Goal: Task Accomplishment & Management: Manage account settings

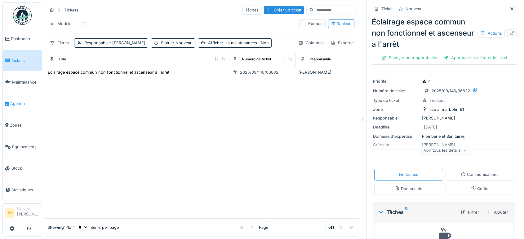
click at [28, 95] on link "Agenda" at bounding box center [22, 104] width 39 height 22
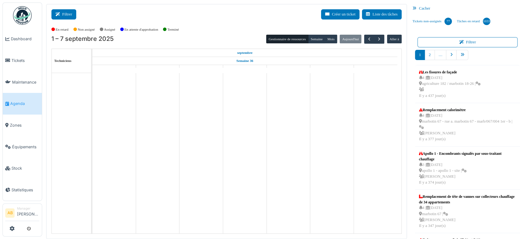
click at [59, 10] on button "Filtrer" at bounding box center [63, 14] width 25 height 10
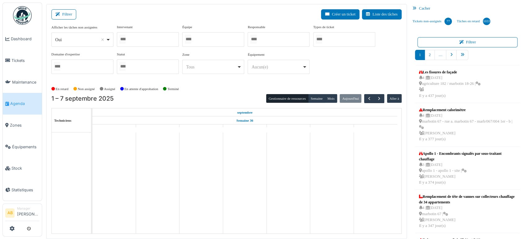
click at [88, 39] on div "Oui Remove item" at bounding box center [80, 40] width 51 height 7
select select "**"
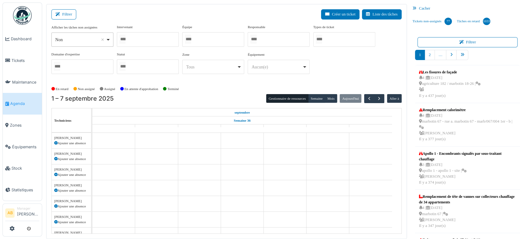
click at [138, 37] on div at bounding box center [148, 39] width 62 height 15
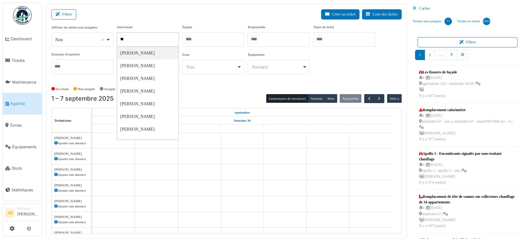
type input "*"
type input "*****"
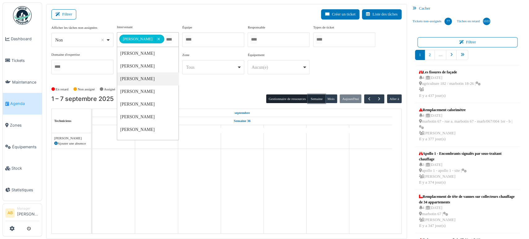
click at [310, 98] on button "Semaine" at bounding box center [316, 99] width 17 height 9
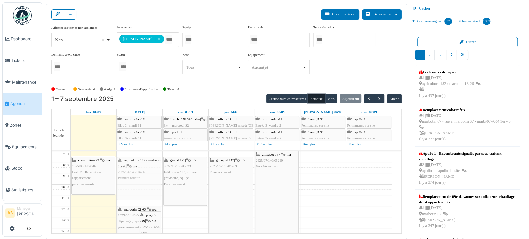
drag, startPoint x: 101, startPoint y: 176, endPoint x: 136, endPoint y: 173, distance: 35.2
click at [139, 172] on span "2025/04/146/03496" at bounding box center [131, 172] width 27 height 4
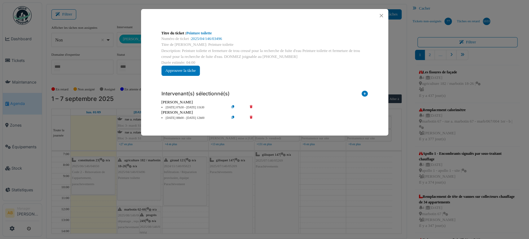
drag, startPoint x: 288, startPoint y: 59, endPoint x: 263, endPoint y: 56, distance: 25.6
click at [263, 56] on div "Description: Peinture toilette et fermeture de trou creusé pour la recherche de…" at bounding box center [264, 54] width 206 height 12
copy div "0485.94.75.27"
click at [378, 18] on button "Close" at bounding box center [381, 15] width 8 height 8
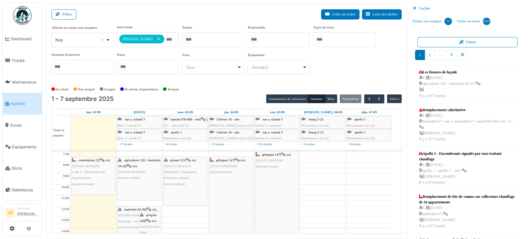
click at [148, 173] on div "agriculture 182 / marbotin 18-26 | n/a 2025/04/146/03496 Peinture toilette" at bounding box center [139, 169] width 42 height 24
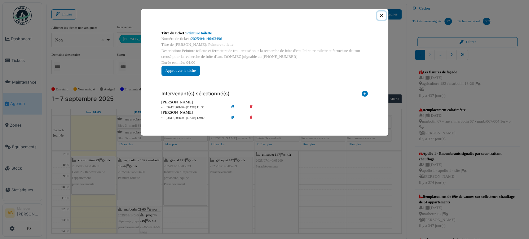
click at [378, 17] on button "Close" at bounding box center [381, 15] width 8 height 8
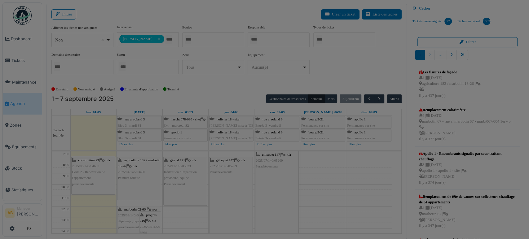
click at [379, 17] on div "Titre du ticket : Peinture toilette Numéro de ticket : 2025/04/146/03496 Titre …" at bounding box center [265, 56] width 248 height 127
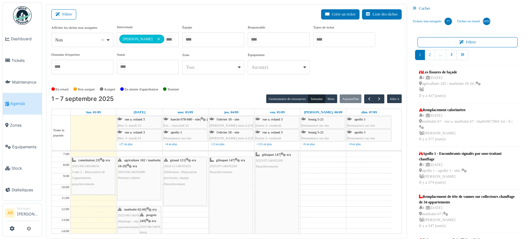
click at [224, 134] on div "l'olivier 18 - site Olivier - Conteneur mise à rue les Lundi et Jeudi" at bounding box center [232, 136] width 44 height 12
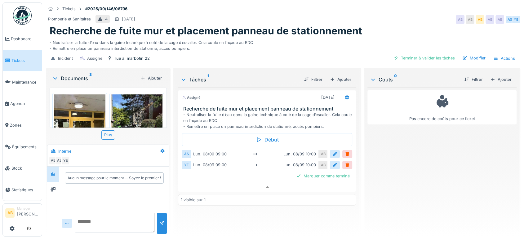
scroll to position [124, 0]
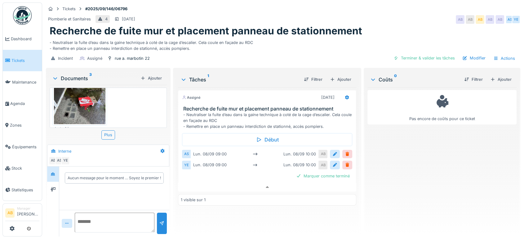
click at [20, 17] on img at bounding box center [22, 15] width 19 height 19
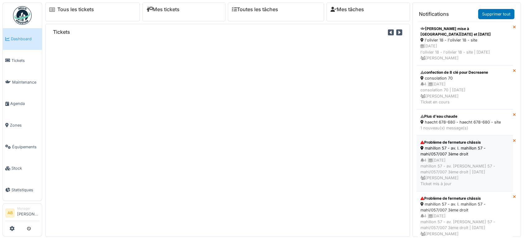
scroll to position [17, 0]
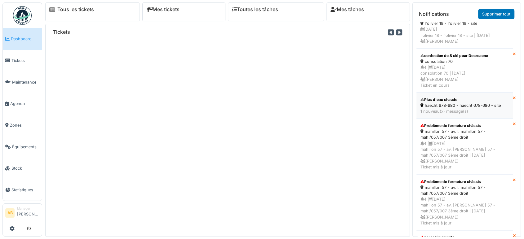
click at [445, 101] on div "Plus d'eau chaude" at bounding box center [464, 100] width 88 height 6
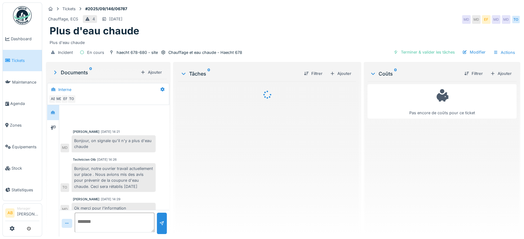
scroll to position [40, 0]
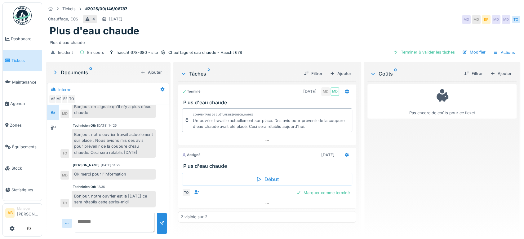
click at [76, 70] on div "Documents 0" at bounding box center [95, 72] width 86 height 7
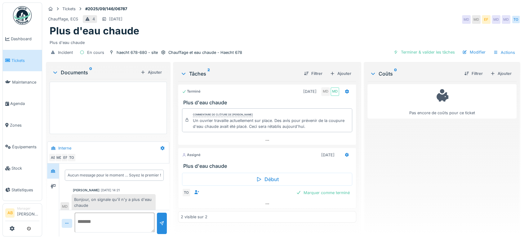
scroll to position [99, 0]
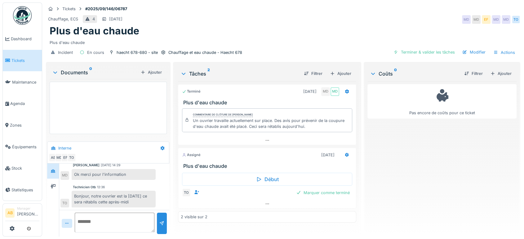
click at [75, 66] on div "Documents 0 Ajouter" at bounding box center [108, 72] width 117 height 13
click at [74, 69] on div "Documents 0" at bounding box center [95, 72] width 86 height 7
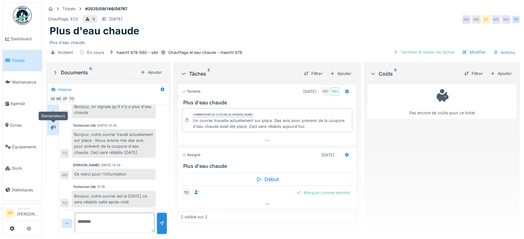
click at [51, 126] on div at bounding box center [52, 128] width 9 height 8
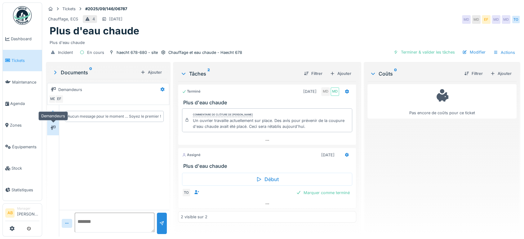
scroll to position [0, 0]
click at [52, 112] on div at bounding box center [52, 113] width 9 height 10
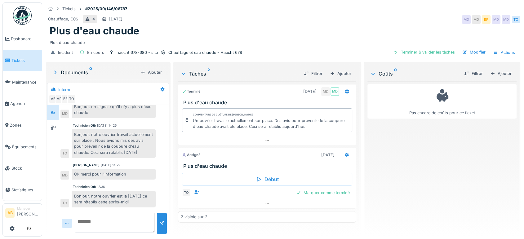
click at [105, 213] on textarea at bounding box center [115, 223] width 80 height 20
click at [117, 221] on textarea at bounding box center [115, 223] width 80 height 20
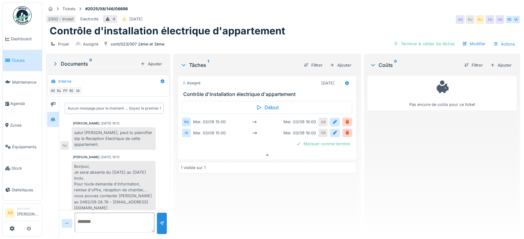
scroll to position [40, 0]
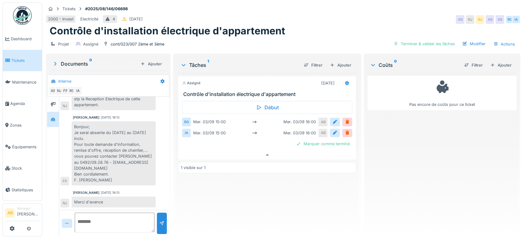
click at [24, 24] on img at bounding box center [22, 15] width 19 height 19
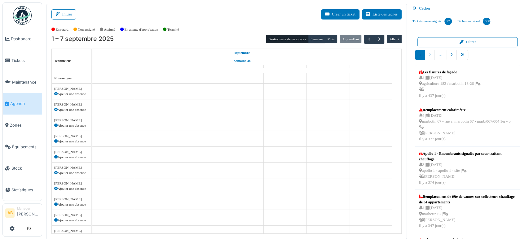
click at [104, 17] on div "Filtrer Créer un ticket Liste des tâches" at bounding box center [226, 16] width 350 height 15
click at [70, 21] on div "Filtrer Créer un ticket Liste des tâches" at bounding box center [226, 16] width 350 height 15
click at [68, 16] on button "Filtrer" at bounding box center [63, 14] width 25 height 10
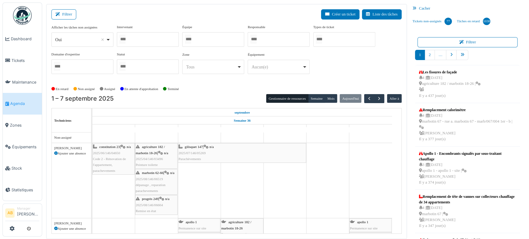
click at [29, 12] on img at bounding box center [22, 15] width 19 height 19
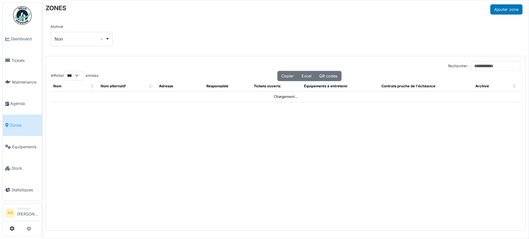
select select "***"
click at [471, 64] on input "Rechercher :" at bounding box center [495, 66] width 49 height 10
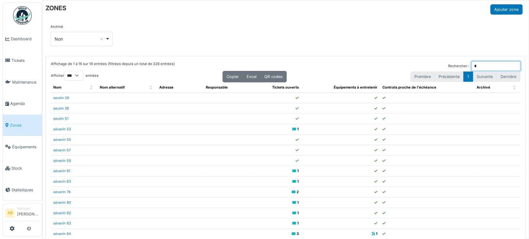
type input "*"
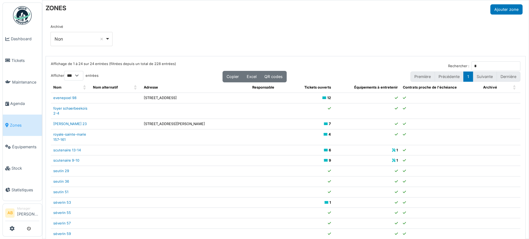
click at [342, 90] on th "Équipements à entretenir" at bounding box center [367, 87] width 67 height 10
click at [290, 23] on div "Archivé *** Non Remove item Tous Oui Non" at bounding box center [286, 37] width 480 height 37
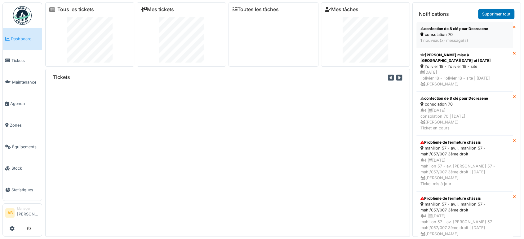
click at [470, 36] on div "consolation 70" at bounding box center [464, 35] width 88 height 6
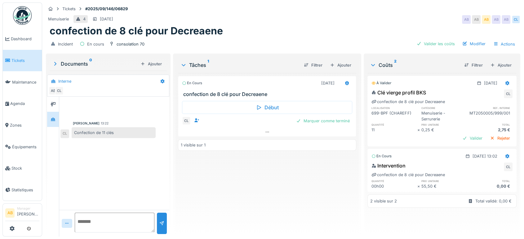
click at [219, 137] on div "En cours [DATE] confection de 8 clé pour Decreaene Début CL Marquer comme termi…" at bounding box center [267, 152] width 178 height 159
click at [213, 133] on div at bounding box center [267, 132] width 178 height 9
click at [460, 134] on div "Valider" at bounding box center [472, 138] width 25 height 8
click at [335, 130] on div "Marquer comme terminé" at bounding box center [323, 134] width 59 height 8
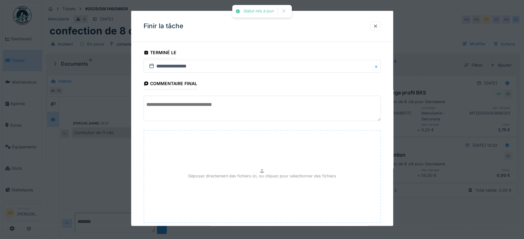
scroll to position [37, 0]
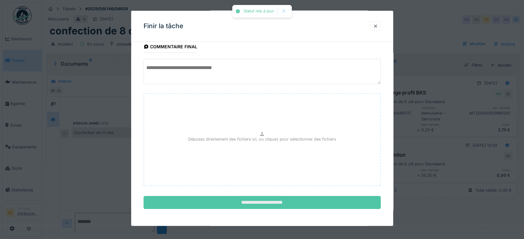
click at [324, 205] on input "**********" at bounding box center [262, 202] width 237 height 13
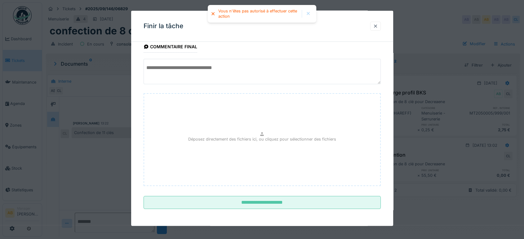
click at [380, 27] on div at bounding box center [375, 26] width 11 height 9
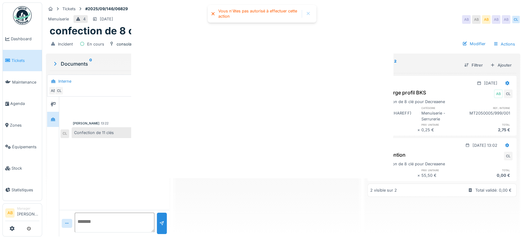
scroll to position [0, 0]
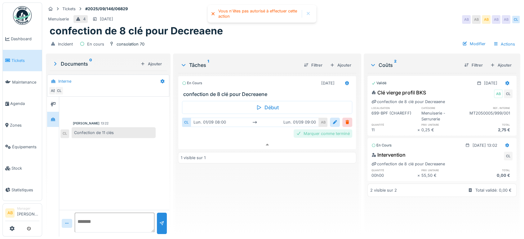
click at [322, 130] on div "Marquer comme terminé" at bounding box center [323, 134] width 59 height 8
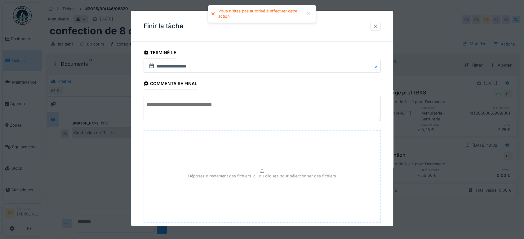
scroll to position [37, 0]
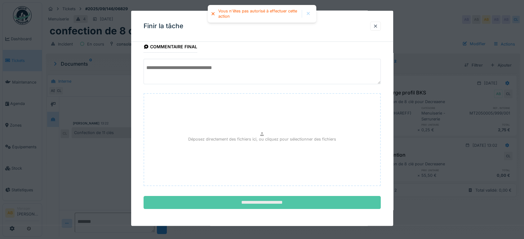
click at [276, 203] on input "**********" at bounding box center [262, 202] width 237 height 13
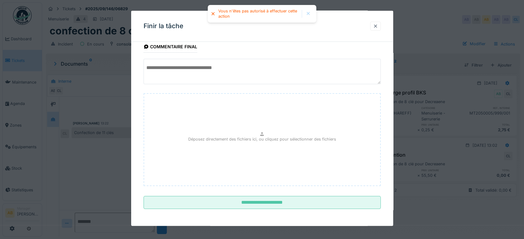
click at [378, 27] on div at bounding box center [375, 26] width 5 height 6
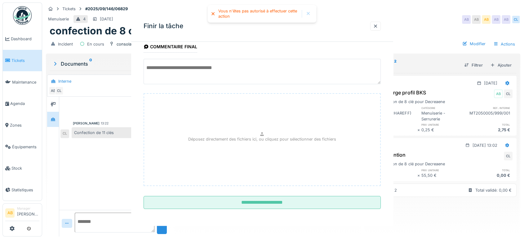
scroll to position [0, 0]
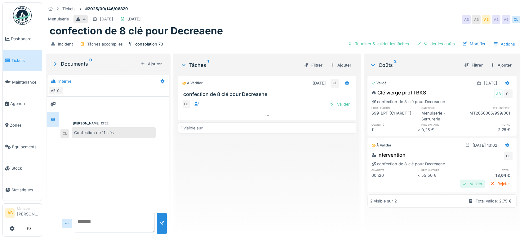
click at [460, 183] on div "Valider" at bounding box center [472, 184] width 25 height 8
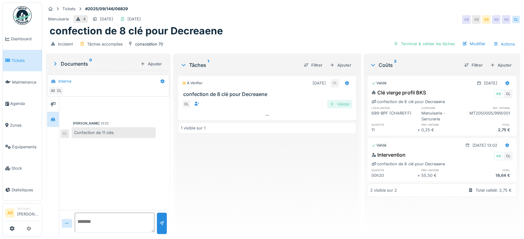
click at [348, 101] on div "Valider" at bounding box center [339, 104] width 25 height 8
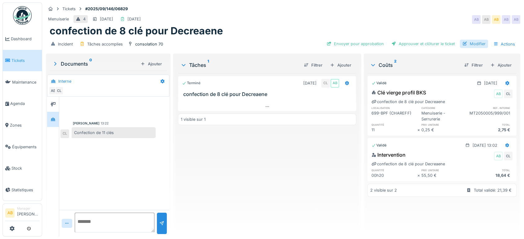
click at [466, 45] on div "Modifier" at bounding box center [474, 44] width 28 height 8
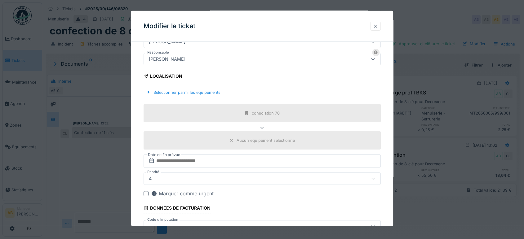
scroll to position [164, 0]
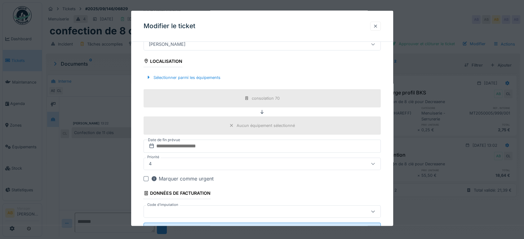
click at [381, 25] on div at bounding box center [375, 26] width 11 height 9
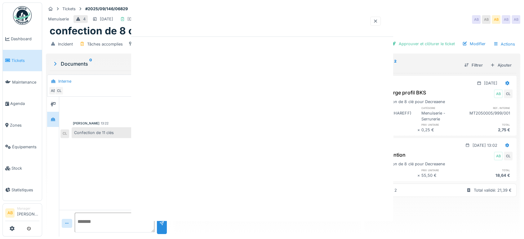
scroll to position [0, 0]
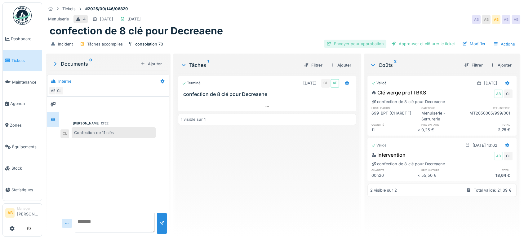
click at [354, 48] on div "Envoyer pour approbation" at bounding box center [355, 44] width 62 height 8
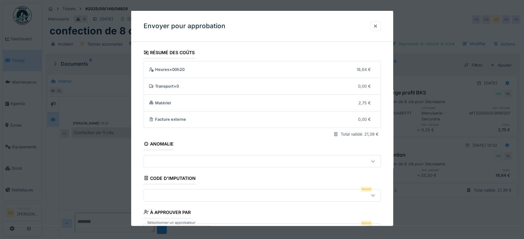
scroll to position [44, 0]
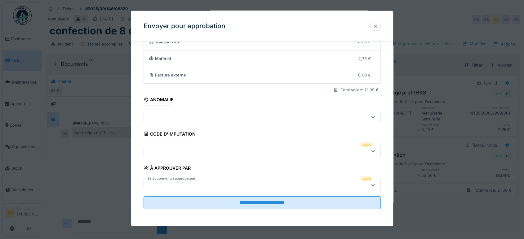
click at [231, 149] on div at bounding box center [247, 151] width 203 height 7
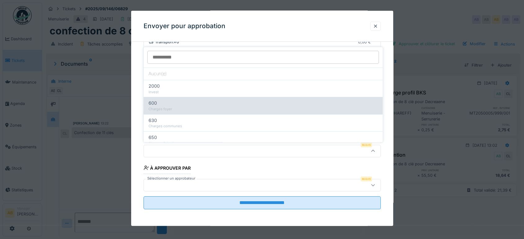
click at [228, 100] on div "600" at bounding box center [262, 103] width 229 height 7
type input "***"
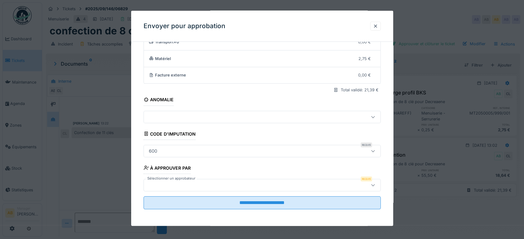
click at [262, 185] on div at bounding box center [247, 185] width 203 height 7
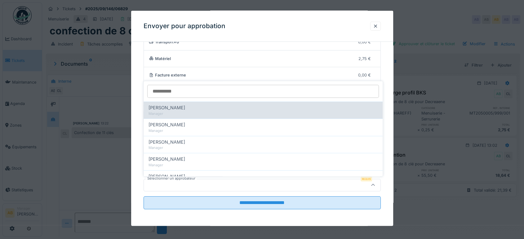
click at [229, 114] on div "Manager" at bounding box center [262, 113] width 229 height 5
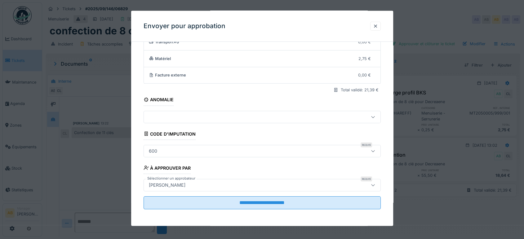
type input "****"
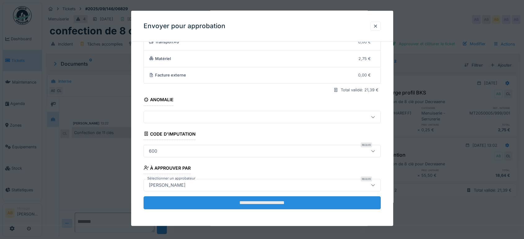
click at [267, 207] on input "**********" at bounding box center [262, 203] width 237 height 13
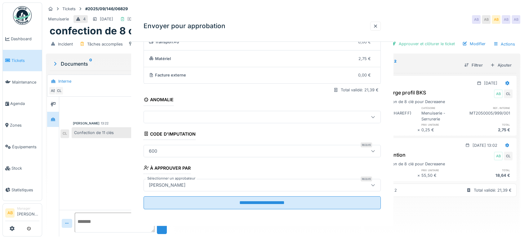
scroll to position [0, 0]
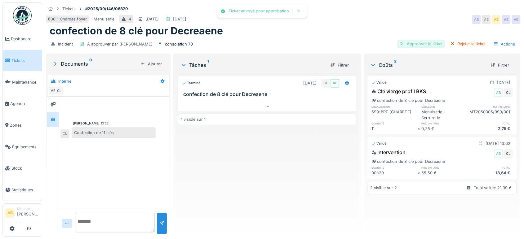
click at [426, 40] on div "Approuver le ticket" at bounding box center [421, 44] width 48 height 8
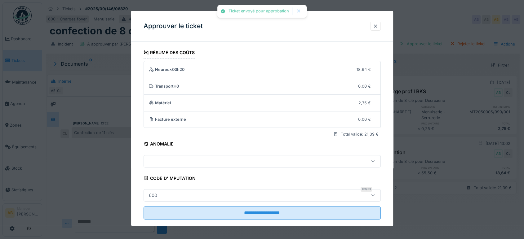
scroll to position [10, 0]
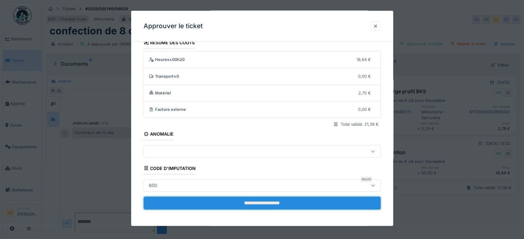
click at [290, 198] on input "**********" at bounding box center [262, 203] width 237 height 13
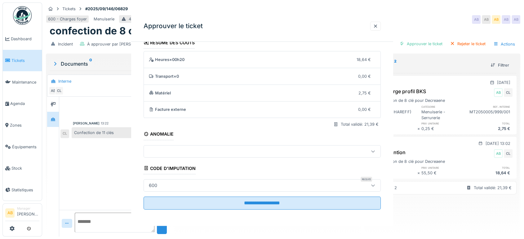
scroll to position [0, 0]
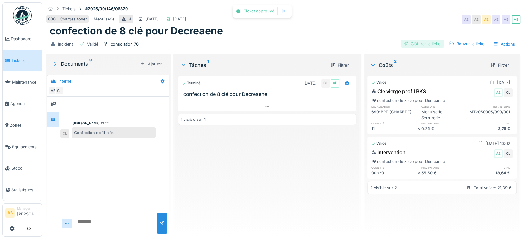
click at [418, 40] on div "Clôturer le ticket" at bounding box center [422, 44] width 43 height 8
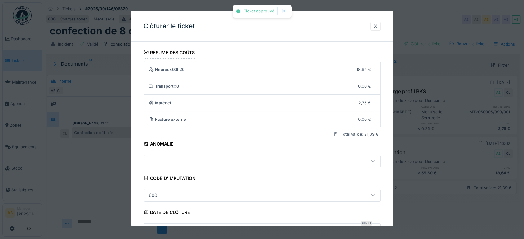
scroll to position [94, 0]
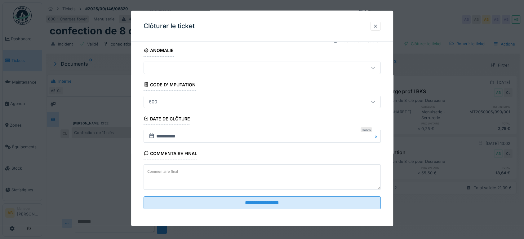
click at [296, 210] on fieldset "**********" at bounding box center [262, 83] width 237 height 261
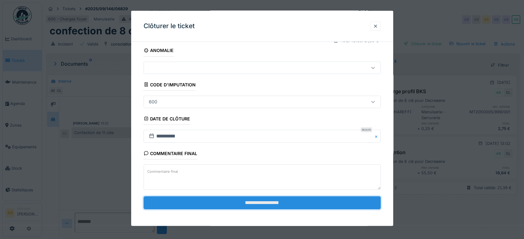
click at [289, 205] on input "**********" at bounding box center [262, 203] width 237 height 13
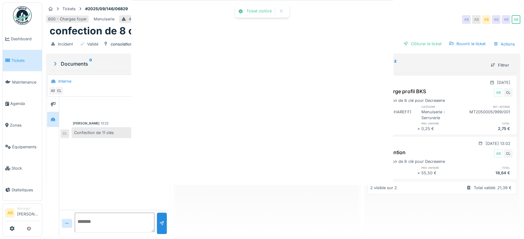
scroll to position [0, 0]
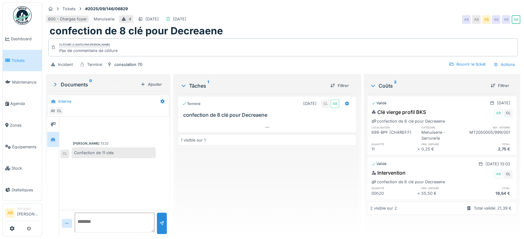
click at [229, 239] on div "Tickets #2025/09/146/06829 600 - Charges foyer Menuiserie 4 06/09/2025 01/09/20…" at bounding box center [283, 119] width 482 height 239
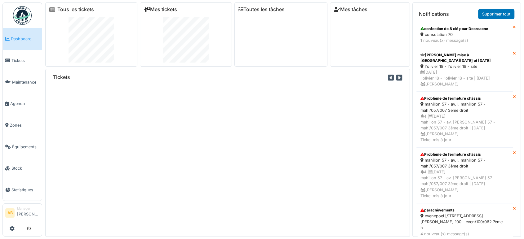
click at [159, 12] on link "Mes tickets" at bounding box center [160, 10] width 33 height 6
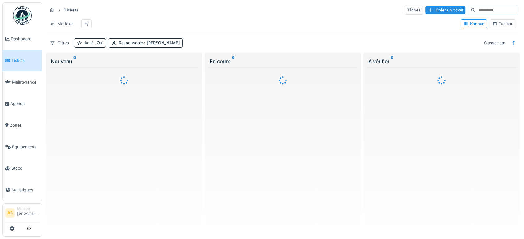
click at [475, 13] on input at bounding box center [496, 10] width 43 height 9
paste input "*****"
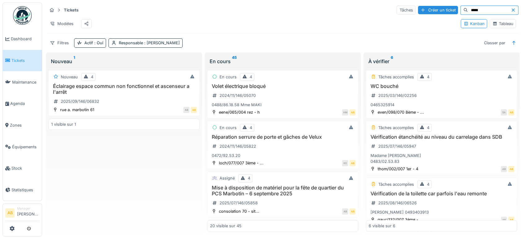
type input "*****"
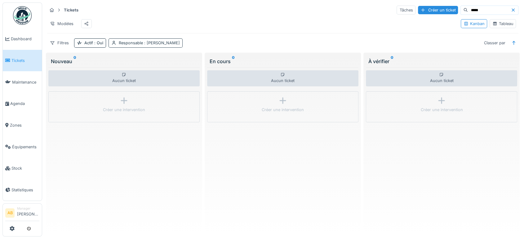
click at [151, 45] on span ": [PERSON_NAME]" at bounding box center [161, 43] width 37 height 5
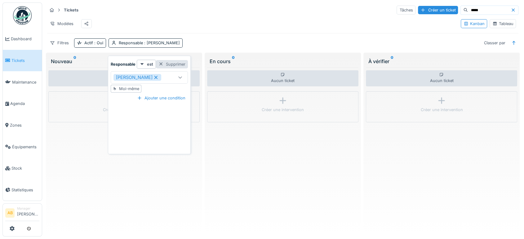
click at [168, 64] on div "Supprimer" at bounding box center [172, 64] width 32 height 8
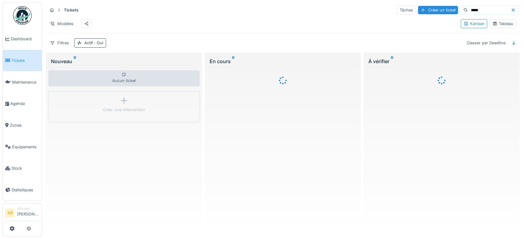
click at [97, 45] on span ": Oui" at bounding box center [98, 43] width 10 height 5
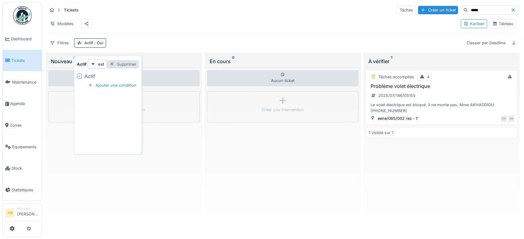
click at [130, 63] on div "Supprimer" at bounding box center [123, 64] width 32 height 8
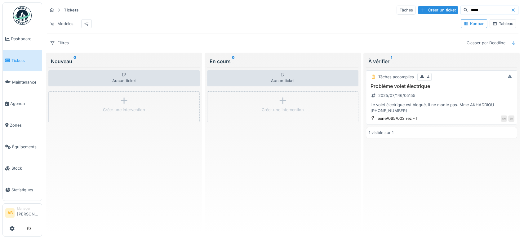
click at [400, 106] on div "Problème volet électrique 2025/07/146/05155 Le volet électrique est bloqué, il …" at bounding box center [442, 98] width 146 height 31
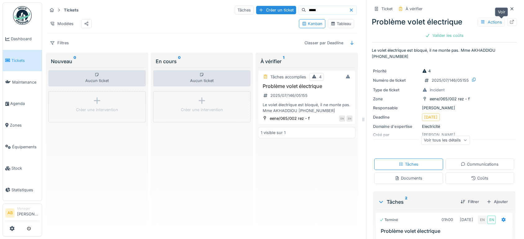
click at [509, 23] on icon at bounding box center [511, 22] width 5 height 4
click at [28, 10] on img at bounding box center [22, 15] width 19 height 19
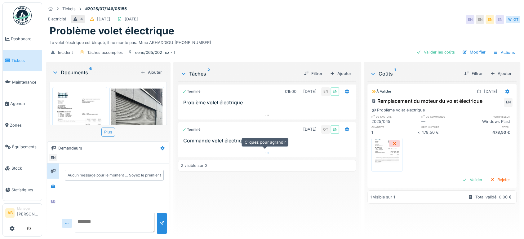
click at [239, 149] on div at bounding box center [267, 153] width 178 height 9
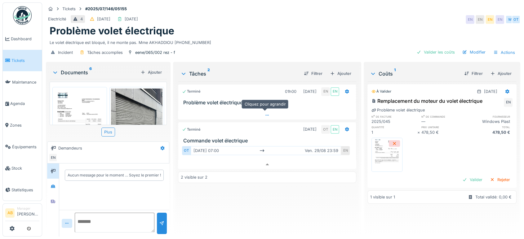
click at [213, 112] on div at bounding box center [267, 115] width 178 height 9
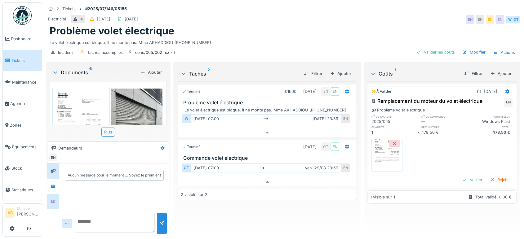
click at [55, 194] on div at bounding box center [53, 201] width 12 height 15
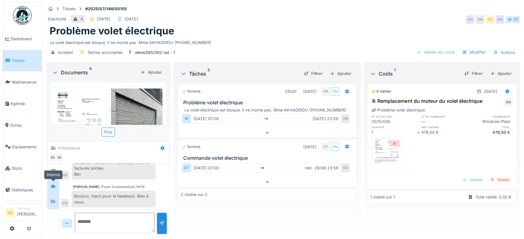
click at [53, 184] on div at bounding box center [53, 186] width 5 height 6
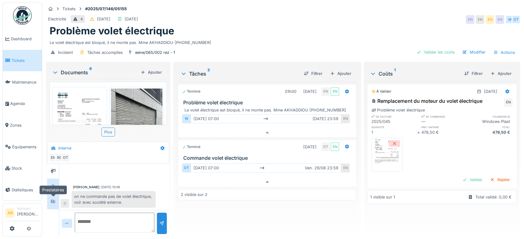
click at [52, 200] on icon at bounding box center [53, 202] width 5 height 4
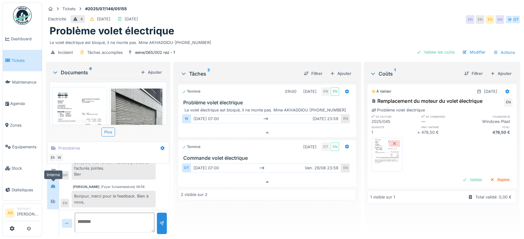
click at [51, 184] on icon at bounding box center [53, 186] width 5 height 4
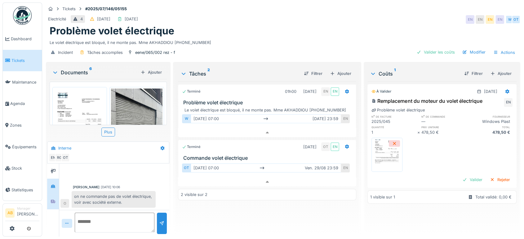
click at [58, 199] on div at bounding box center [53, 201] width 12 height 15
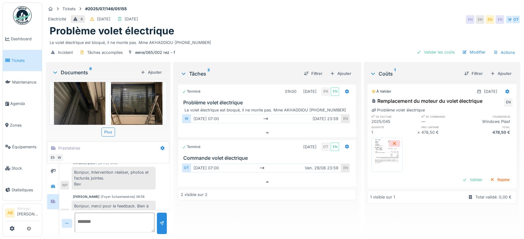
scroll to position [0, 0]
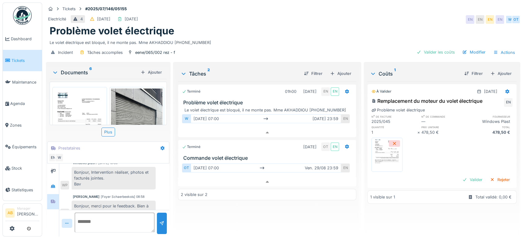
click at [126, 104] on img at bounding box center [136, 123] width 51 height 68
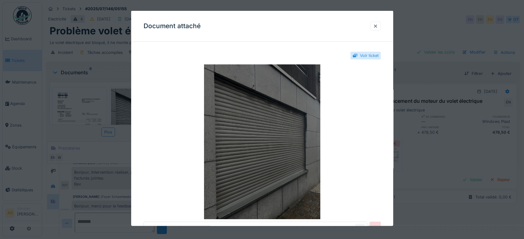
click at [292, 148] on img at bounding box center [262, 141] width 237 height 155
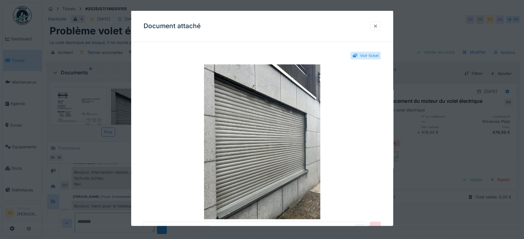
click at [381, 25] on div at bounding box center [375, 26] width 11 height 9
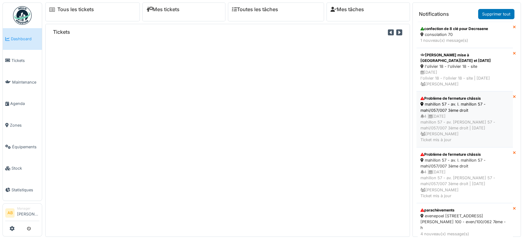
click at [464, 131] on div "4 | [DATE] mahillon 57 - av. [PERSON_NAME] 57 - mahi/057/007 3ème droit | [DATE…" at bounding box center [464, 128] width 88 height 30
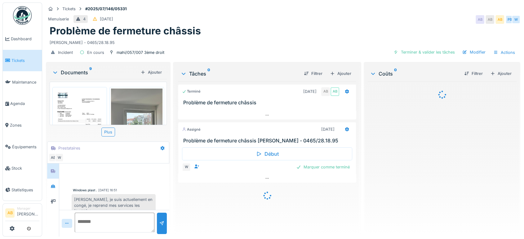
scroll to position [55, 0]
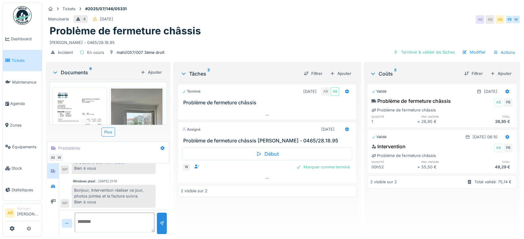
click at [79, 73] on div "Documents 9" at bounding box center [95, 72] width 86 height 7
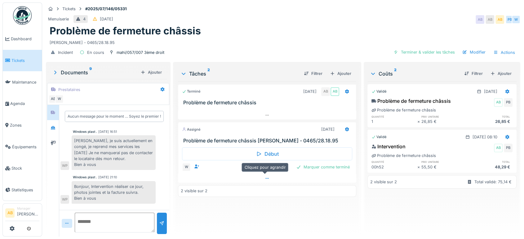
click at [231, 182] on div at bounding box center [267, 178] width 178 height 9
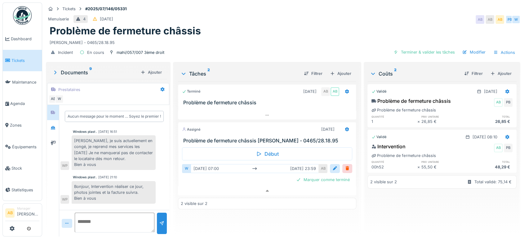
click at [83, 69] on div "Documents 9" at bounding box center [95, 72] width 86 height 7
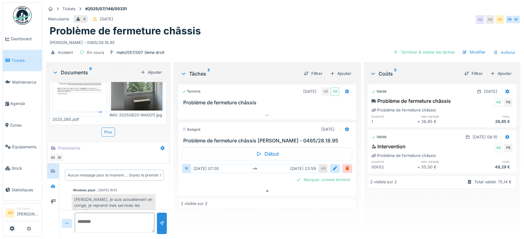
scroll to position [0, 0]
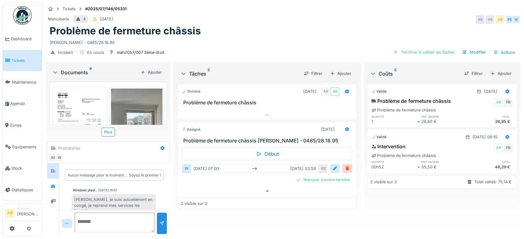
click at [26, 24] on img at bounding box center [22, 15] width 19 height 19
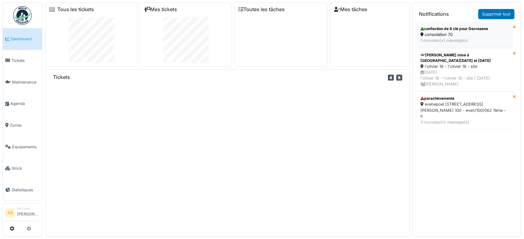
click at [439, 39] on div "1 nouveau(x) message(s)" at bounding box center [464, 41] width 88 height 6
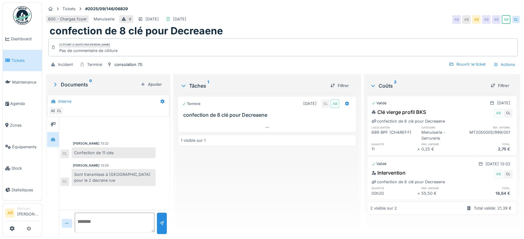
click at [26, 17] on img at bounding box center [22, 15] width 19 height 19
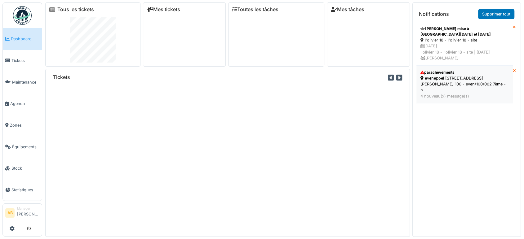
click at [434, 93] on div "4 nouveau(x) message(s)" at bounding box center [464, 96] width 88 height 6
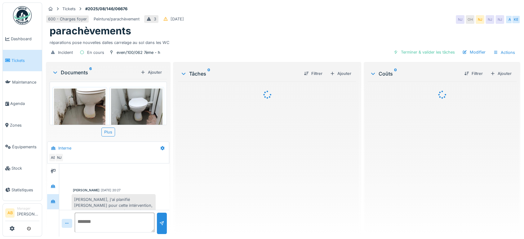
scroll to position [99, 0]
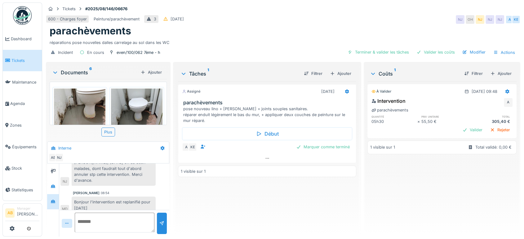
click at [87, 208] on div "Bonjour l'intervention est replanifié pour mercredi" at bounding box center [114, 205] width 84 height 17
click at [82, 72] on div "Documents 6" at bounding box center [95, 72] width 86 height 7
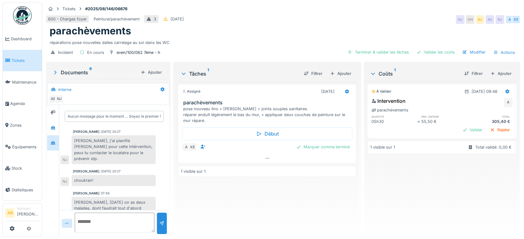
scroll to position [19, 0]
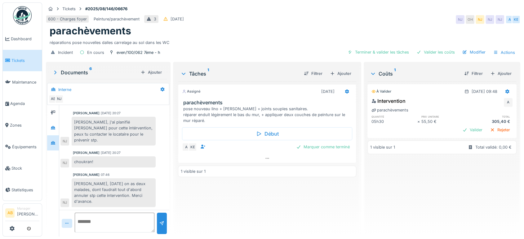
click at [25, 7] on img at bounding box center [22, 15] width 19 height 19
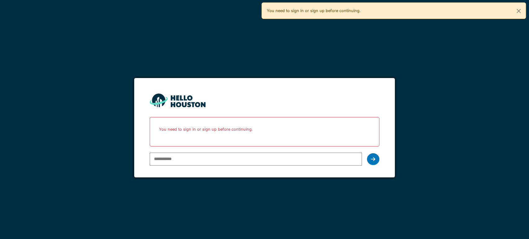
type input "**********"
click at [374, 164] on div at bounding box center [373, 159] width 12 height 12
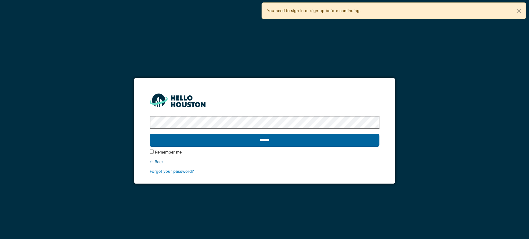
click at [275, 137] on input "******" at bounding box center [265, 140] width 230 height 13
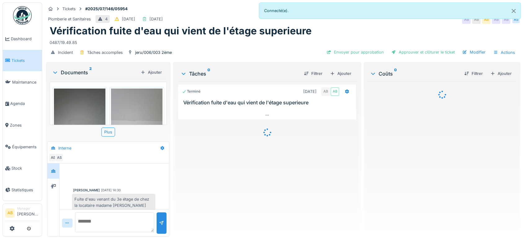
scroll to position [164, 0]
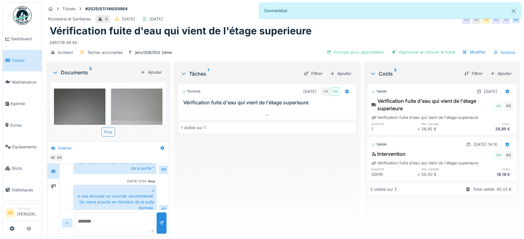
click at [26, 17] on img at bounding box center [22, 15] width 19 height 19
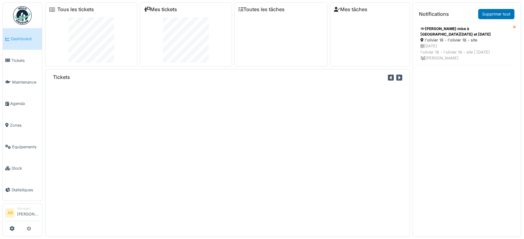
click at [160, 7] on link "Mes tickets" at bounding box center [160, 10] width 33 height 6
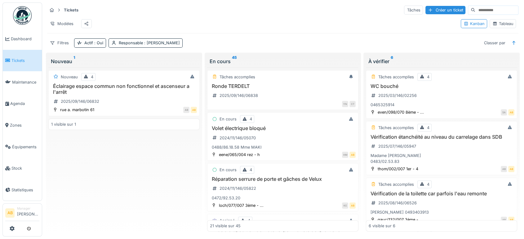
click at [22, 9] on img at bounding box center [22, 15] width 19 height 19
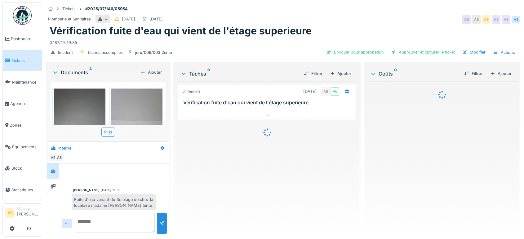
scroll to position [164, 0]
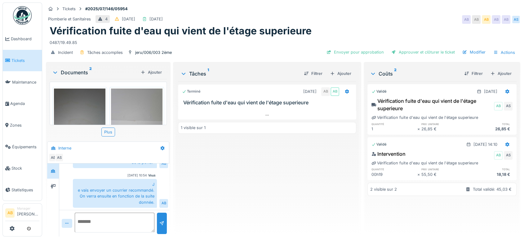
click at [17, 18] on img at bounding box center [22, 15] width 19 height 19
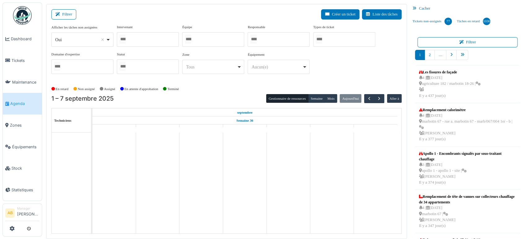
click at [79, 33] on div "*** Oui Remove item" at bounding box center [82, 40] width 62 height 14
select select "**"
click at [162, 32] on div at bounding box center [148, 39] width 62 height 15
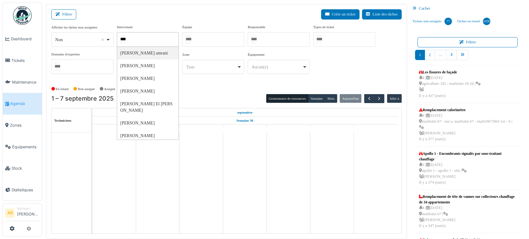
type input "*****"
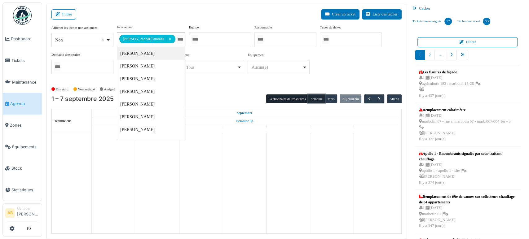
click at [316, 95] on button "Semaine" at bounding box center [316, 99] width 17 height 9
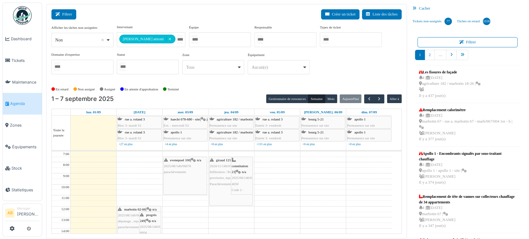
click at [71, 17] on button "Filtrer" at bounding box center [63, 14] width 25 height 10
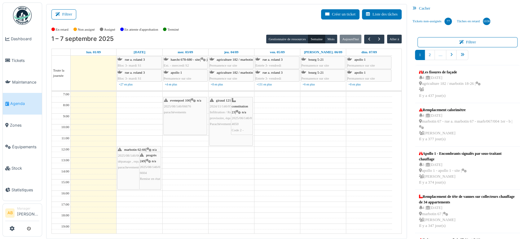
click at [229, 100] on span "giraud 121" at bounding box center [223, 101] width 15 height 4
click at [377, 41] on span "button" at bounding box center [379, 39] width 5 height 5
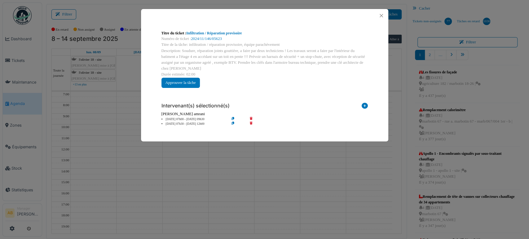
click at [382, 21] on div at bounding box center [264, 15] width 247 height 13
click at [381, 15] on button "Close" at bounding box center [381, 15] width 8 height 8
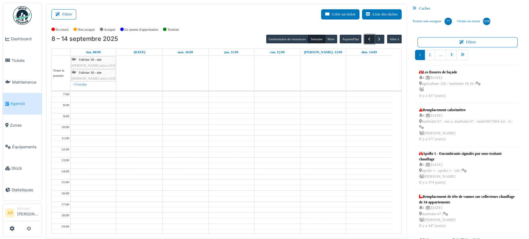
click at [367, 38] on span "button" at bounding box center [369, 39] width 5 height 5
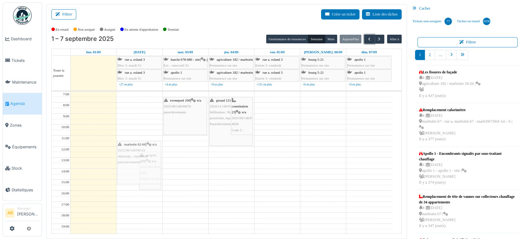
click at [130, 152] on div "marbotin 62-66 | n/a 2025/08/146/06519 dépanage , reparation parachevements pro…" at bounding box center [140, 185] width 46 height 187
click at [66, 14] on button "Filtrer" at bounding box center [63, 14] width 25 height 10
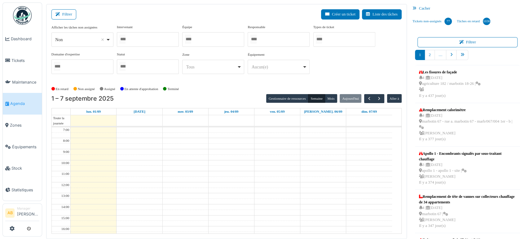
click at [152, 39] on div at bounding box center [148, 39] width 62 height 15
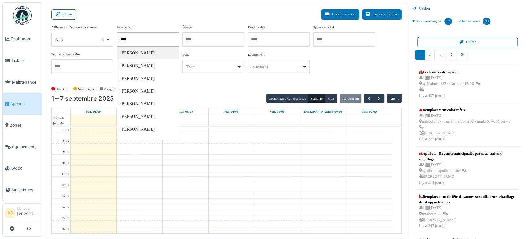
type input "*****"
click at [286, 156] on td at bounding box center [231, 158] width 321 height 6
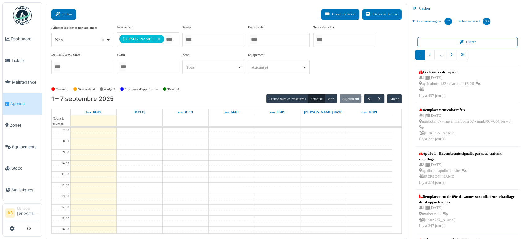
click at [67, 15] on button "Filtrer" at bounding box center [63, 14] width 25 height 10
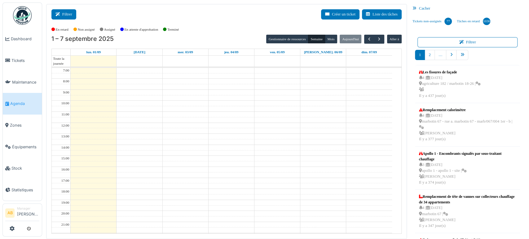
click at [68, 12] on button "Filtrer" at bounding box center [63, 14] width 25 height 10
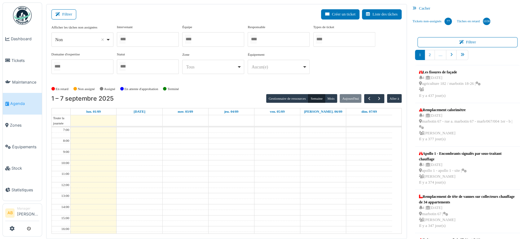
click at [149, 43] on div at bounding box center [148, 39] width 62 height 15
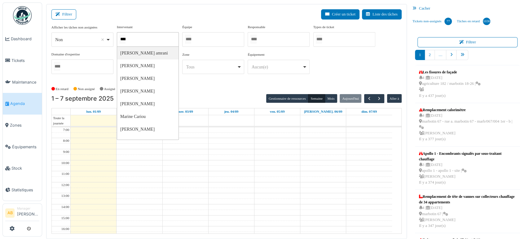
type input "*****"
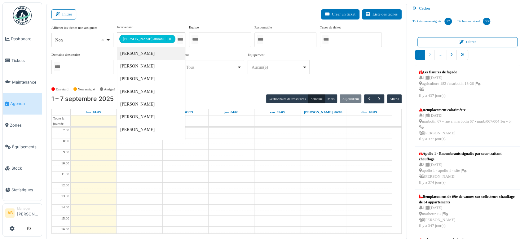
click at [315, 155] on td at bounding box center [231, 158] width 321 height 6
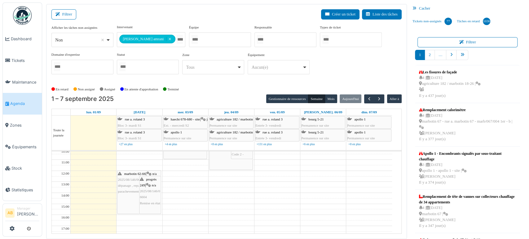
scroll to position [30, 0]
click at [68, 9] on button "Filtrer" at bounding box center [63, 14] width 25 height 10
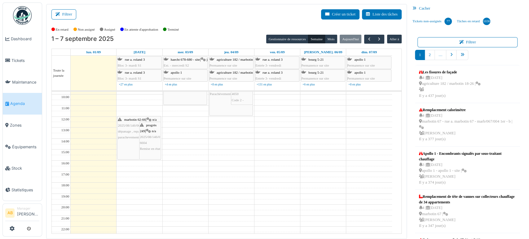
scroll to position [0, 0]
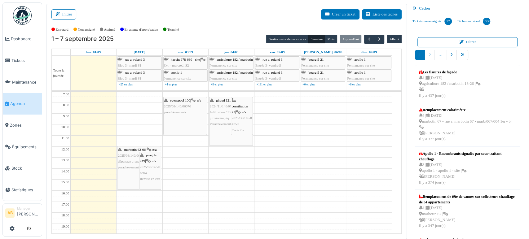
click at [136, 167] on span "dépanage , reparation parachevements" at bounding box center [133, 165] width 30 height 10
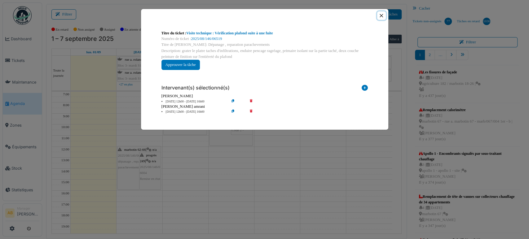
click at [385, 17] on button "Close" at bounding box center [381, 15] width 8 height 8
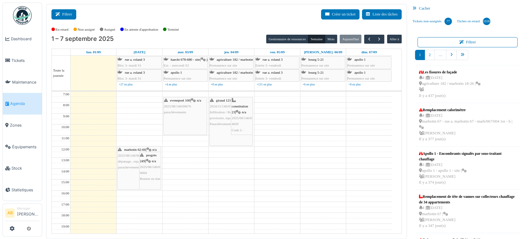
click at [64, 15] on button "Filtrer" at bounding box center [63, 14] width 25 height 10
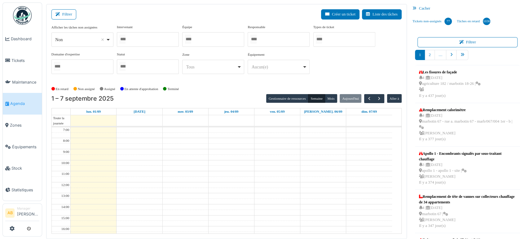
click at [153, 39] on div at bounding box center [148, 39] width 62 height 15
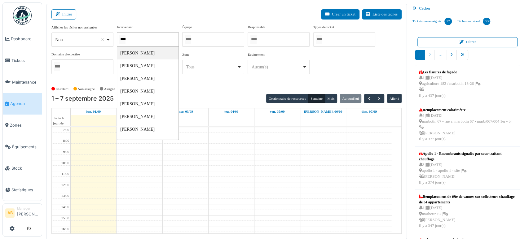
type input "*****"
click at [147, 39] on div at bounding box center [148, 39] width 62 height 15
type input "*******"
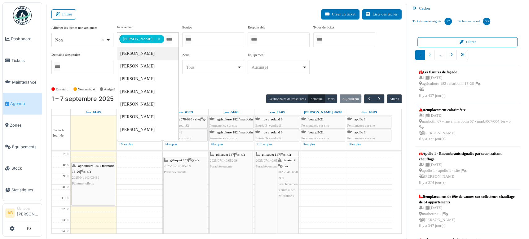
click at [241, 76] on div "Zone **** Tous Remove item Tous agriculture 169 / haecht 662-664 agriculture 17…" at bounding box center [213, 65] width 62 height 27
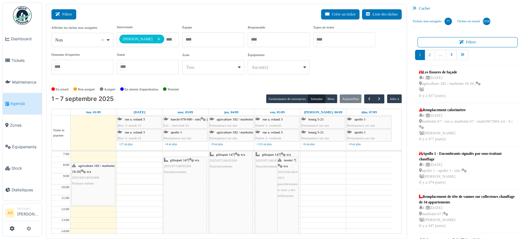
click at [70, 13] on button "Filtrer" at bounding box center [63, 14] width 25 height 10
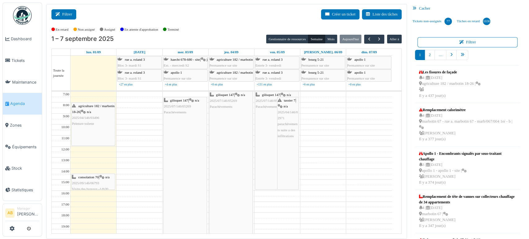
click at [68, 17] on button "Filtrer" at bounding box center [63, 14] width 25 height 10
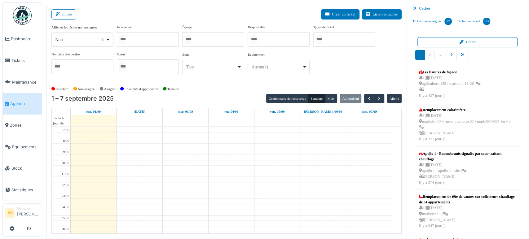
click at [156, 38] on div at bounding box center [148, 39] width 62 height 15
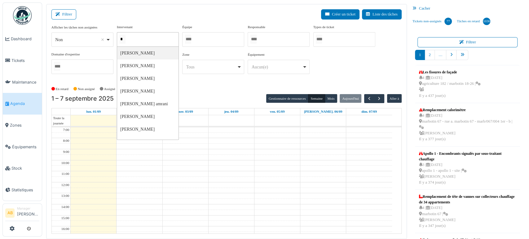
type input "**"
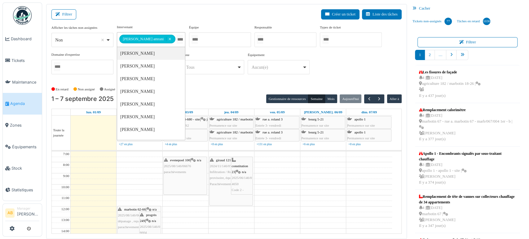
click at [280, 83] on div "**********" at bounding box center [226, 54] width 350 height 60
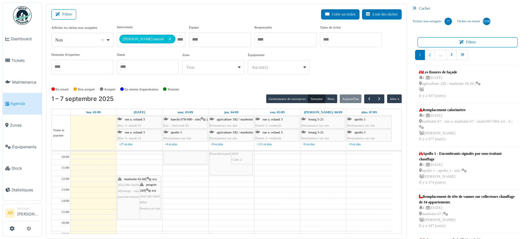
scroll to position [30, 0]
click at [124, 192] on span "dépanage , reparation parachevements" at bounding box center [133, 195] width 30 height 10
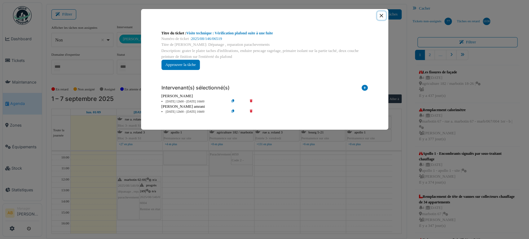
click at [380, 14] on button "Close" at bounding box center [381, 15] width 8 height 8
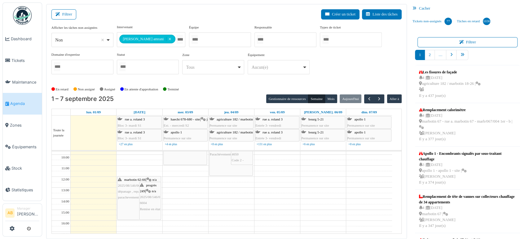
click at [157, 201] on div "progrès 249 | n/a 2025/08/146/06604 Remise en état" at bounding box center [150, 198] width 21 height 30
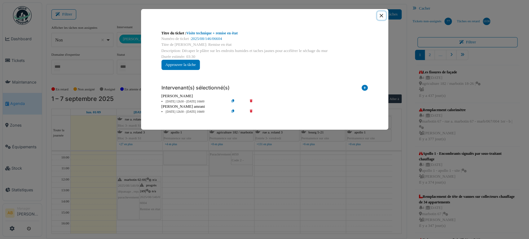
click at [381, 16] on button "Close" at bounding box center [381, 15] width 8 height 8
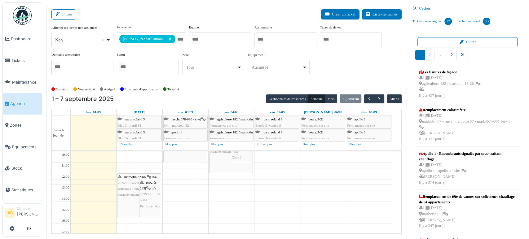
scroll to position [0, 0]
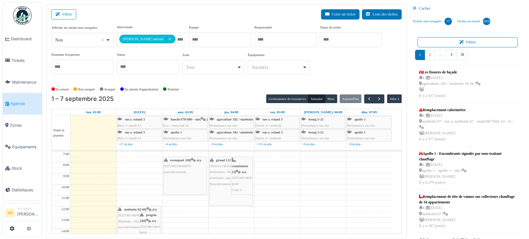
click at [182, 180] on div "evenepoel 100 | n/a 2025/08/146/06676 parachèvements" at bounding box center [185, 176] width 43 height 38
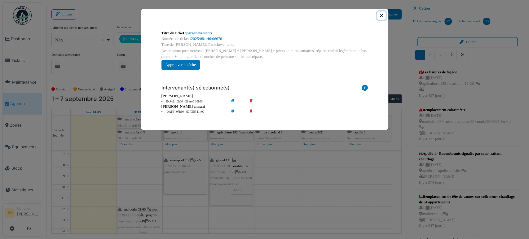
click at [383, 18] on button "Close" at bounding box center [381, 15] width 8 height 8
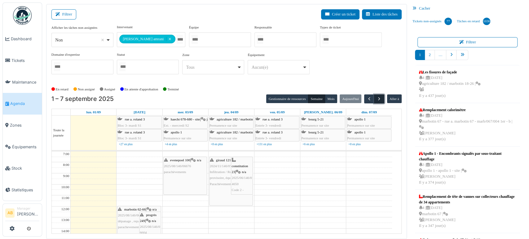
click at [377, 96] on span "button" at bounding box center [379, 98] width 5 height 5
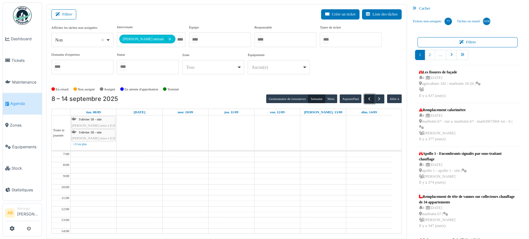
click at [367, 101] on span "button" at bounding box center [369, 98] width 5 height 5
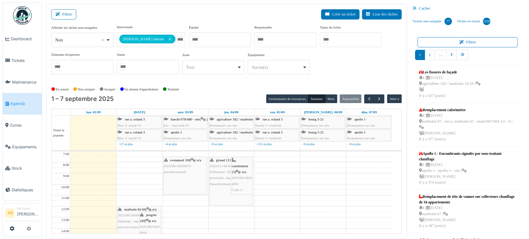
click at [56, 20] on div "Filtrer Créer un ticket Liste des tâches" at bounding box center [226, 16] width 350 height 15
click at [57, 18] on button "Filtrer" at bounding box center [63, 14] width 25 height 10
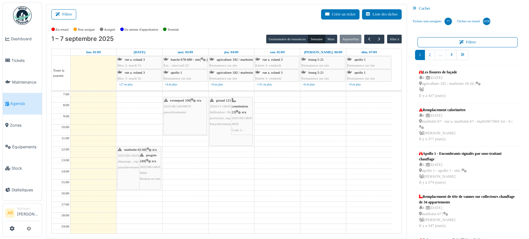
click at [126, 164] on div "marbotin 62-66 | n/a 2025/08/146/06519 dépanage , reparation parachevements" at bounding box center [139, 159] width 42 height 24
click at [131, 166] on span "dépanage , reparation parachevements" at bounding box center [133, 165] width 30 height 10
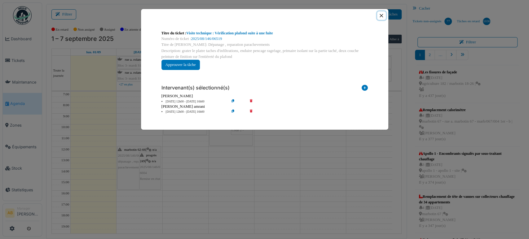
click at [382, 16] on button "Close" at bounding box center [381, 15] width 8 height 8
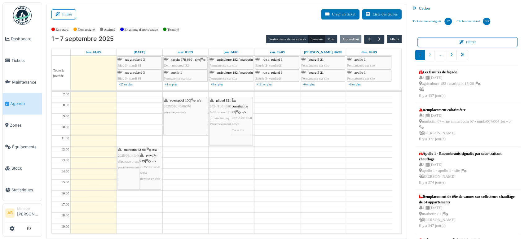
click at [121, 161] on span "dépanage , reparation parachevements" at bounding box center [133, 165] width 30 height 10
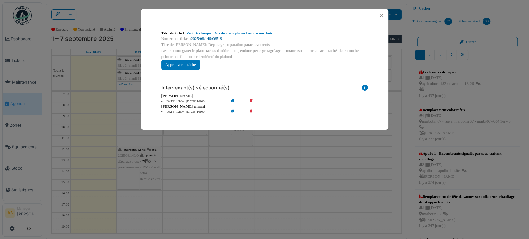
click at [219, 39] on link "2025/08/146/06519" at bounding box center [206, 39] width 31 height 4
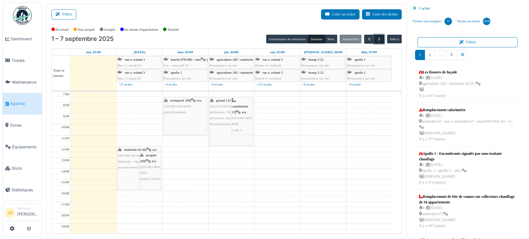
click at [374, 43] on button "button" at bounding box center [379, 39] width 10 height 9
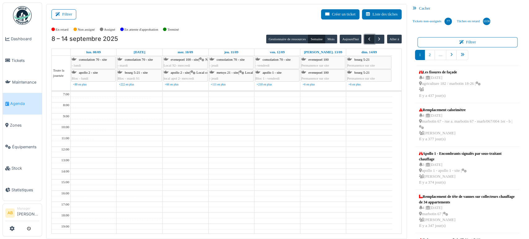
click at [367, 41] on span "button" at bounding box center [369, 39] width 5 height 5
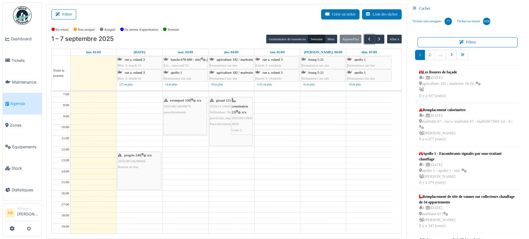
click at [147, 177] on div "progrès 249 | n/a 2025/08/146/06604 Remise en état" at bounding box center [138, 171] width 43 height 38
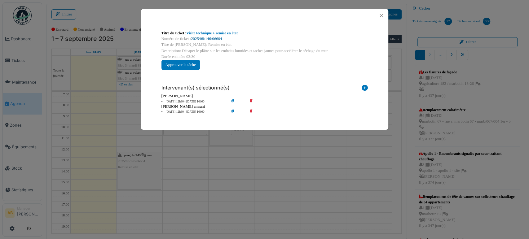
click at [205, 38] on link "2025/08/146/06604" at bounding box center [206, 39] width 31 height 4
drag, startPoint x: 382, startPoint y: 20, endPoint x: 382, endPoint y: 14, distance: 5.9
click at [382, 14] on div at bounding box center [264, 15] width 247 height 13
click at [382, 14] on button "Close" at bounding box center [381, 15] width 8 height 8
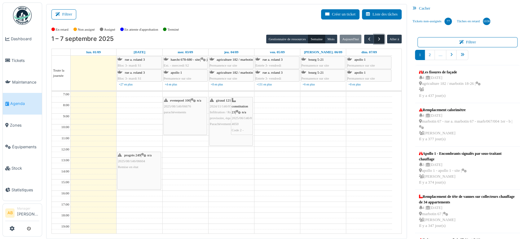
click at [377, 41] on span "button" at bounding box center [379, 39] width 5 height 5
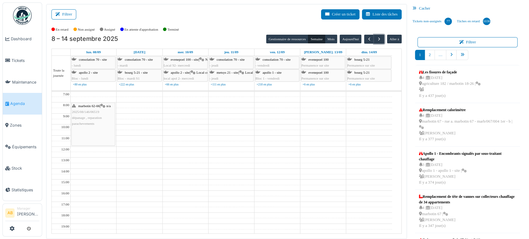
click at [97, 116] on span "dépanage , reparation parachevements" at bounding box center [87, 121] width 30 height 10
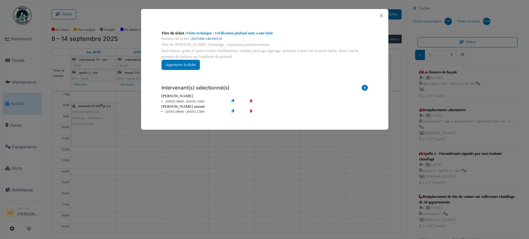
click at [221, 37] on link "2025/08/146/06519" at bounding box center [206, 39] width 31 height 4
click at [380, 18] on button "Close" at bounding box center [381, 15] width 8 height 8
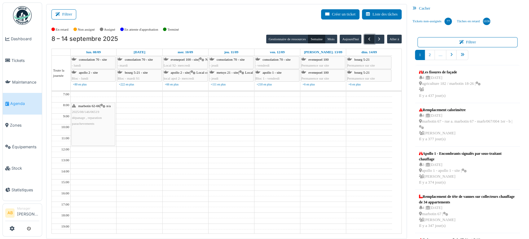
click at [364, 40] on button "button" at bounding box center [369, 39] width 10 height 9
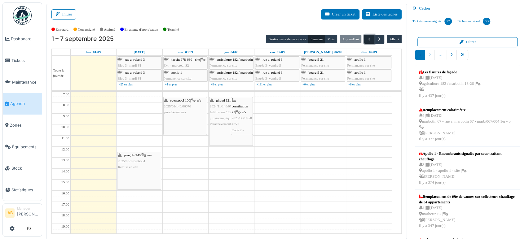
click at [364, 39] on button "button" at bounding box center [369, 39] width 10 height 9
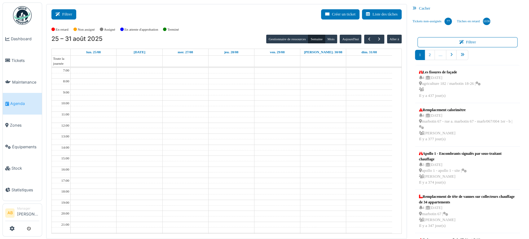
click at [70, 16] on button "Filtrer" at bounding box center [63, 14] width 25 height 10
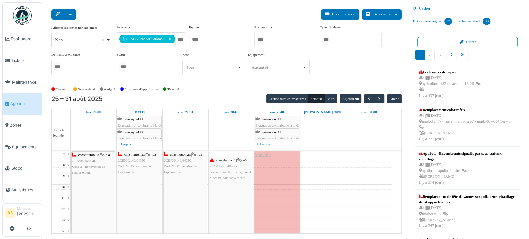
click at [71, 18] on button "Filtrer" at bounding box center [63, 14] width 25 height 10
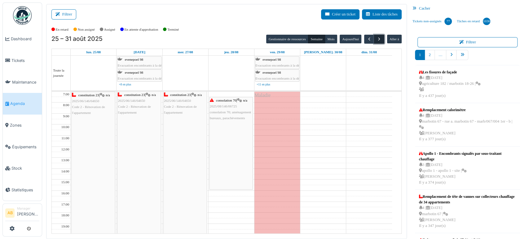
click at [377, 40] on span "button" at bounding box center [379, 39] width 5 height 5
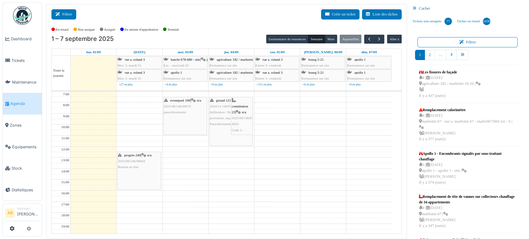
click at [70, 15] on button "Filtrer" at bounding box center [63, 14] width 25 height 10
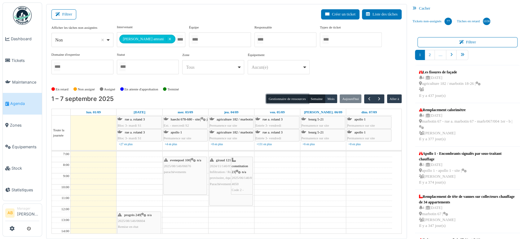
click at [287, 96] on button "Gestionnaire de ressources" at bounding box center [287, 99] width 42 height 9
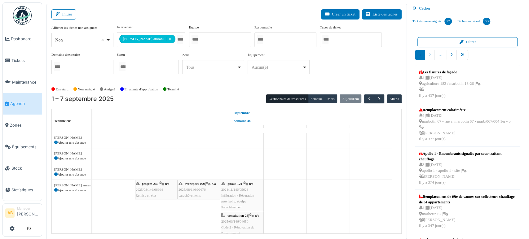
click at [55, 188] on icon at bounding box center [55, 189] width 3 height 3
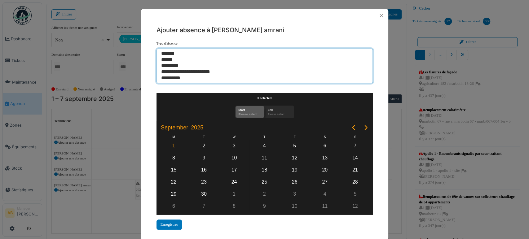
select select "**"
click at [170, 51] on option "*******" at bounding box center [262, 54] width 203 height 6
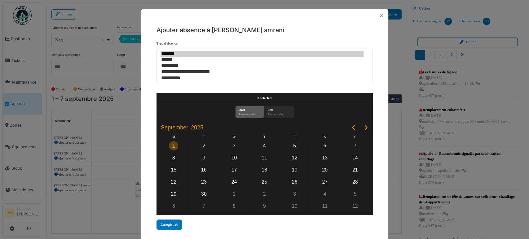
click at [175, 145] on div "1" at bounding box center [173, 145] width 9 height 9
click at [203, 145] on div "2" at bounding box center [203, 145] width 9 height 9
click at [229, 147] on div "3" at bounding box center [233, 145] width 9 height 9
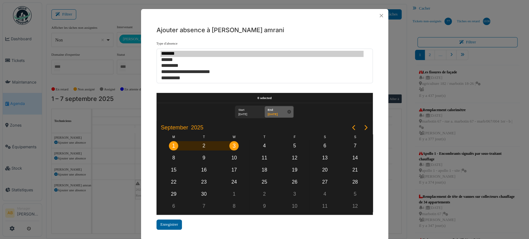
click at [175, 223] on div "Enregistrer" at bounding box center [170, 225] width 26 height 10
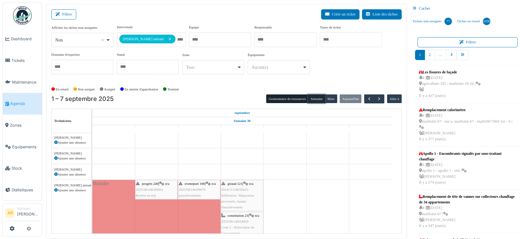
click at [313, 96] on button "Semaine" at bounding box center [316, 99] width 17 height 9
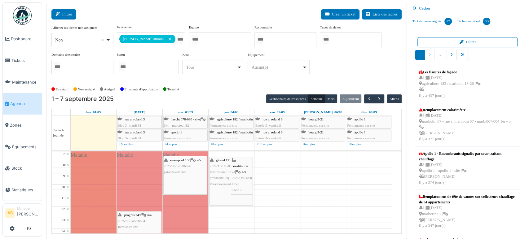
click at [69, 11] on button "Filtrer" at bounding box center [63, 14] width 25 height 10
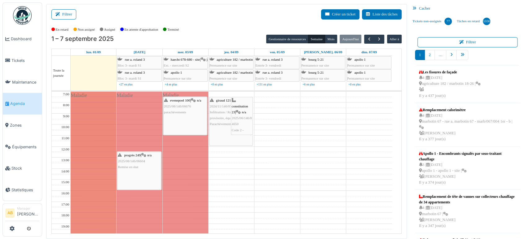
click at [194, 119] on div "evenepoel 100 | n/a 2025/08/146/06676 parachèvements" at bounding box center [185, 116] width 43 height 38
click at [178, 115] on div "evenepoel 100 | n/a 2025/08/146/06676 parachèvements" at bounding box center [185, 116] width 43 height 38
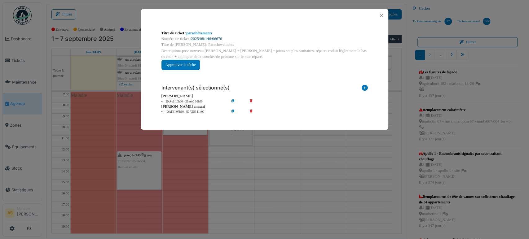
click at [202, 39] on link "2025/08/146/06676" at bounding box center [206, 39] width 31 height 4
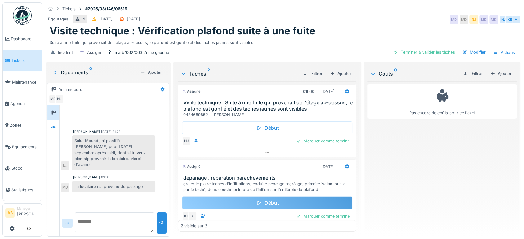
scroll to position [14, 0]
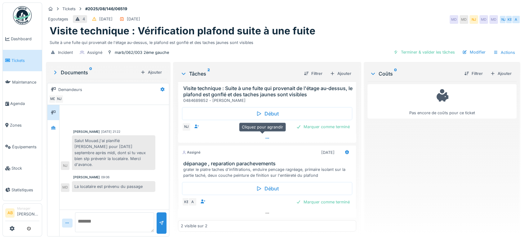
click at [228, 141] on div at bounding box center [267, 138] width 178 height 9
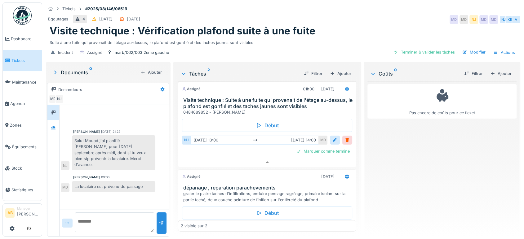
scroll to position [27, 0]
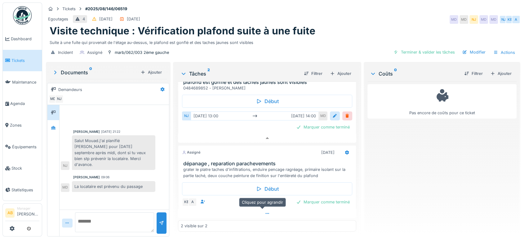
click at [226, 211] on div at bounding box center [267, 213] width 178 height 9
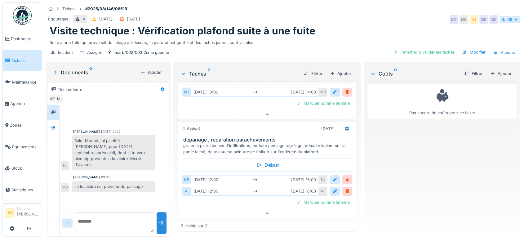
scroll to position [0, 0]
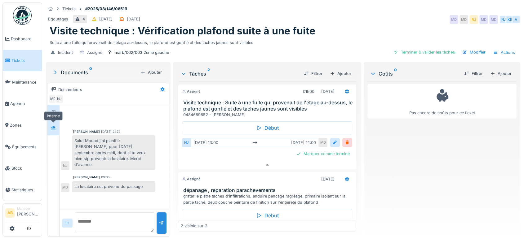
click at [52, 126] on icon at bounding box center [53, 127] width 4 height 3
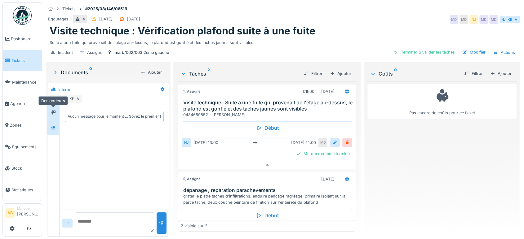
click at [54, 110] on icon at bounding box center [53, 112] width 5 height 4
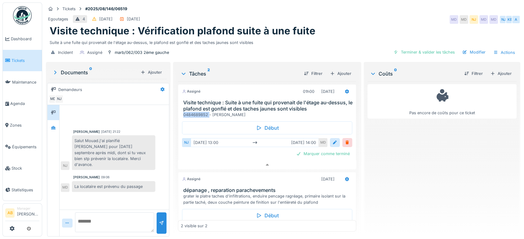
drag, startPoint x: 208, startPoint y: 108, endPoint x: 183, endPoint y: 107, distance: 25.1
click at [183, 112] on div "0484689852 - [PERSON_NAME]" at bounding box center [268, 115] width 170 height 6
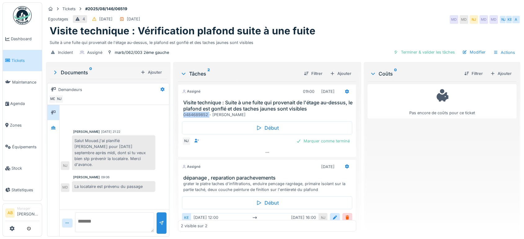
copy div "0484689852"
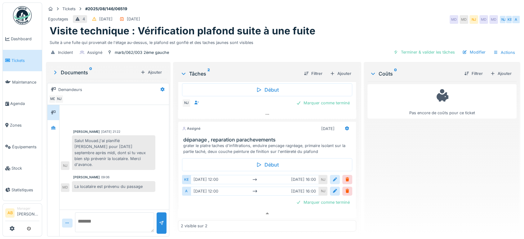
click at [332, 177] on div at bounding box center [334, 180] width 5 height 6
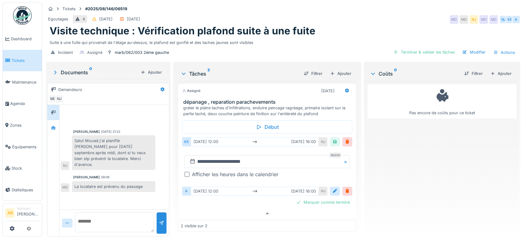
scroll to position [76, 0]
click at [228, 156] on input "**********" at bounding box center [266, 162] width 165 height 13
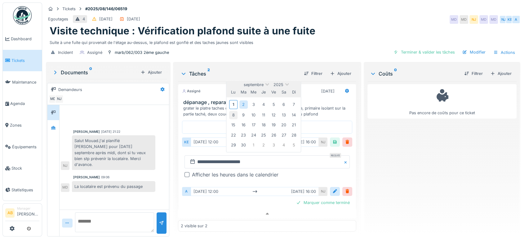
click at [231, 111] on div "8" at bounding box center [233, 115] width 8 height 8
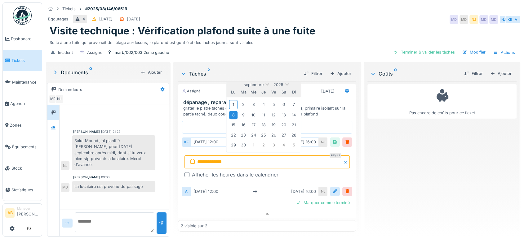
click at [231, 111] on div "8" at bounding box center [233, 115] width 8 height 8
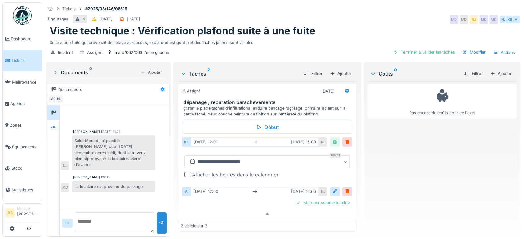
click at [182, 168] on div "**********" at bounding box center [267, 167] width 170 height 33
click at [185, 172] on div at bounding box center [186, 174] width 5 height 5
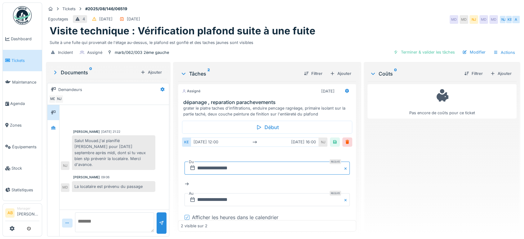
click at [236, 162] on input "**********" at bounding box center [266, 168] width 165 height 13
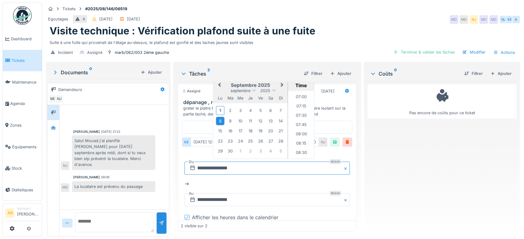
scroll to position [259, 0]
click at [299, 130] on li "08:00" at bounding box center [301, 133] width 26 height 9
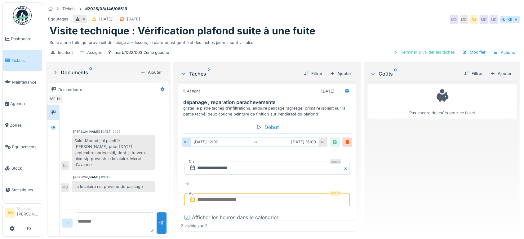
click at [243, 197] on input "text" at bounding box center [266, 199] width 165 height 13
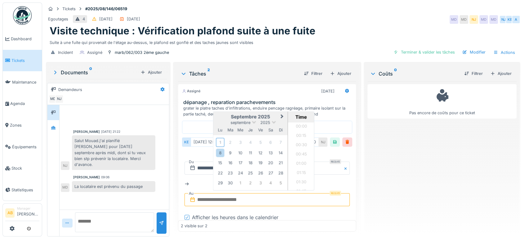
scroll to position [473, 0]
click at [217, 149] on div "8" at bounding box center [220, 153] width 8 height 8
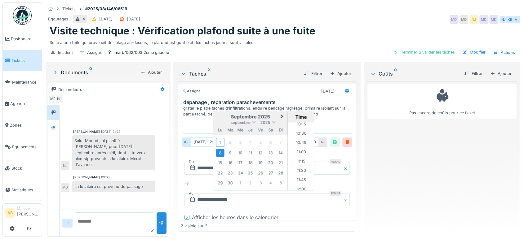
scroll to position [394, 0]
click at [299, 175] on li "12:00" at bounding box center [301, 179] width 26 height 9
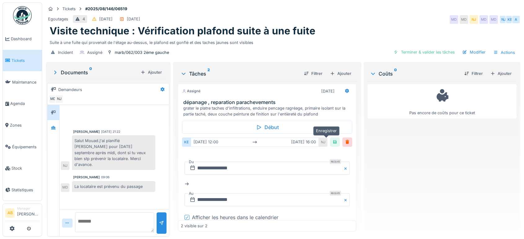
click at [332, 139] on div at bounding box center [334, 142] width 5 height 6
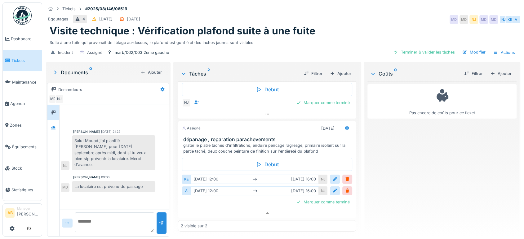
scroll to position [38, 0]
click at [332, 177] on div at bounding box center [334, 180] width 5 height 6
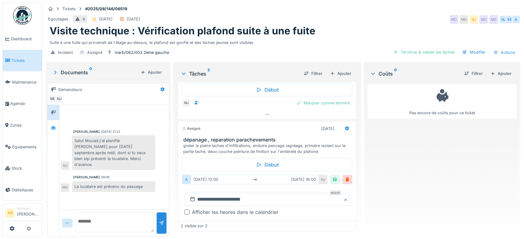
click at [186, 210] on div at bounding box center [186, 212] width 5 height 5
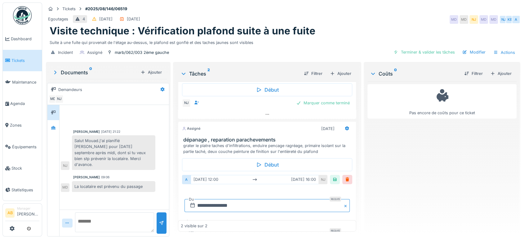
click at [233, 199] on input "**********" at bounding box center [266, 205] width 165 height 13
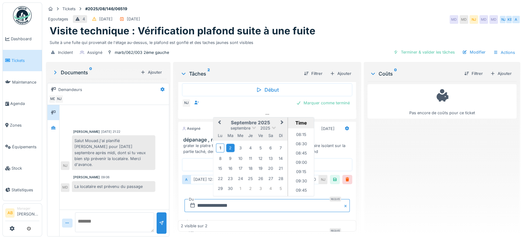
scroll to position [295, 0]
click at [297, 131] on li "08:00" at bounding box center [301, 135] width 26 height 9
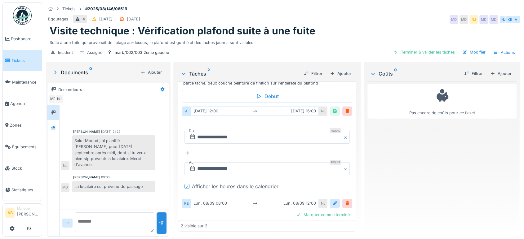
scroll to position [107, 0]
click at [258, 164] on input "**********" at bounding box center [266, 168] width 165 height 13
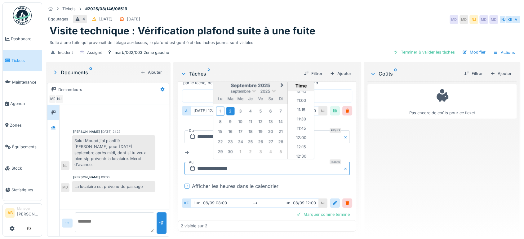
scroll to position [403, 0]
click at [296, 135] on li "12:00" at bounding box center [301, 139] width 26 height 9
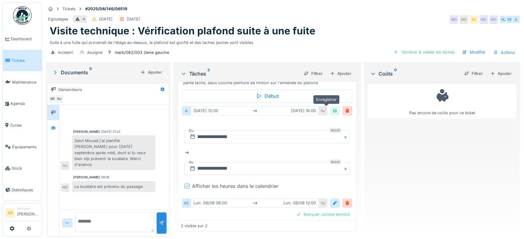
click at [332, 108] on div at bounding box center [334, 111] width 5 height 6
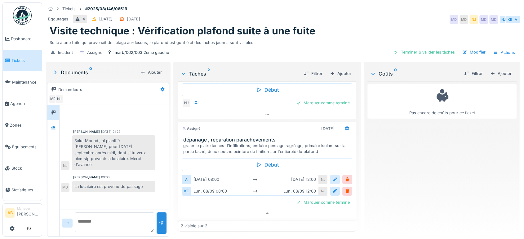
click at [332, 177] on div at bounding box center [334, 180] width 5 height 6
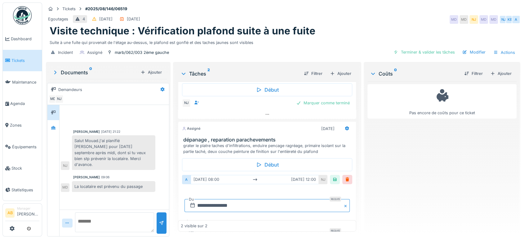
click at [210, 202] on input "**********" at bounding box center [266, 205] width 165 height 13
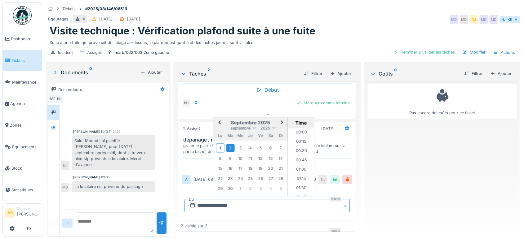
scroll to position [268, 0]
click at [217, 147] on div "1 2 3 4 5 6 7" at bounding box center [250, 148] width 70 height 11
click at [218, 154] on div "8" at bounding box center [220, 158] width 8 height 8
click at [298, 146] on li "08:00" at bounding box center [301, 150] width 26 height 9
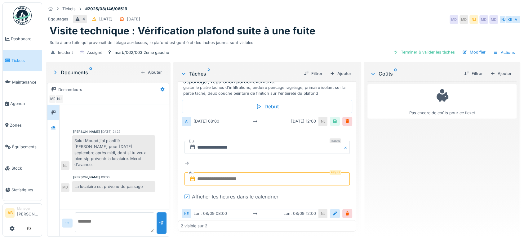
scroll to position [96, 0]
click at [251, 173] on input "text" at bounding box center [266, 179] width 165 height 13
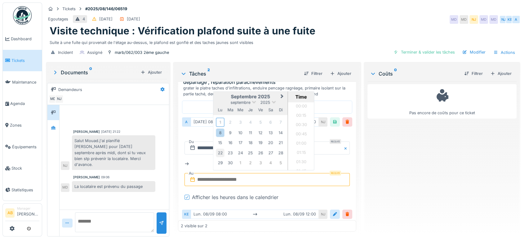
scroll to position [473, 0]
click at [216, 129] on div "8" at bounding box center [220, 133] width 8 height 8
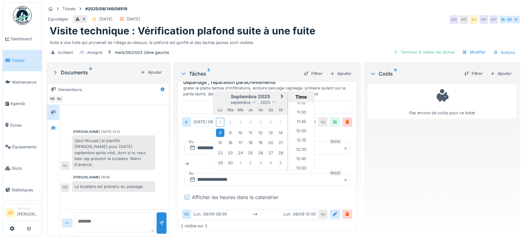
scroll to position [421, 0]
click at [297, 128] on li "12:00" at bounding box center [301, 132] width 26 height 9
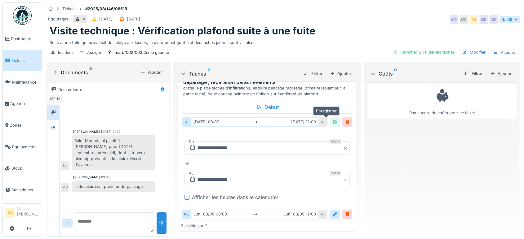
click at [332, 119] on div at bounding box center [334, 122] width 5 height 6
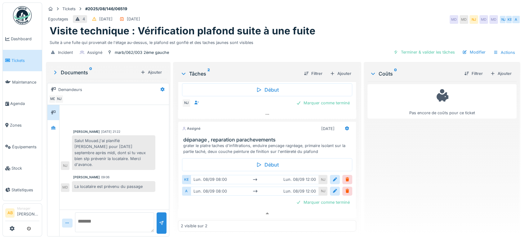
scroll to position [0, 0]
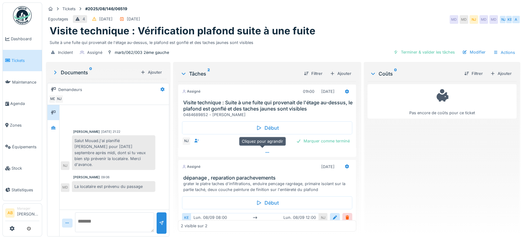
click at [241, 148] on div at bounding box center [267, 152] width 178 height 9
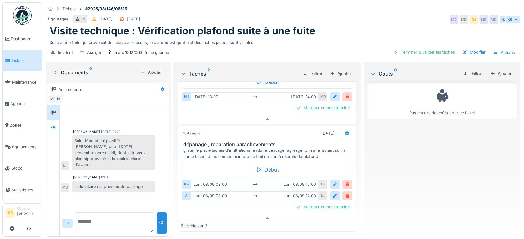
scroll to position [51, 0]
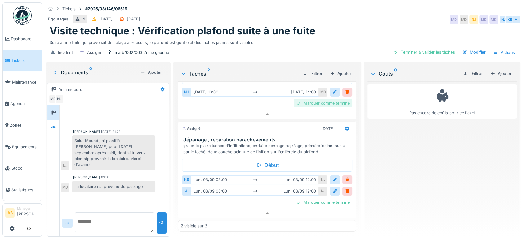
click at [313, 99] on div "Marquer comme terminé" at bounding box center [323, 103] width 59 height 8
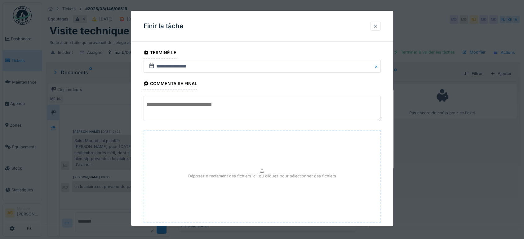
scroll to position [37, 0]
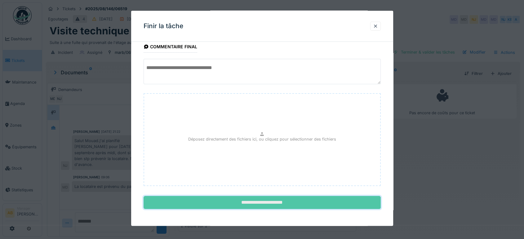
click at [294, 201] on input "**********" at bounding box center [262, 202] width 237 height 13
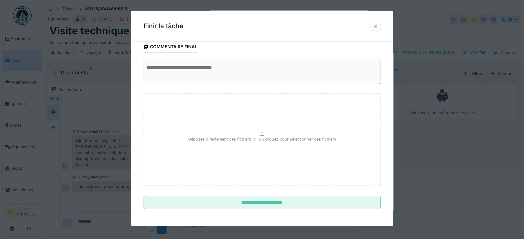
click at [377, 23] on div at bounding box center [375, 26] width 5 height 6
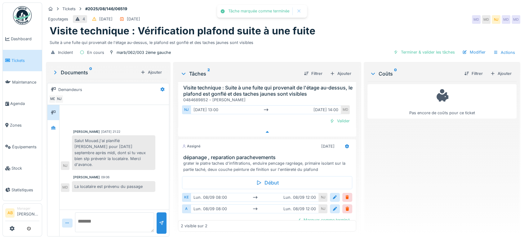
scroll to position [15, 0]
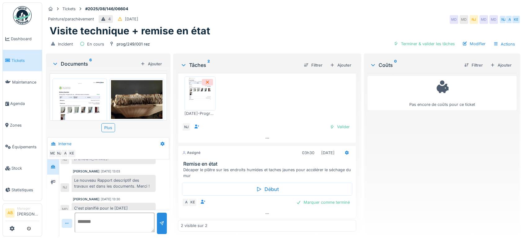
scroll to position [5, 0]
click at [266, 212] on div at bounding box center [267, 214] width 178 height 9
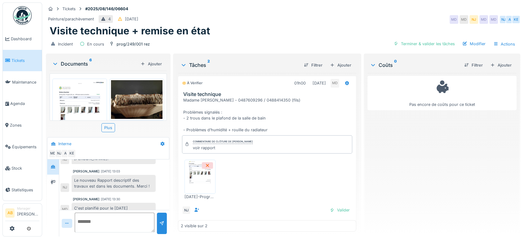
scroll to position [0, 0]
drag, startPoint x: 254, startPoint y: 98, endPoint x: 229, endPoint y: 99, distance: 24.8
click at [229, 99] on div "Madame Habib Ahmed - 0487609296 / 0488414350 (fils) Problèmes signalés : - 2 tr…" at bounding box center [268, 115] width 170 height 36
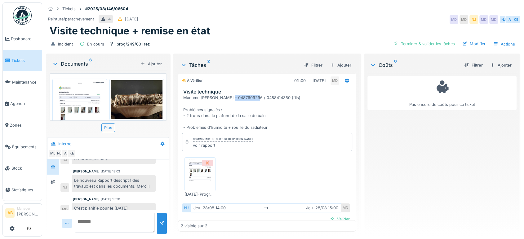
copy div "0487609296"
drag, startPoint x: 280, startPoint y: 90, endPoint x: 257, endPoint y: 92, distance: 23.3
click at [257, 95] on div "Madame Habib Ahmed - 0487609296 / 0488414350 (fils) Problèmes signalés : - 2 tr…" at bounding box center [268, 113] width 170 height 36
copy div "0488414350"
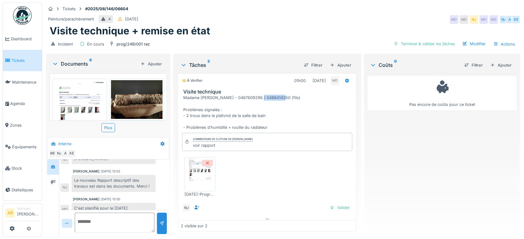
copy div "0488414350"
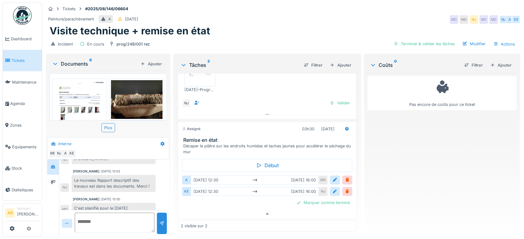
click at [122, 223] on textarea at bounding box center [115, 223] width 80 height 20
click at [79, 60] on div "Documents 6" at bounding box center [95, 63] width 86 height 7
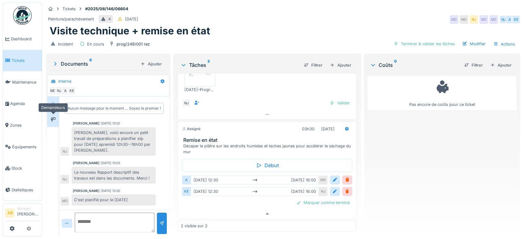
click at [52, 117] on div at bounding box center [53, 120] width 5 height 6
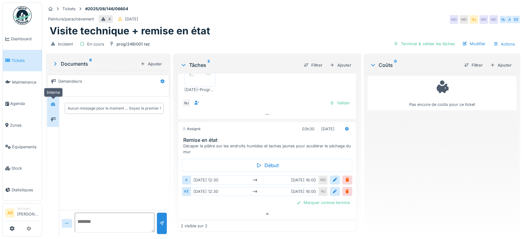
click at [57, 100] on div at bounding box center [52, 104] width 9 height 8
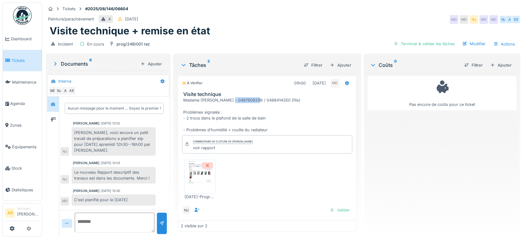
drag, startPoint x: 253, startPoint y: 95, endPoint x: 231, endPoint y: 96, distance: 22.0
click at [231, 97] on div "Madame Habib Ahmed - 0487609296 / 0488414350 (fils) Problèmes signalés : - 2 tr…" at bounding box center [268, 115] width 170 height 36
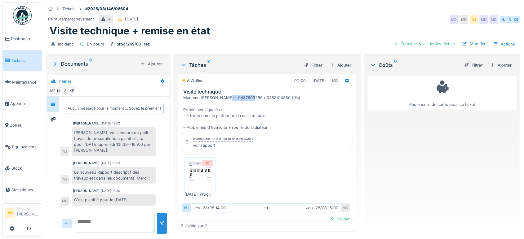
drag, startPoint x: 226, startPoint y: 91, endPoint x: 251, endPoint y: 92, distance: 25.7
click at [251, 95] on div "Madame Habib Ahmed - 0487609296 / 0488414350 (fils) Problèmes signalés : - 2 tr…" at bounding box center [268, 113] width 170 height 36
click at [259, 100] on div "Madame Habib Ahmed - 0487609296 / 0488414350 (fils) Problèmes signalés : - 2 tr…" at bounding box center [268, 113] width 170 height 36
drag, startPoint x: 253, startPoint y: 91, endPoint x: 229, endPoint y: 92, distance: 24.2
click at [229, 95] on div "Madame Habib Ahmed - 0487609296 / 0488414350 (fils) Problèmes signalés : - 2 tr…" at bounding box center [268, 113] width 170 height 36
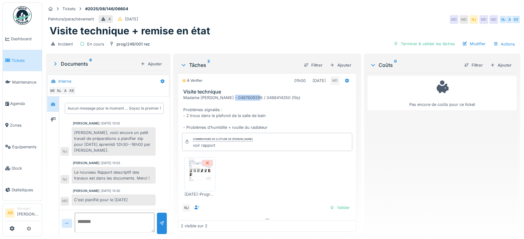
copy div "0487609296"
click at [117, 213] on textarea at bounding box center [115, 223] width 80 height 20
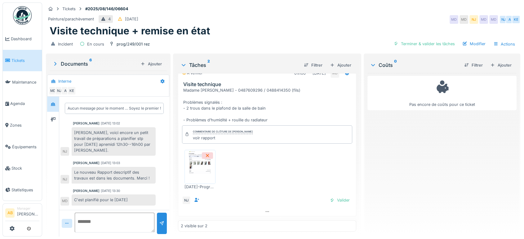
scroll to position [0, 0]
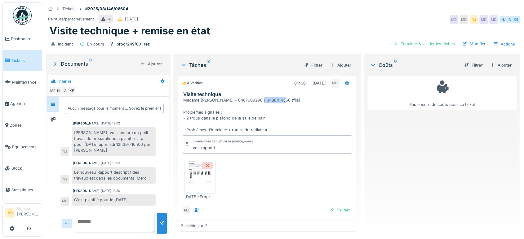
drag, startPoint x: 281, startPoint y: 96, endPoint x: 258, endPoint y: 97, distance: 23.3
click at [258, 97] on div "Madame Habib Ahmed - 0487609296 / 0488414350 (fils) Problèmes signalés : - 2 tr…" at bounding box center [268, 115] width 170 height 36
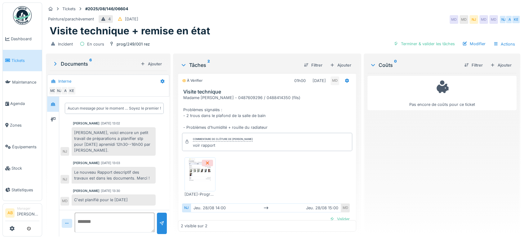
click at [264, 102] on div "Madame Habib Ahmed - 0487609296 / 0488414350 (fils) Problèmes signalés : - 2 tr…" at bounding box center [268, 113] width 170 height 36
drag, startPoint x: 257, startPoint y: 92, endPoint x: 280, endPoint y: 93, distance: 23.0
click at [280, 95] on div "Madame Habib Ahmed - 0487609296 / 0488414350 (fils) Problèmes signalés : - 2 tr…" at bounding box center [268, 113] width 170 height 36
copy div "0488414350"
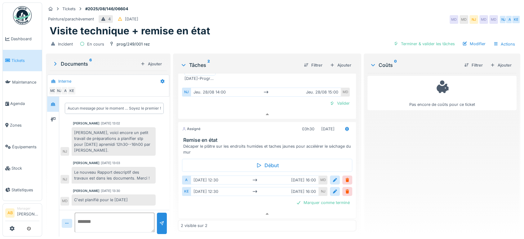
click at [108, 219] on textarea at bounding box center [115, 223] width 80 height 20
type textarea "*"
click at [107, 224] on textarea "**********" at bounding box center [115, 223] width 80 height 20
click at [125, 223] on textarea "**********" at bounding box center [114, 223] width 78 height 20
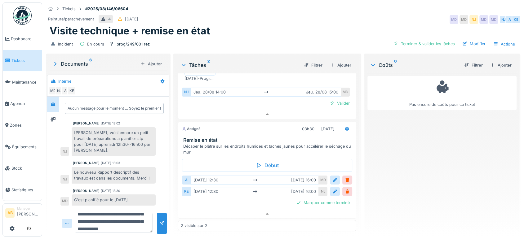
scroll to position [22, 0]
type textarea "**********"
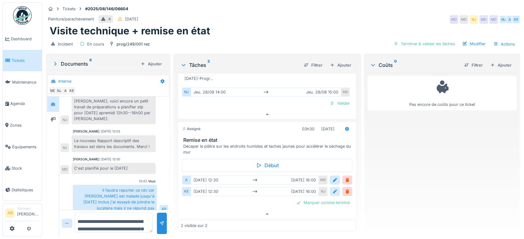
click at [332, 189] on div at bounding box center [334, 192] width 5 height 6
click at [236, 212] on input "**********" at bounding box center [266, 211] width 165 height 13
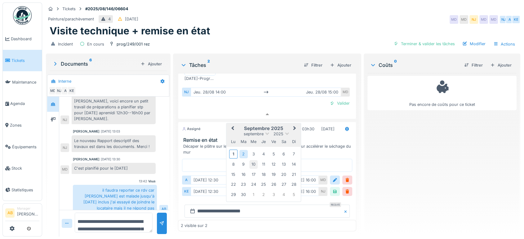
click at [253, 161] on div "10" at bounding box center [253, 165] width 8 height 8
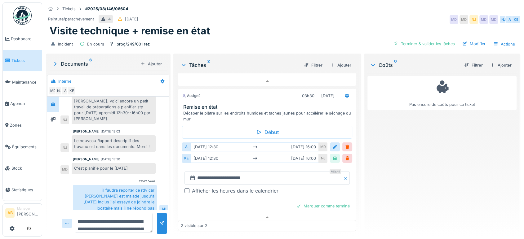
scroll to position [151, 0]
click at [184, 189] on div at bounding box center [186, 191] width 5 height 5
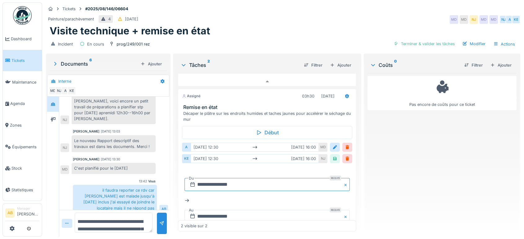
click at [258, 178] on input "**********" at bounding box center [266, 184] width 165 height 13
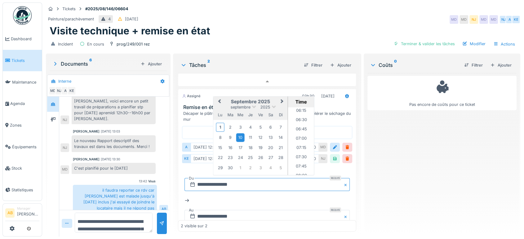
scroll to position [237, 0]
click at [298, 168] on li "08:00" at bounding box center [301, 172] width 26 height 9
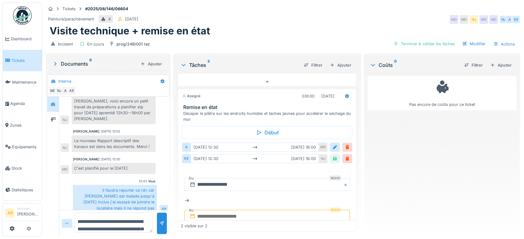
scroll to position [198, 0]
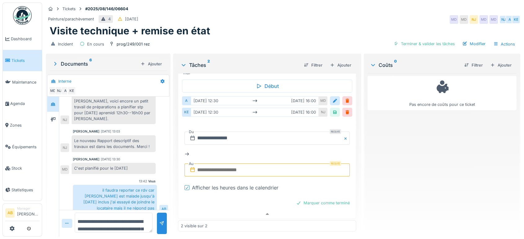
click at [235, 165] on input "text" at bounding box center [266, 170] width 165 height 13
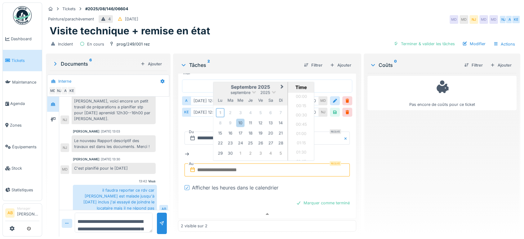
scroll to position [482, 0]
click at [236, 119] on div "10" at bounding box center [240, 123] width 8 height 8
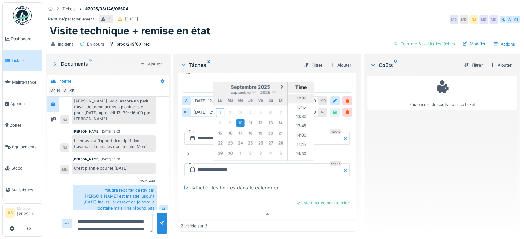
click at [297, 94] on li "13:00" at bounding box center [301, 98] width 26 height 9
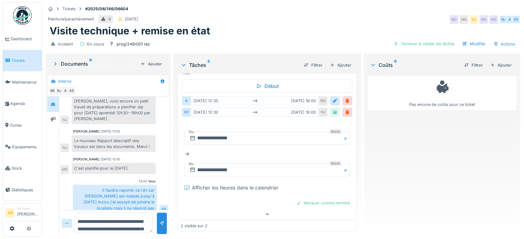
scroll to position [198, 0]
click at [263, 163] on input "**********" at bounding box center [266, 169] width 165 height 13
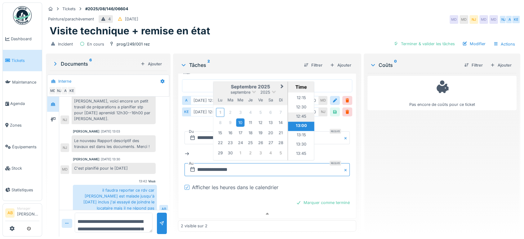
scroll to position [436, 0]
click at [299, 103] on li "12:00" at bounding box center [301, 107] width 26 height 9
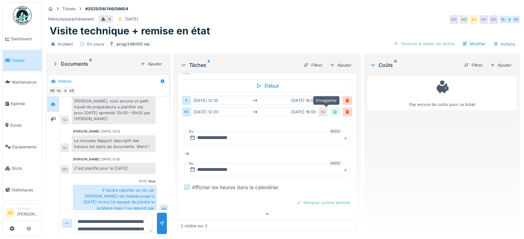
click at [330, 108] on div at bounding box center [335, 112] width 10 height 9
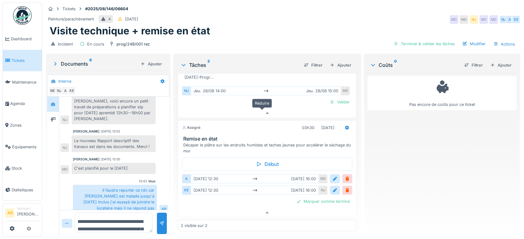
scroll to position [118, 0]
click at [332, 177] on div at bounding box center [334, 180] width 5 height 6
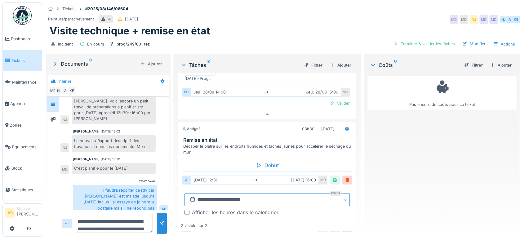
click at [216, 193] on input "**********" at bounding box center [266, 199] width 165 height 13
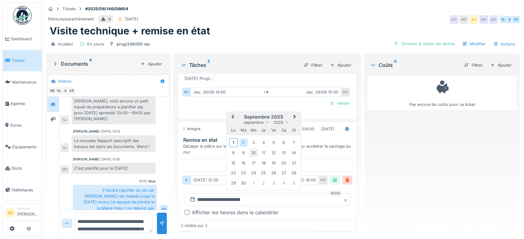
click at [254, 149] on div "10" at bounding box center [253, 153] width 8 height 8
click at [365, 197] on div "Coûts 0 Filtrer Ajouter Pas encore de coûts pour ce ticket" at bounding box center [442, 144] width 154 height 179
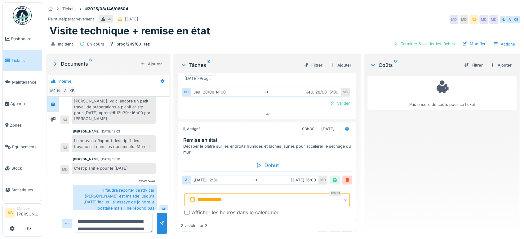
scroll to position [156, 0]
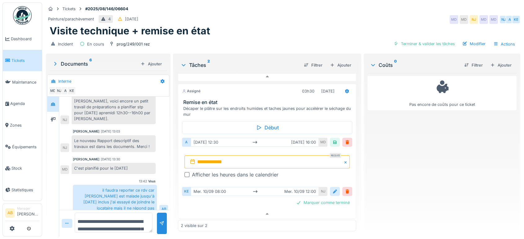
click at [332, 189] on div at bounding box center [334, 192] width 5 height 6
click at [210, 211] on input "**********" at bounding box center [266, 217] width 165 height 13
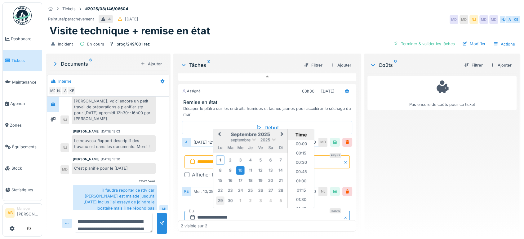
scroll to position [268, 0]
click at [229, 156] on div "2" at bounding box center [230, 160] width 8 height 8
click at [297, 170] on li "08:00" at bounding box center [301, 174] width 26 height 9
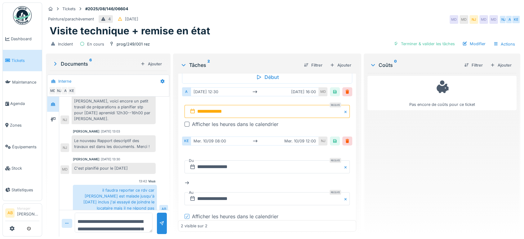
scroll to position [207, 0]
click at [332, 138] on div at bounding box center [334, 141] width 5 height 6
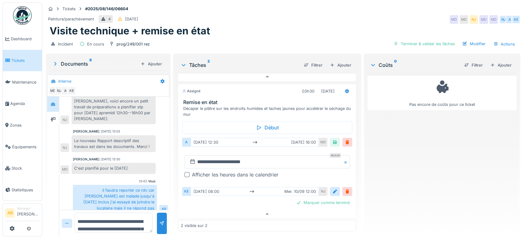
scroll to position [155, 0]
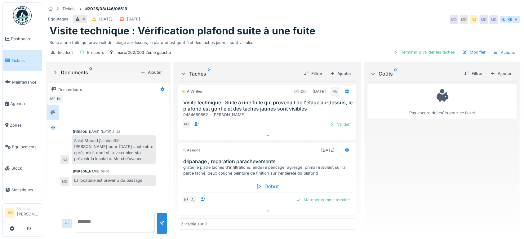
click at [118, 222] on textarea at bounding box center [115, 223] width 80 height 20
click at [104, 220] on textarea at bounding box center [115, 223] width 80 height 20
click at [273, 207] on div at bounding box center [267, 211] width 178 height 9
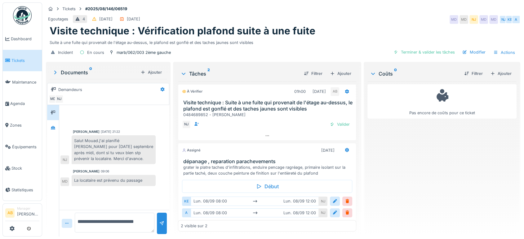
scroll to position [18, 0]
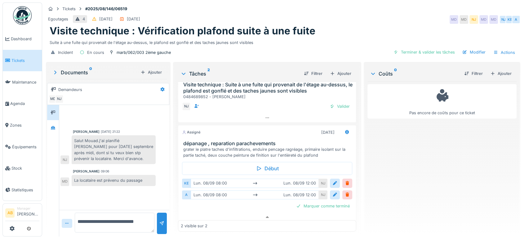
click at [145, 218] on textarea "**********" at bounding box center [115, 223] width 80 height 20
type textarea "**********"
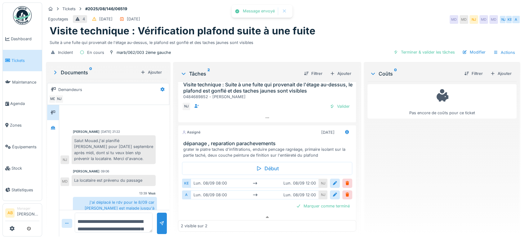
scroll to position [6, 0]
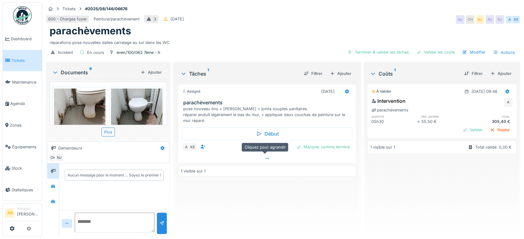
click at [225, 158] on div at bounding box center [267, 158] width 178 height 9
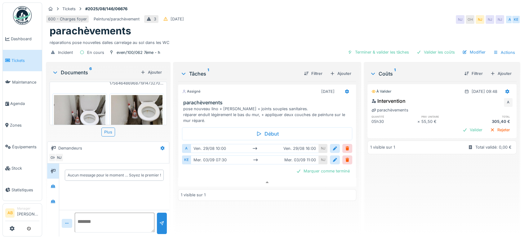
scroll to position [163, 0]
click at [55, 183] on div at bounding box center [53, 186] width 5 height 6
click at [53, 200] on icon at bounding box center [53, 201] width 4 height 3
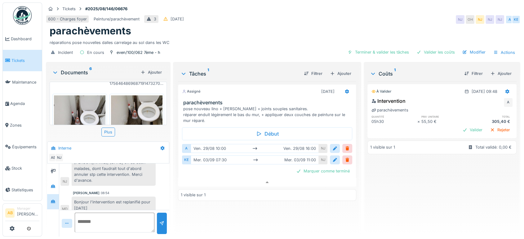
click at [70, 56] on div "Tickets #2025/08/146/06676 600 - Charges foyer Peinture/parachèvement 3 [DATE] …" at bounding box center [283, 119] width 482 height 239
click at [77, 69] on div "Documents 6" at bounding box center [95, 72] width 86 height 7
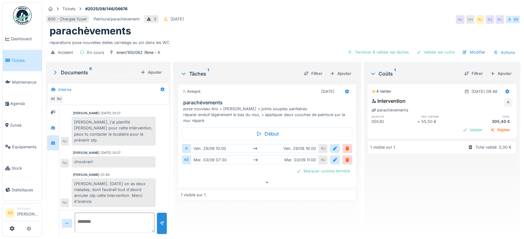
scroll to position [30, 0]
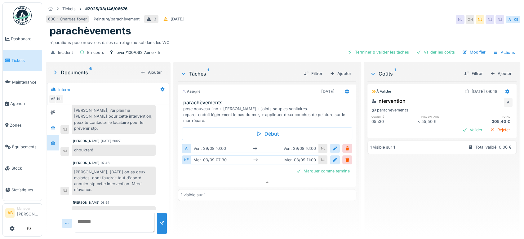
drag, startPoint x: 163, startPoint y: 44, endPoint x: 195, endPoint y: 42, distance: 32.3
click at [195, 46] on div "Incident En cours even/100/062 7ème - h Terminer & valider les tâches Valider l…" at bounding box center [283, 53] width 474 height 14
click at [343, 87] on div at bounding box center [347, 91] width 11 height 9
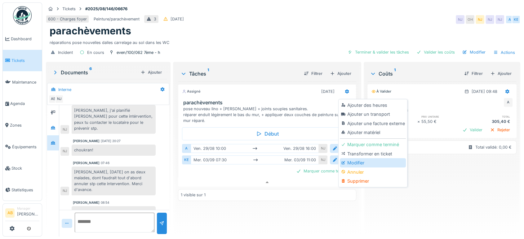
click at [356, 158] on div "Modifier" at bounding box center [373, 162] width 66 height 9
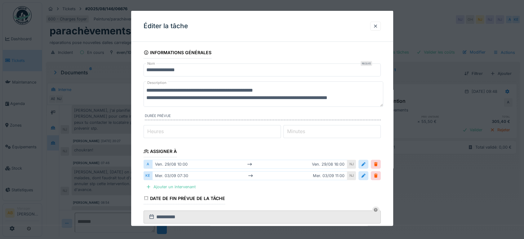
click at [266, 72] on input "**********" at bounding box center [262, 70] width 237 height 13
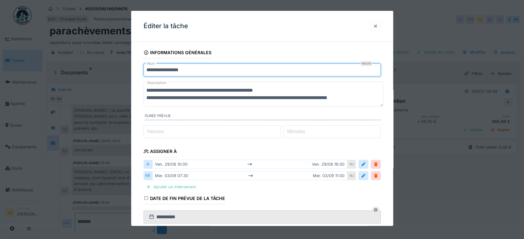
paste input "**********"
click at [190, 70] on input "**********" at bounding box center [262, 70] width 237 height 13
type input "**********"
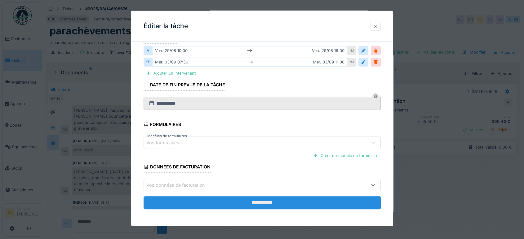
click at [253, 201] on input "**********" at bounding box center [262, 203] width 237 height 13
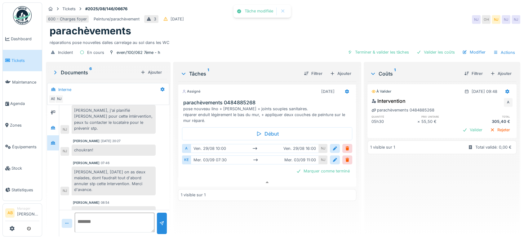
scroll to position [40, 0]
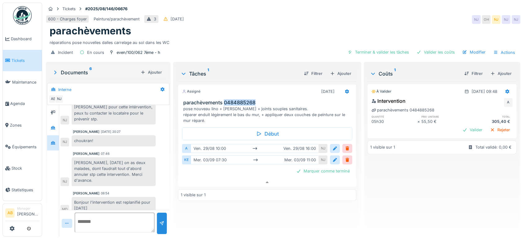
drag, startPoint x: 258, startPoint y: 95, endPoint x: 223, endPoint y: 98, distance: 35.4
click at [223, 100] on h3 "parachèvements 0484885268" at bounding box center [268, 103] width 170 height 6
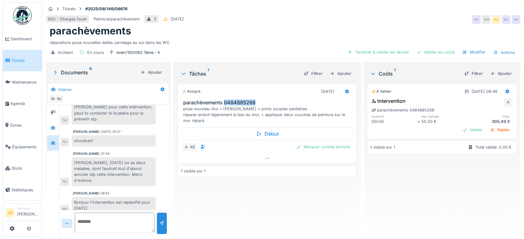
copy h3 "0484885268"
click at [242, 154] on div at bounding box center [267, 158] width 178 height 9
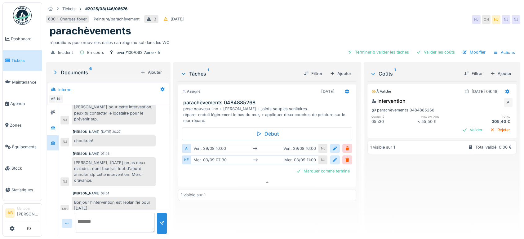
click at [333, 157] on div at bounding box center [334, 160] width 5 height 6
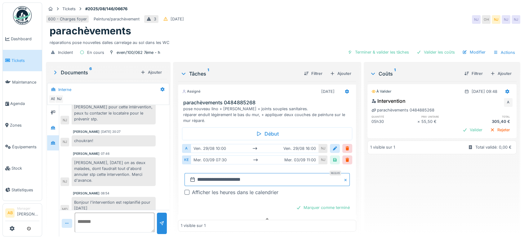
click at [220, 174] on input "**********" at bounding box center [266, 179] width 165 height 13
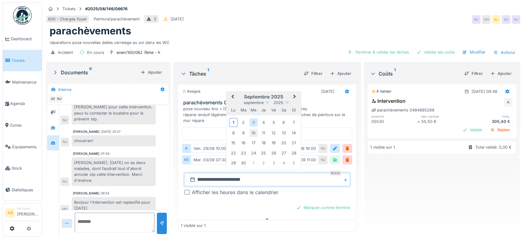
click at [251, 129] on div "10" at bounding box center [253, 133] width 8 height 8
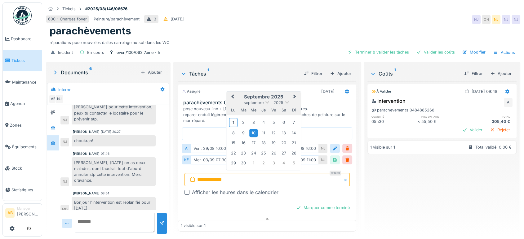
click at [251, 129] on div "10" at bounding box center [253, 133] width 8 height 8
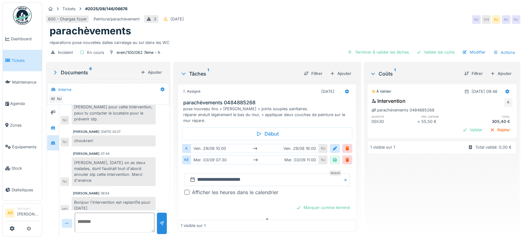
click at [186, 190] on div at bounding box center [186, 192] width 5 height 5
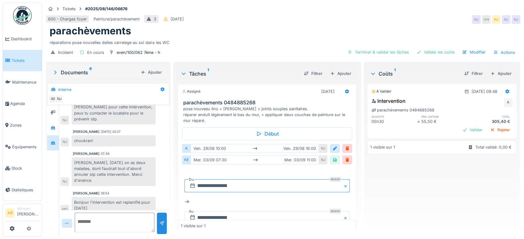
click at [255, 180] on input "**********" at bounding box center [266, 185] width 165 height 13
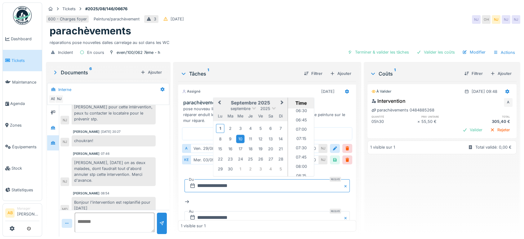
scroll to position [246, 0]
click at [292, 160] on li "08:00" at bounding box center [301, 164] width 26 height 9
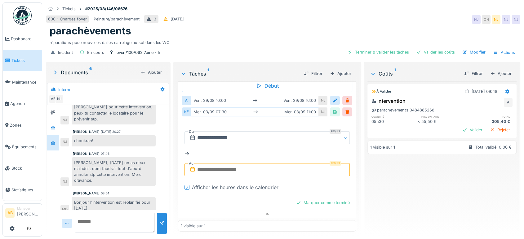
scroll to position [47, 0]
click at [241, 164] on input "text" at bounding box center [266, 170] width 165 height 13
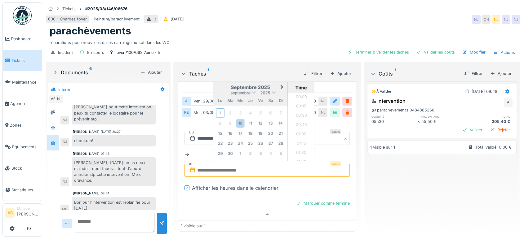
scroll to position [482, 0]
click at [239, 119] on div "10" at bounding box center [240, 123] width 8 height 8
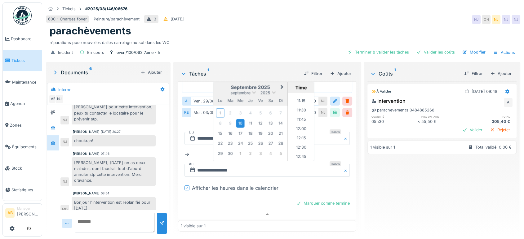
scroll to position [414, 0]
click at [294, 126] on li "12:00" at bounding box center [301, 130] width 26 height 9
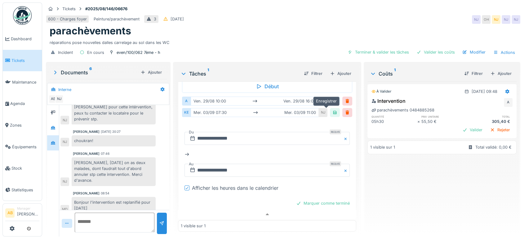
click at [332, 110] on div at bounding box center [334, 113] width 5 height 6
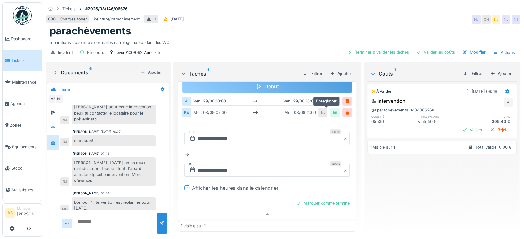
scroll to position [0, 0]
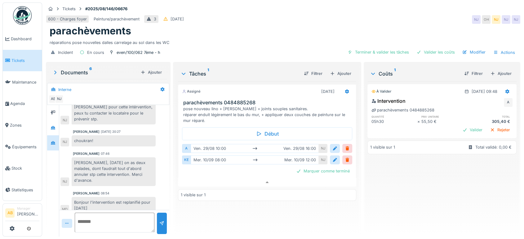
click at [121, 219] on textarea at bounding box center [115, 223] width 80 height 20
type textarea "**********"
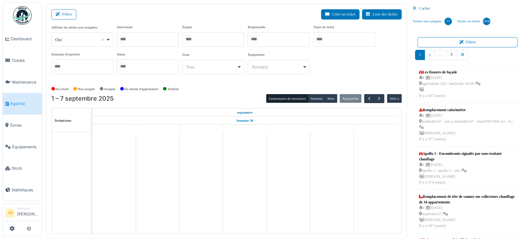
click at [82, 39] on div "Oui Remove item" at bounding box center [80, 40] width 51 height 7
select select "**"
click at [149, 42] on div at bounding box center [148, 39] width 62 height 15
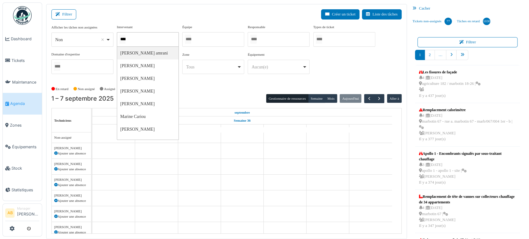
type input "*****"
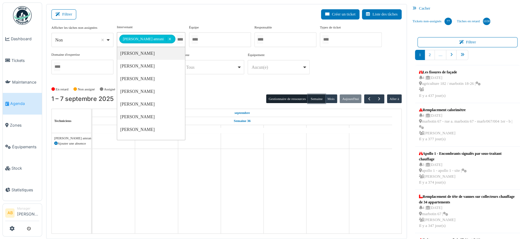
click at [314, 100] on button "Semaine" at bounding box center [316, 99] width 17 height 9
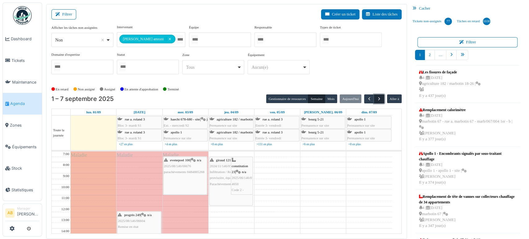
click at [377, 100] on span "button" at bounding box center [379, 98] width 5 height 5
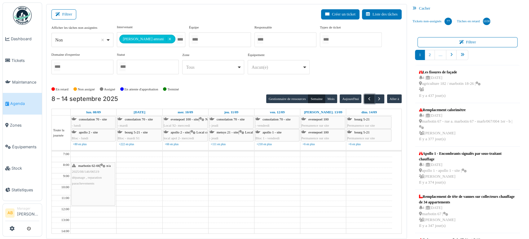
click at [367, 97] on span "button" at bounding box center [369, 98] width 5 height 5
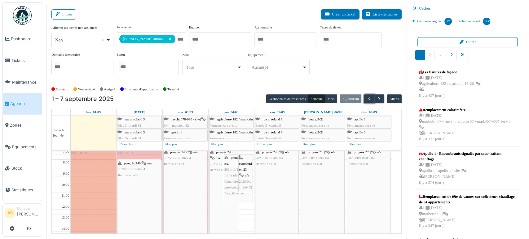
scroll to position [2, 0]
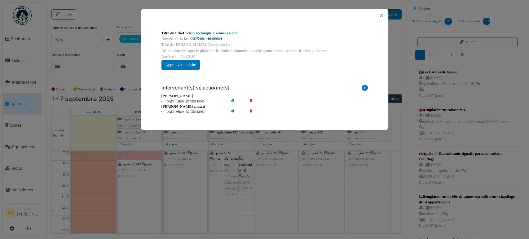
click at [207, 41] on link "2025/08/146/06604" at bounding box center [206, 39] width 31 height 4
click at [382, 16] on button "Close" at bounding box center [381, 15] width 8 height 8
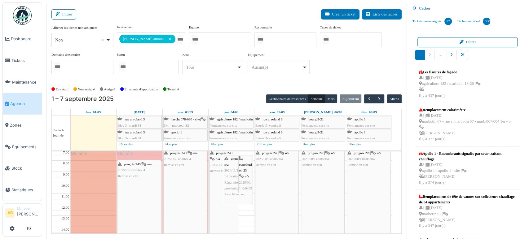
click at [175, 38] on div "**********" at bounding box center [151, 39] width 68 height 15
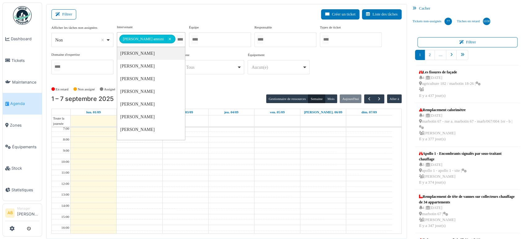
click at [257, 176] on td at bounding box center [231, 179] width 321 height 6
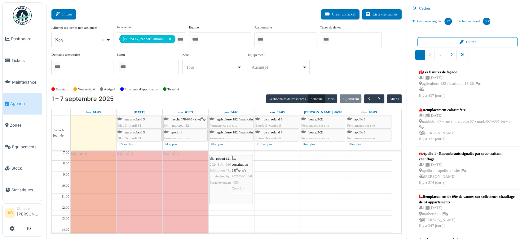
click at [72, 15] on button "Filtrer" at bounding box center [63, 14] width 25 height 10
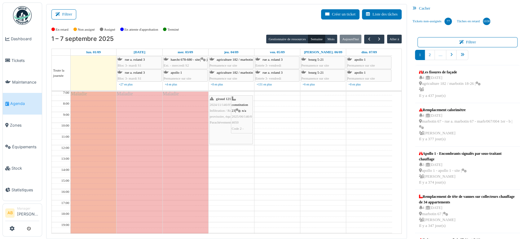
scroll to position [0, 0]
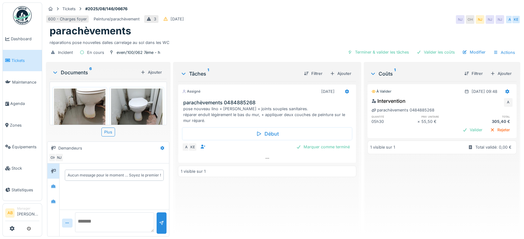
click at [27, 14] on img at bounding box center [22, 15] width 19 height 19
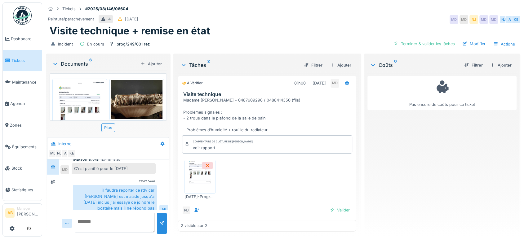
scroll to position [83, 0]
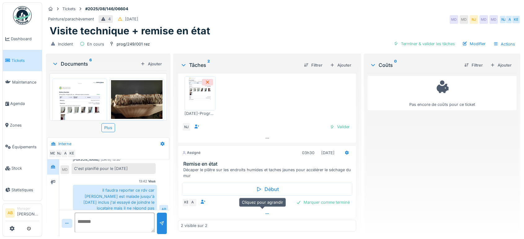
click at [257, 210] on div at bounding box center [267, 214] width 178 height 9
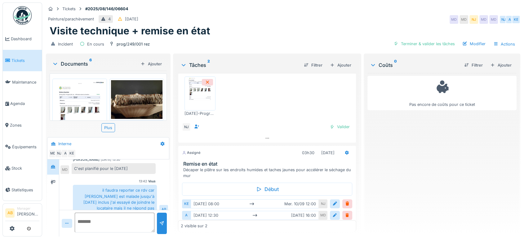
scroll to position [5, 0]
click at [342, 201] on div at bounding box center [347, 204] width 10 height 9
click at [342, 200] on div at bounding box center [347, 204] width 10 height 9
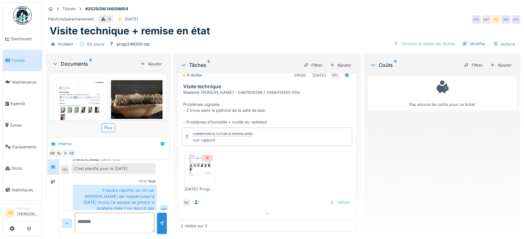
scroll to position [0, 0]
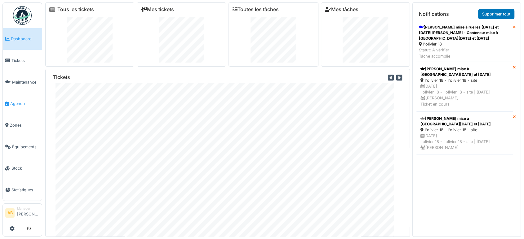
click at [33, 93] on link "Agenda" at bounding box center [22, 104] width 39 height 22
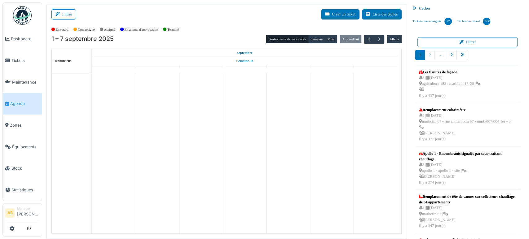
drag, startPoint x: 0, startPoint y: 0, endPoint x: 65, endPoint y: 19, distance: 67.6
click at [65, 19] on div "Filtrer Créer un ticket Liste des tâches" at bounding box center [226, 16] width 350 height 15
click at [73, 11] on button "Filtrer" at bounding box center [63, 14] width 25 height 10
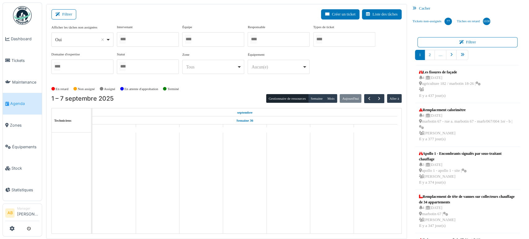
click at [137, 38] on div at bounding box center [148, 39] width 62 height 15
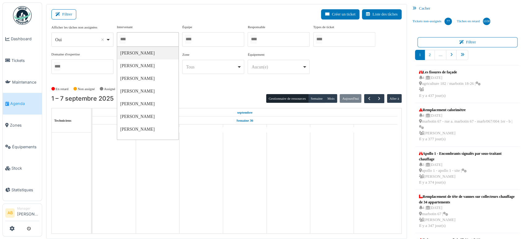
click at [86, 43] on div "Oui Remove item" at bounding box center [82, 39] width 57 height 9
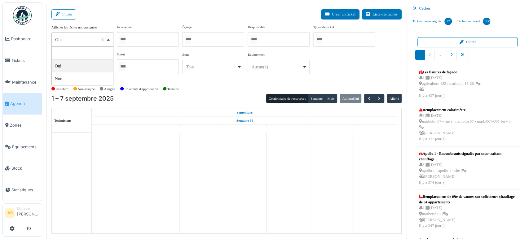
select select "**"
click at [130, 38] on div at bounding box center [148, 39] width 62 height 15
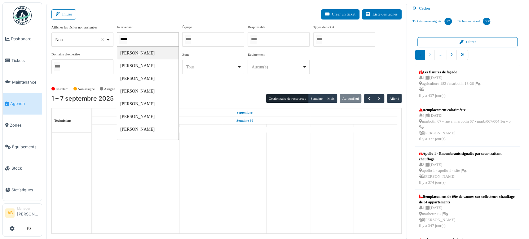
type input "******"
click at [316, 95] on button "Semaine" at bounding box center [316, 99] width 17 height 9
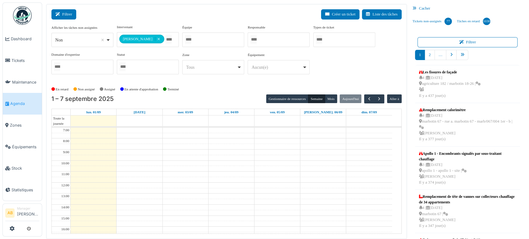
click at [67, 11] on button "Filtrer" at bounding box center [63, 14] width 25 height 10
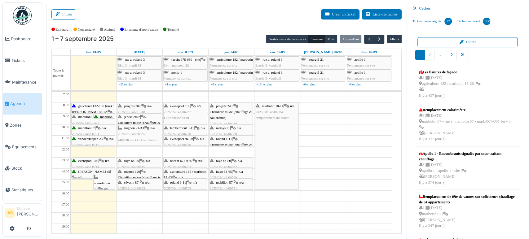
click at [146, 138] on span "Mignon 23.3 1ETG-REGIE" at bounding box center [137, 140] width 39 height 4
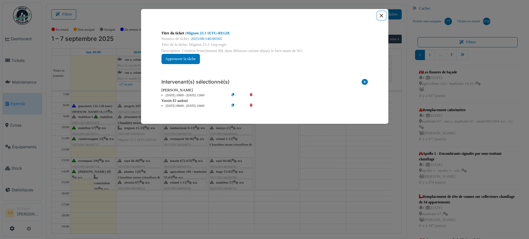
click at [381, 17] on button "Close" at bounding box center [381, 15] width 8 height 8
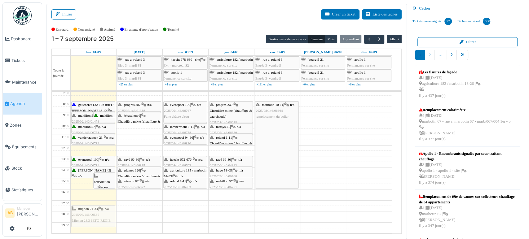
scroll to position [2, 0]
drag, startPoint x: 136, startPoint y: 130, endPoint x: 90, endPoint y: 195, distance: 79.9
click at [90, 195] on tr "mahillon 57 | n/a 2025/02/146/01478 Problème de chauffage mahillon 57 | n/a 202…" at bounding box center [222, 183] width 340 height 187
drag, startPoint x: 92, startPoint y: 195, endPoint x: 90, endPoint y: 164, distance: 31.4
click at [90, 164] on div "mahillon 57 | n/a 2025/02/146/01478 Problème de chauffage mahillon 57 | n/a 202…" at bounding box center [94, 183] width 46 height 187
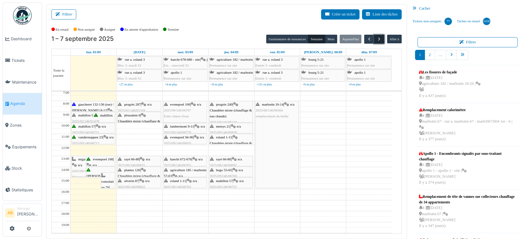
click at [377, 41] on span "button" at bounding box center [379, 39] width 5 height 5
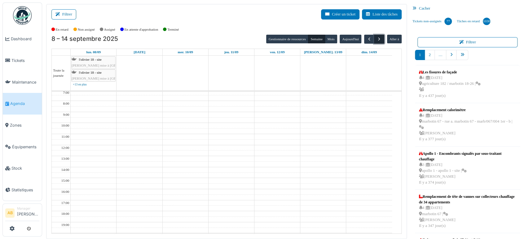
scroll to position [0, 0]
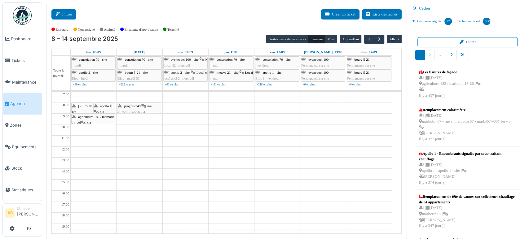
click at [61, 11] on button "Filtrer" at bounding box center [63, 14] width 25 height 10
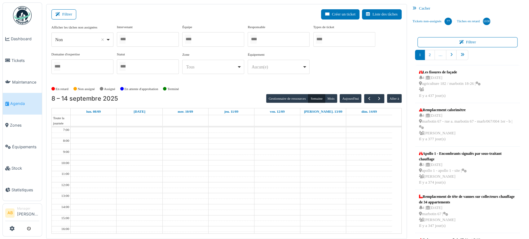
click at [150, 38] on div at bounding box center [148, 39] width 62 height 15
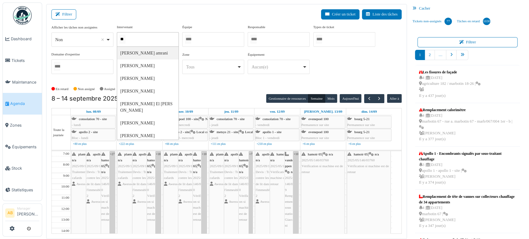
type input "*"
type input "*****"
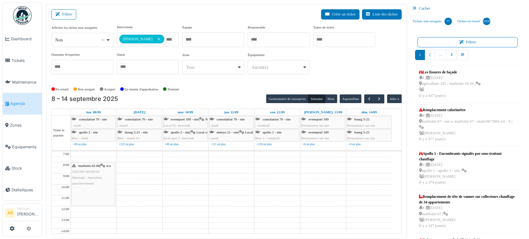
click at [246, 91] on div "En retard Non assigné Assigné En attente d'approbation Terminé" at bounding box center [226, 89] width 350 height 10
click at [367, 98] on span "button" at bounding box center [369, 98] width 5 height 5
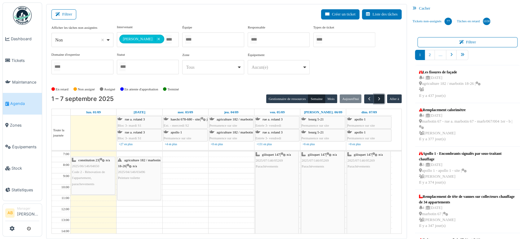
click at [377, 99] on span "button" at bounding box center [379, 98] width 5 height 5
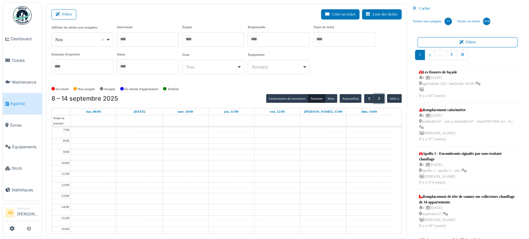
click at [162, 39] on div at bounding box center [148, 39] width 62 height 15
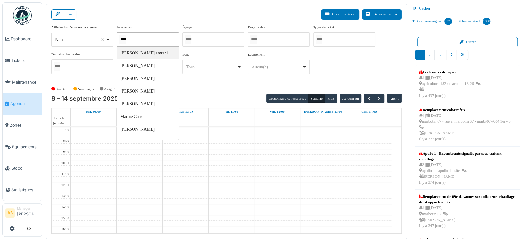
type input "*****"
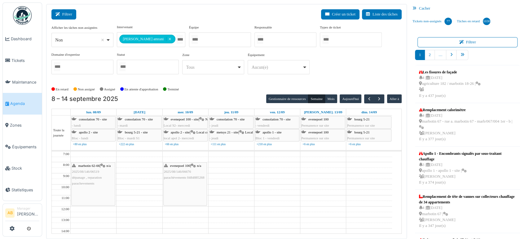
click at [57, 16] on icon at bounding box center [58, 14] width 7 height 4
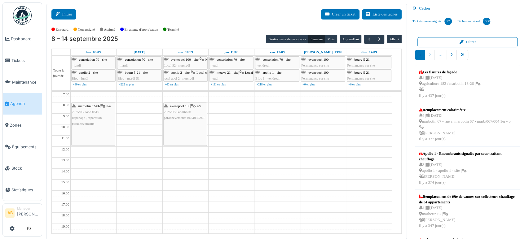
click at [76, 12] on button "Filtrer" at bounding box center [63, 14] width 25 height 10
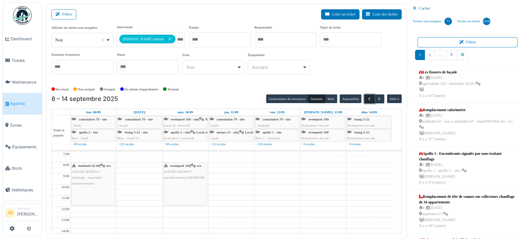
click at [367, 96] on span "button" at bounding box center [369, 98] width 5 height 5
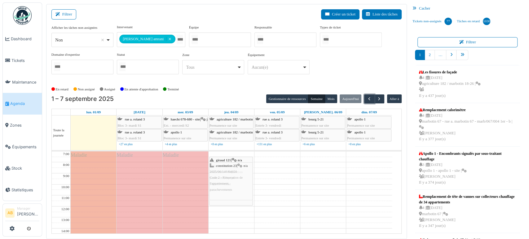
click at [218, 185] on div "giraud 121 | n/a 2024/11/146/05623 Infiltration / Réparation provisoire, équipe…" at bounding box center [231, 172] width 42 height 30
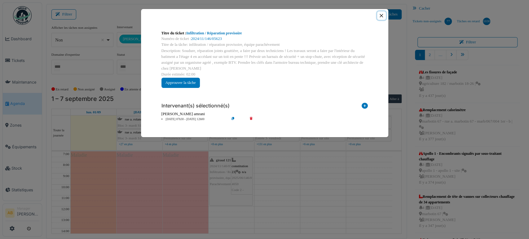
click at [383, 17] on button "Close" at bounding box center [381, 15] width 8 height 8
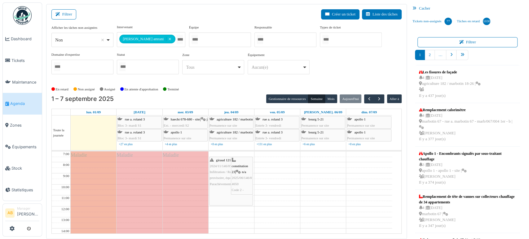
click at [229, 178] on span "Infiltration / Réparation provisoire, équipe Parachèvement" at bounding box center [226, 177] width 33 height 15
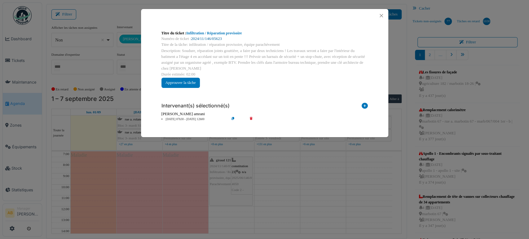
click at [214, 38] on link "2024/11/146/05623" at bounding box center [206, 39] width 31 height 4
click at [382, 15] on button "Close" at bounding box center [381, 15] width 8 height 8
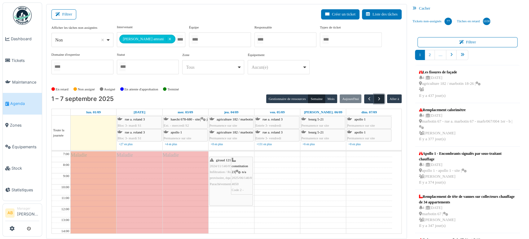
click at [377, 100] on span "button" at bounding box center [379, 98] width 5 height 5
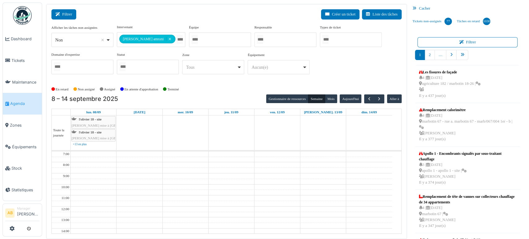
click at [69, 14] on button "Filtrer" at bounding box center [63, 14] width 25 height 10
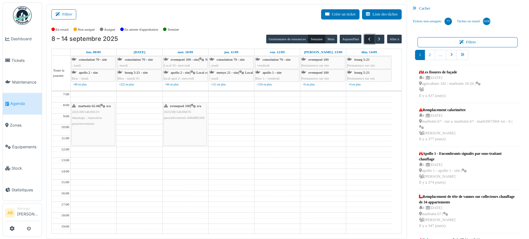
click at [367, 40] on span "button" at bounding box center [369, 39] width 5 height 5
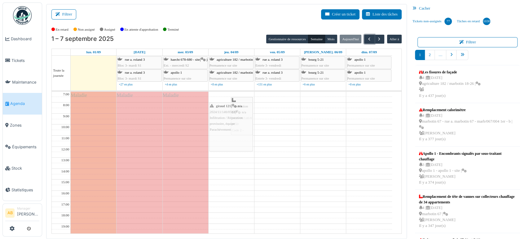
drag, startPoint x: 217, startPoint y: 135, endPoint x: 217, endPoint y: 143, distance: 7.4
click at [217, 143] on div "giraud 121 | n/a 2024/11/146/05623 Infiltration / Réparation provisoire, équipe…" at bounding box center [232, 185] width 46 height 187
drag, startPoint x: 211, startPoint y: 115, endPoint x: 212, endPoint y: 122, distance: 7.2
click at [212, 122] on div "constitution 23 | n/a 2025/06/146/04650 Code 2 - Rénovation de l'appartement, p…" at bounding box center [232, 185] width 46 height 187
click at [59, 11] on button "Filtrer" at bounding box center [63, 14] width 25 height 10
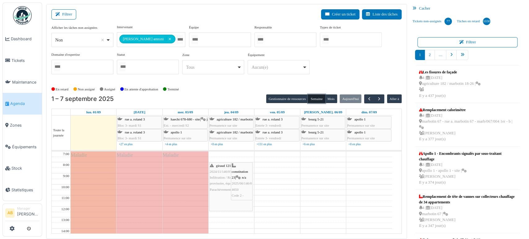
click at [311, 100] on button "Semaine" at bounding box center [316, 99] width 17 height 9
click at [378, 99] on button "button" at bounding box center [379, 99] width 10 height 9
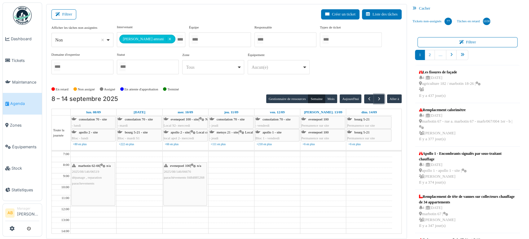
click at [184, 196] on div "evenepoel 100 | n/a 2025/08/146/06676 parachèvements 0484885268" at bounding box center [185, 184] width 43 height 43
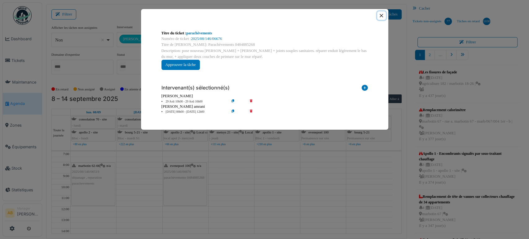
click at [383, 15] on button "Close" at bounding box center [381, 15] width 8 height 8
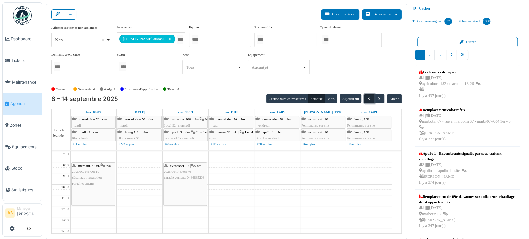
click at [367, 101] on button "button" at bounding box center [369, 99] width 10 height 9
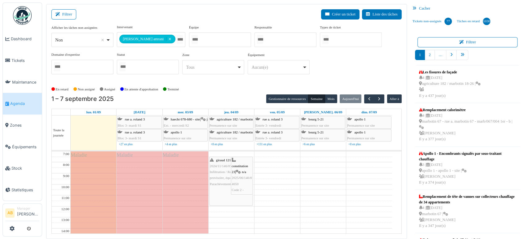
click at [71, 9] on div "**********" at bounding box center [226, 121] width 361 height 235
click at [68, 13] on button "Filtrer" at bounding box center [63, 14] width 25 height 10
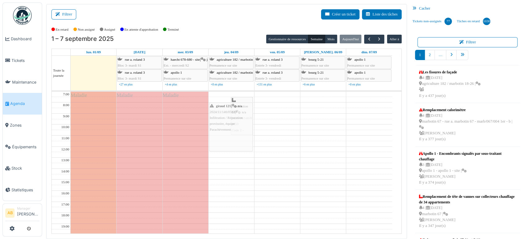
drag, startPoint x: 220, startPoint y: 132, endPoint x: 221, endPoint y: 138, distance: 5.9
click at [221, 138] on div "giraud 121 | n/a 2024/11/146/05623 Infiltration / Réparation provisoire, équipe…" at bounding box center [232, 185] width 46 height 187
drag, startPoint x: 220, startPoint y: 120, endPoint x: 219, endPoint y: 126, distance: 6.4
click at [219, 126] on div "constitution 23 | n/a 2025/06/146/04650 Code 2 - Rénovation de l'appartement, p…" at bounding box center [232, 185] width 46 height 187
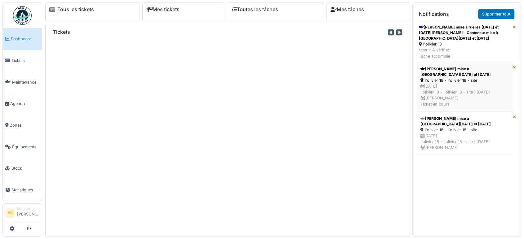
click at [485, 83] on div "l'olivier 18 - l'olivier 18 - site" at bounding box center [464, 80] width 88 height 6
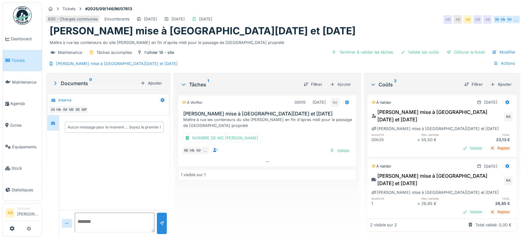
click at [404, 108] on div "[PERSON_NAME] mise à [GEOGRAPHIC_DATA][DATE] et [DATE]" at bounding box center [436, 115] width 131 height 15
click at [20, 12] on img at bounding box center [22, 15] width 19 height 19
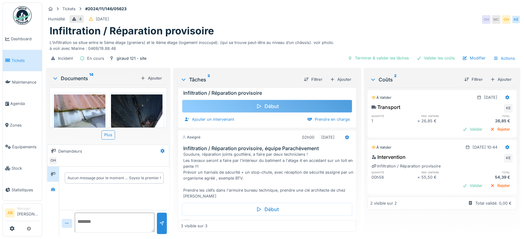
scroll to position [74, 0]
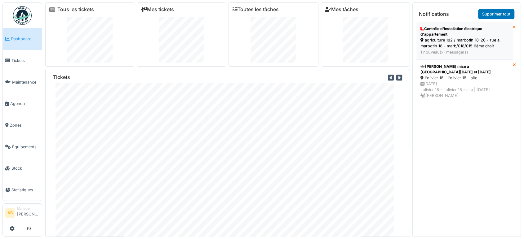
click at [448, 44] on div "agriculture 182 / marbotin 18-26 - rue a. marbotin 18 - marb/018/015 6ème droit" at bounding box center [464, 43] width 88 height 12
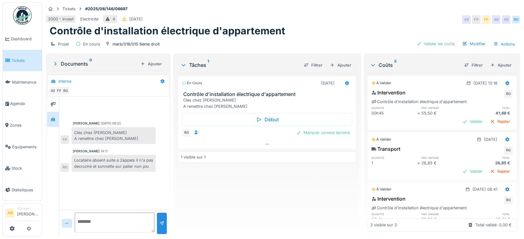
click at [27, 16] on img at bounding box center [22, 15] width 19 height 19
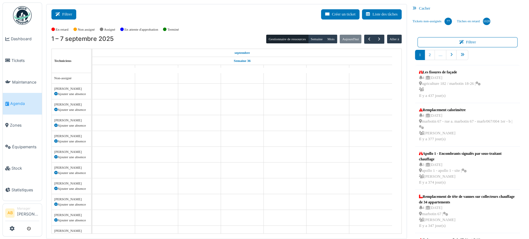
click at [62, 13] on icon at bounding box center [58, 14] width 7 height 4
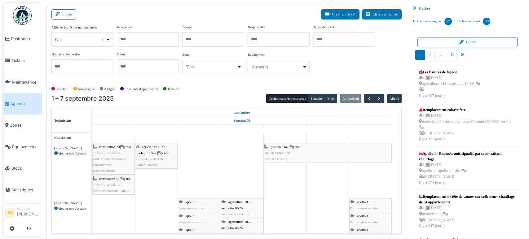
click at [140, 40] on div at bounding box center [148, 39] width 62 height 15
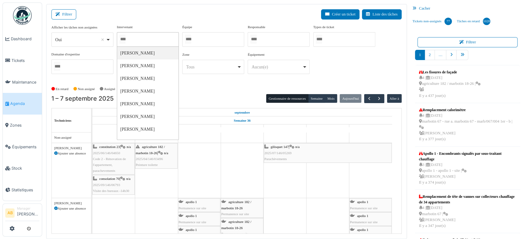
click at [72, 37] on div "Oui Remove item" at bounding box center [80, 40] width 51 height 7
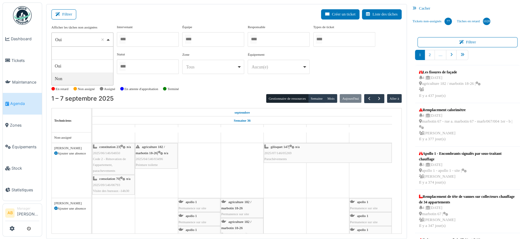
select select "**"
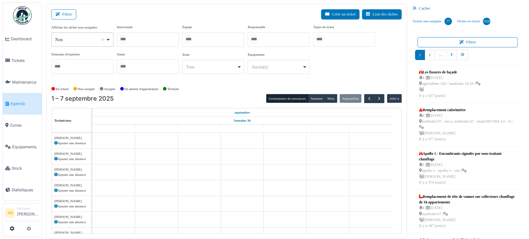
click at [157, 41] on div at bounding box center [148, 39] width 62 height 15
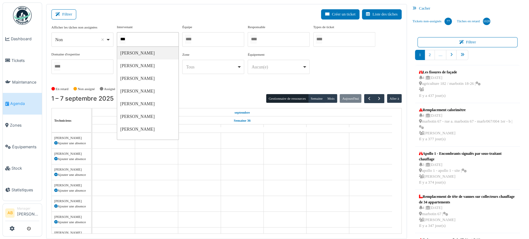
type input "****"
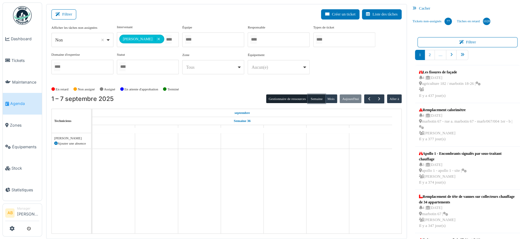
click at [311, 101] on button "Semaine" at bounding box center [316, 99] width 17 height 9
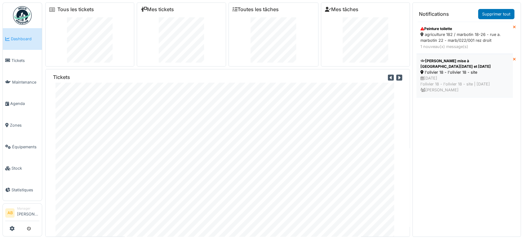
click at [451, 78] on div "[DATE] l'olivier 18 - l'olivier 18 - site | [DATE] [PERSON_NAME]" at bounding box center [464, 84] width 88 height 18
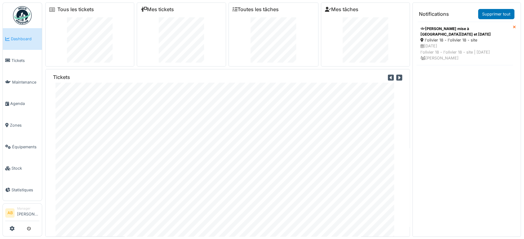
click at [409, 213] on div "Tickets" at bounding box center [227, 153] width 365 height 168
click at [28, 21] on img at bounding box center [22, 15] width 19 height 19
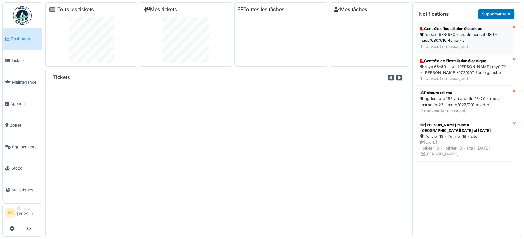
click at [446, 48] on div "1 nouveau(x) message(s)" at bounding box center [464, 47] width 88 height 6
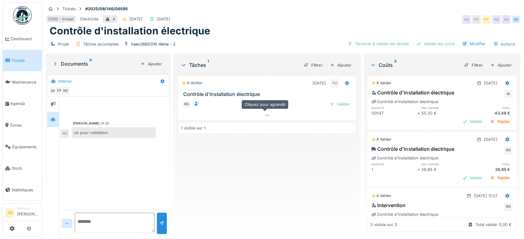
click at [276, 116] on div at bounding box center [267, 115] width 178 height 9
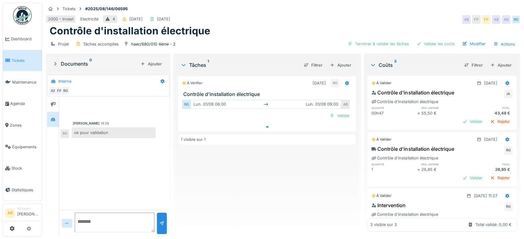
scroll to position [5, 0]
click at [21, 12] on img at bounding box center [22, 15] width 19 height 19
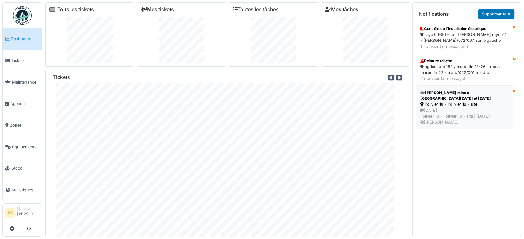
click at [447, 111] on div "04/09/2025 l'olivier 18 - l'olivier 18 - site | Il y a 0 jour(s) Ahmed Belhajji" at bounding box center [464, 117] width 88 height 18
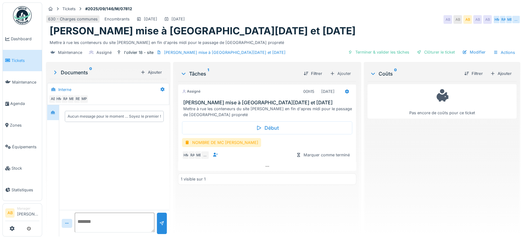
click at [22, 5] on link at bounding box center [22, 15] width 23 height 23
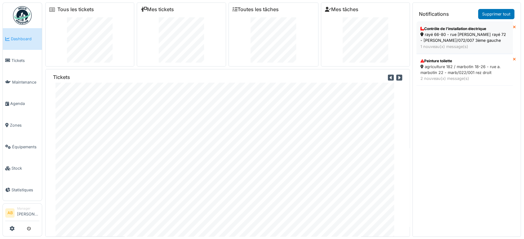
click at [448, 38] on div "rayé 66-80 - rue j. rayé 72 - raye/072/007 3ème gauche" at bounding box center [464, 38] width 88 height 12
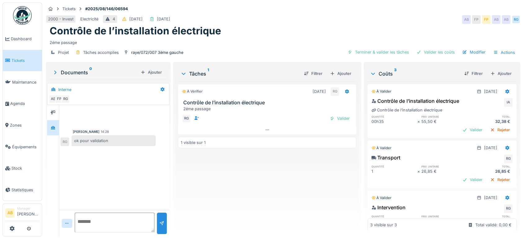
click at [30, 12] on img at bounding box center [22, 15] width 19 height 19
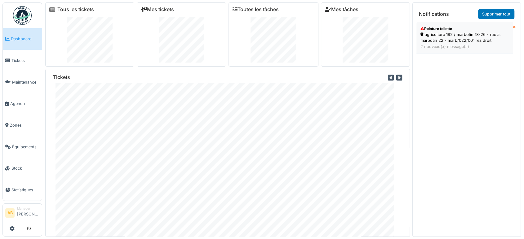
click at [447, 44] on div "2 nouveau(x) message(s)" at bounding box center [464, 47] width 88 height 6
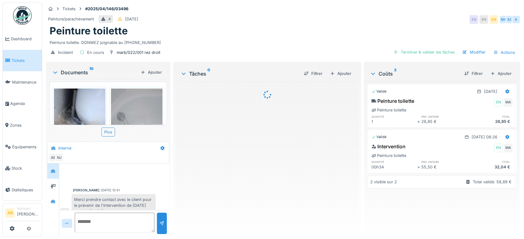
scroll to position [103, 0]
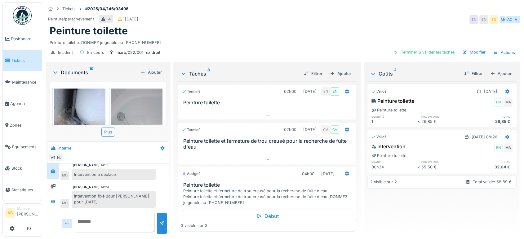
click at [30, 16] on img at bounding box center [22, 15] width 19 height 19
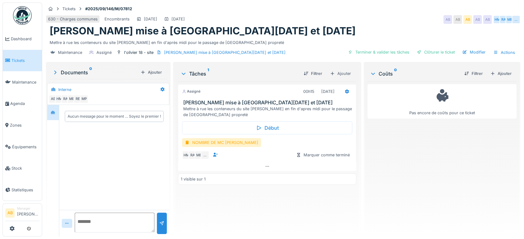
click at [74, 68] on div "Documents 0 Ajouter" at bounding box center [108, 72] width 117 height 13
click at [75, 72] on div "Documents 0" at bounding box center [95, 72] width 86 height 7
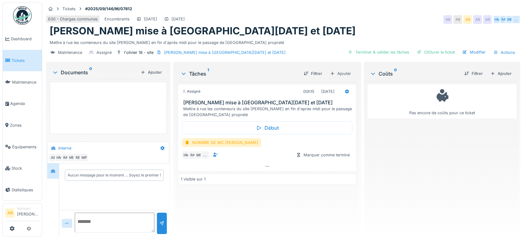
click at [75, 72] on div "Documents 0" at bounding box center [95, 72] width 86 height 7
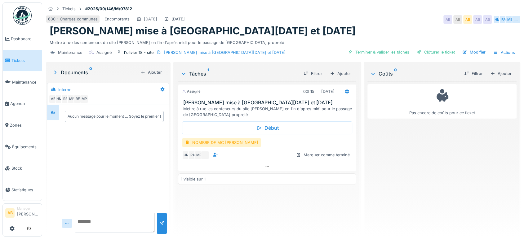
click at [23, 20] on img at bounding box center [22, 15] width 19 height 19
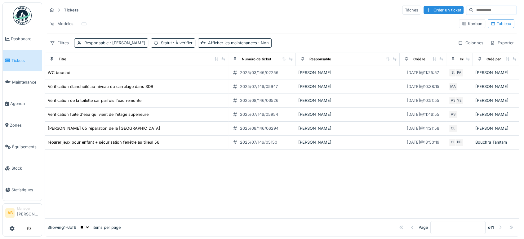
click at [473, 12] on input at bounding box center [494, 10] width 43 height 9
click at [23, 17] on img at bounding box center [22, 15] width 19 height 19
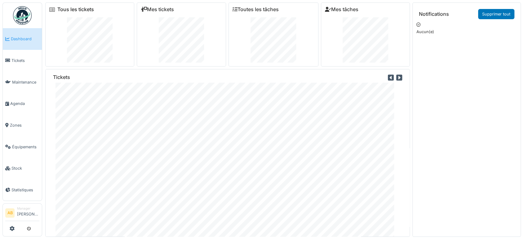
click at [83, 9] on link "Tous les tickets" at bounding box center [75, 10] width 37 height 6
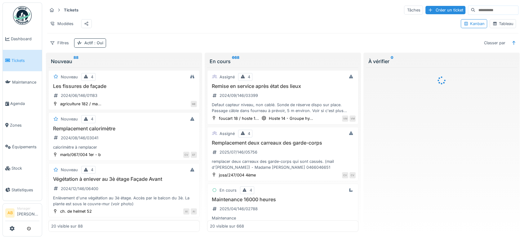
click at [94, 44] on div "Actif : Oui" at bounding box center [90, 42] width 32 height 9
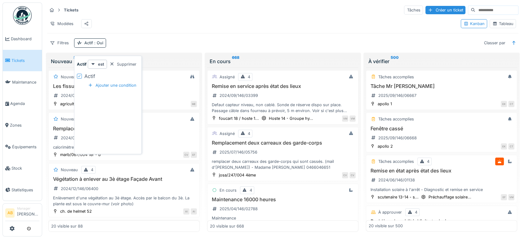
click at [79, 77] on icon at bounding box center [79, 76] width 2 height 2
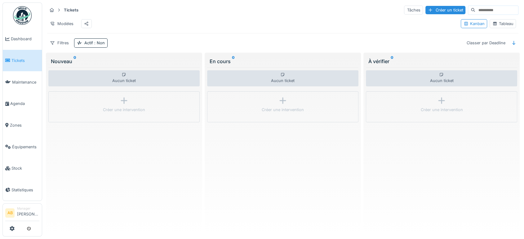
click at [486, 9] on input at bounding box center [496, 10] width 43 height 9
paste input "**********"
type input "**********"
click at [100, 46] on div "Actif : Non" at bounding box center [94, 43] width 20 height 6
drag, startPoint x: 188, startPoint y: 42, endPoint x: 20, endPoint y: 99, distance: 176.6
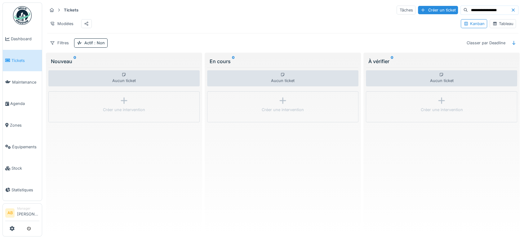
drag, startPoint x: 20, startPoint y: 99, endPoint x: 249, endPoint y: -38, distance: 265.9
drag, startPoint x: 249, startPoint y: -38, endPoint x: 20, endPoint y: 101, distance: 266.9
drag, startPoint x: 20, startPoint y: 101, endPoint x: 12, endPoint y: 101, distance: 8.4
click at [12, 101] on span "Agenda" at bounding box center [24, 104] width 29 height 6
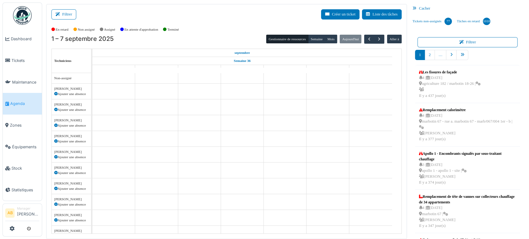
click at [68, 22] on div "Filtrer Créer un ticket Liste des tâches" at bounding box center [226, 16] width 350 height 15
click at [68, 17] on button "Filtrer" at bounding box center [63, 14] width 25 height 10
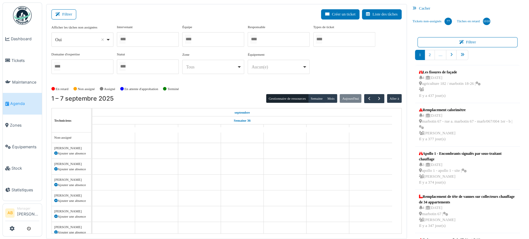
click at [68, 44] on div "Oui Remove item" at bounding box center [82, 39] width 57 height 9
select select "**"
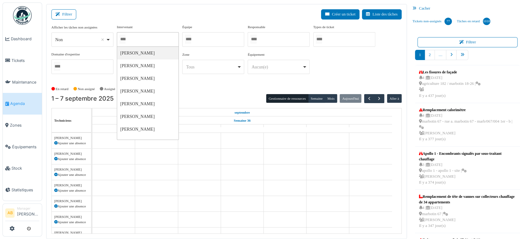
click at [126, 42] on input "Tous" at bounding box center [122, 39] width 6 height 9
type input "****"
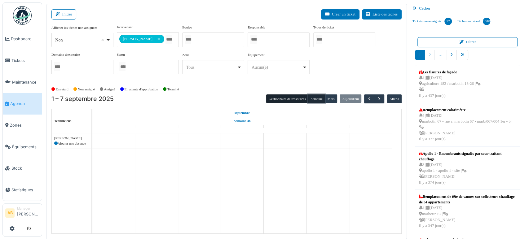
click at [312, 100] on button "Semaine" at bounding box center [316, 99] width 17 height 9
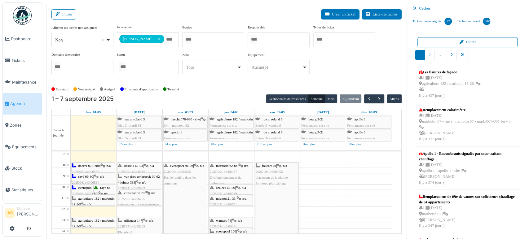
click at [63, 7] on div "**********" at bounding box center [226, 121] width 361 height 235
click at [64, 17] on button "Filtrer" at bounding box center [63, 14] width 25 height 10
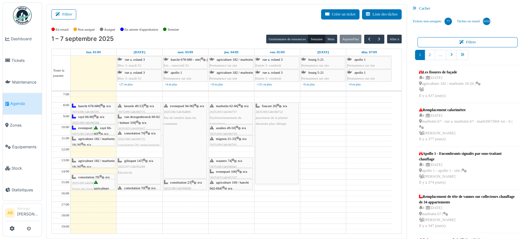
click at [94, 108] on div "haecht 678-680 | n/a 2025/08/146/06595 Contrôle d'installation électrique" at bounding box center [93, 115] width 42 height 24
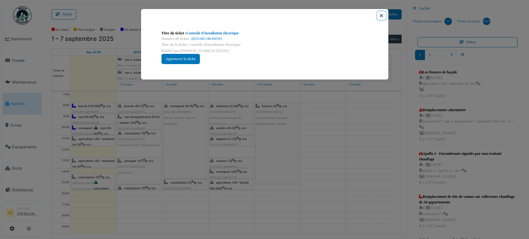
click at [383, 19] on button "Close" at bounding box center [381, 15] width 8 height 8
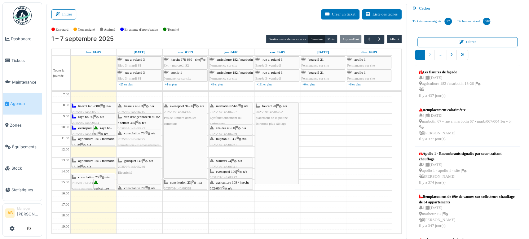
click at [86, 116] on span "rayé 66-80" at bounding box center [85, 117] width 15 height 4
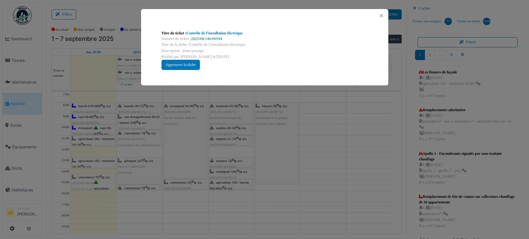
click at [202, 39] on link "2025/08/146/06594" at bounding box center [206, 39] width 31 height 4
click at [377, 17] on div at bounding box center [264, 15] width 247 height 13
click at [380, 15] on button "Close" at bounding box center [381, 15] width 8 height 8
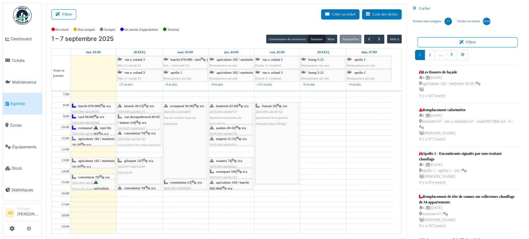
click at [19, 11] on img at bounding box center [22, 15] width 19 height 19
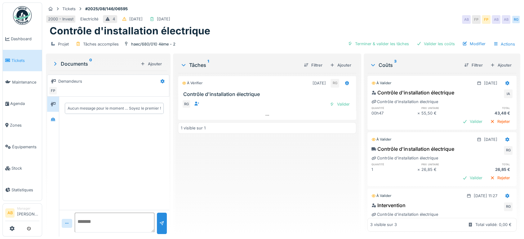
scroll to position [36, 0]
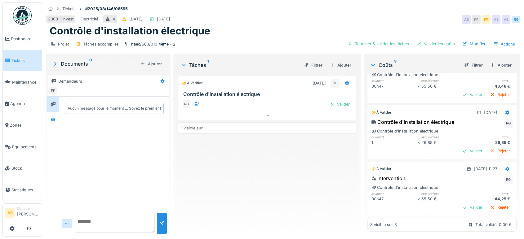
click at [456, 203] on div "Intervention RG Contrôle d'installation électrique quantité prix unitaire total…" at bounding box center [441, 194] width 149 height 41
click at [460, 203] on div "Valider" at bounding box center [472, 207] width 25 height 8
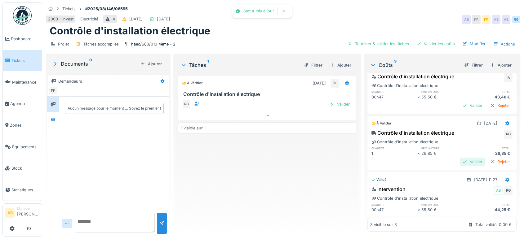
click at [460, 158] on div "Valider" at bounding box center [472, 162] width 25 height 8
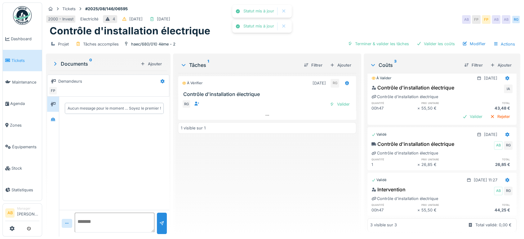
scroll to position [0, 0]
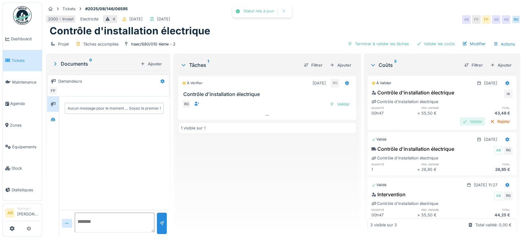
click at [460, 125] on div "Valider" at bounding box center [472, 121] width 25 height 8
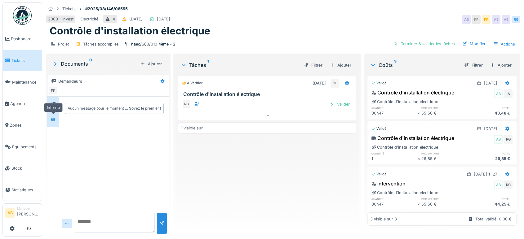
click at [50, 121] on div at bounding box center [52, 120] width 9 height 8
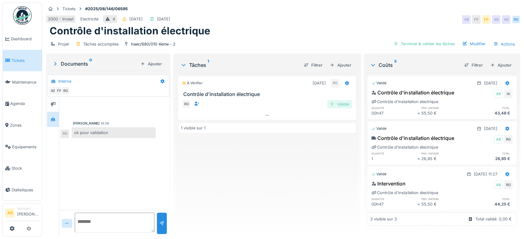
click at [341, 101] on div "Valider" at bounding box center [339, 104] width 25 height 8
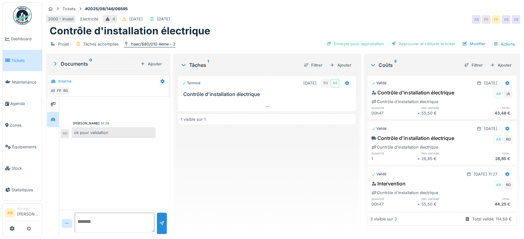
click at [169, 46] on div "haec/680/010 4ème - 2" at bounding box center [153, 44] width 44 height 6
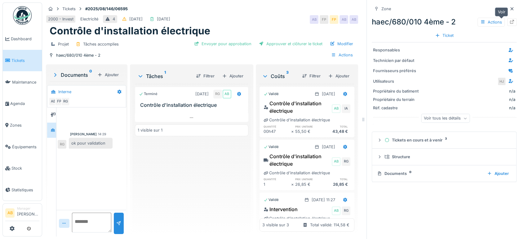
drag, startPoint x: 502, startPoint y: 22, endPoint x: 499, endPoint y: 20, distance: 3.3
click at [509, 20] on icon at bounding box center [511, 22] width 5 height 4
click at [64, 222] on icon at bounding box center [64, 224] width 5 height 4
click at [71, 210] on div "Fichier…" at bounding box center [73, 209] width 26 height 9
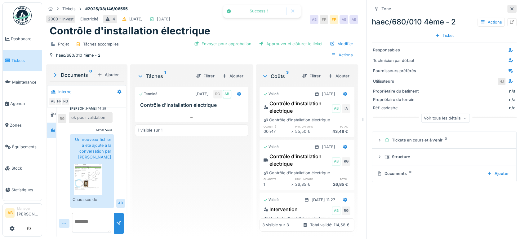
click at [510, 9] on icon at bounding box center [511, 8] width 3 height 3
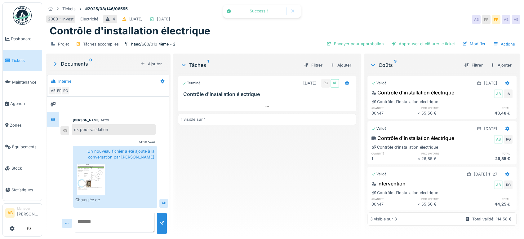
scroll to position [4, 0]
click at [499, 70] on div "Filtrer Ajouter" at bounding box center [486, 65] width 55 height 11
click at [495, 67] on div "Ajouter" at bounding box center [501, 65] width 26 height 8
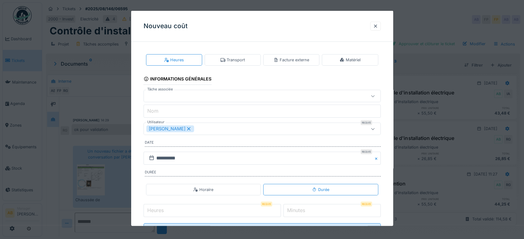
scroll to position [0, 0]
click at [314, 60] on div "Facture externe" at bounding box center [291, 59] width 56 height 11
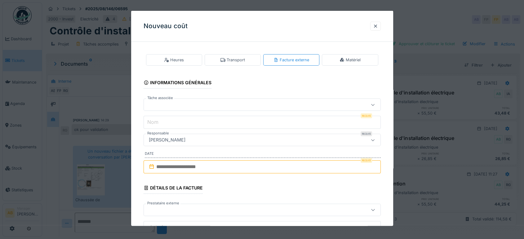
click at [243, 111] on fieldset "**********" at bounding box center [262, 232] width 237 height 370
click at [241, 109] on div at bounding box center [262, 105] width 237 height 12
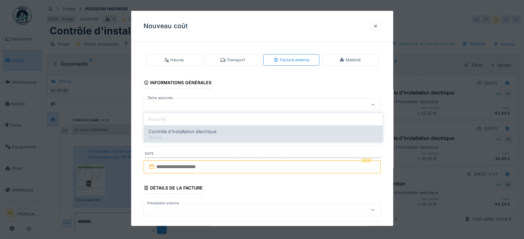
click at [233, 131] on div "Contrôle d'installation électrique" at bounding box center [262, 131] width 229 height 7
type input "******"
type input "**********"
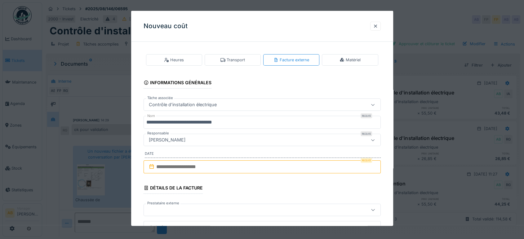
click at [225, 158] on fieldset "**********" at bounding box center [262, 232] width 237 height 370
click at [226, 165] on input "text" at bounding box center [262, 167] width 237 height 13
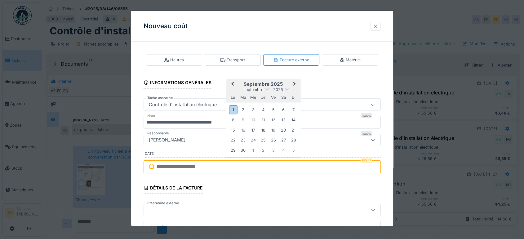
click at [237, 107] on div "1 2 3 4 5 6 7" at bounding box center [263, 109] width 70 height 11
click at [236, 107] on div "1" at bounding box center [233, 109] width 8 height 9
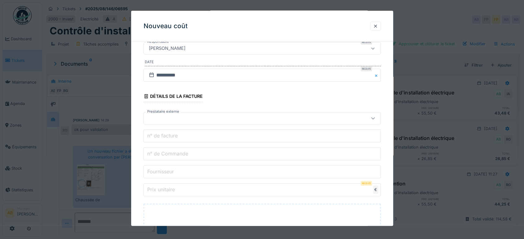
click at [239, 120] on div at bounding box center [247, 118] width 203 height 7
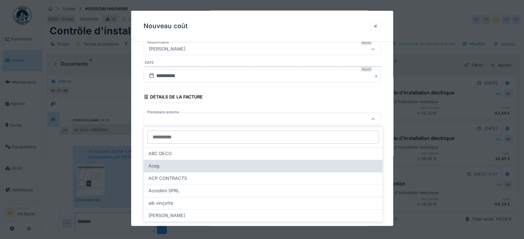
click at [175, 164] on div "Aceg" at bounding box center [262, 166] width 229 height 7
type input "*****"
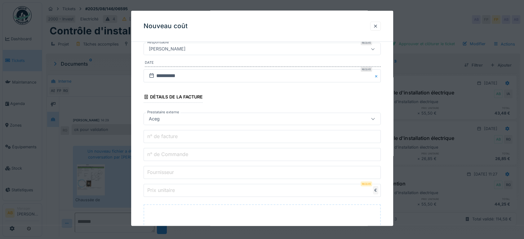
click at [194, 134] on input "n° de facture" at bounding box center [262, 136] width 237 height 13
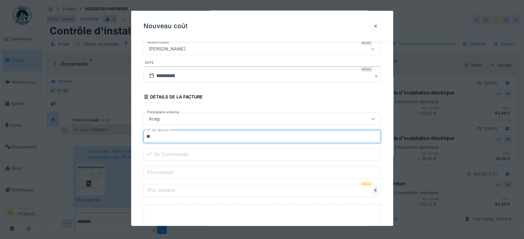
type input "*"
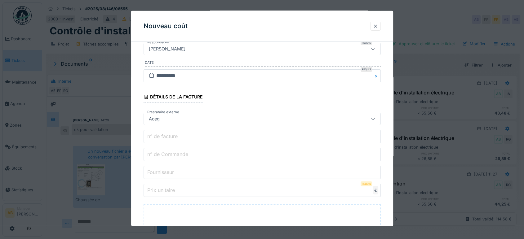
type input "*"
click at [181, 158] on input "n° de Commande" at bounding box center [262, 154] width 237 height 13
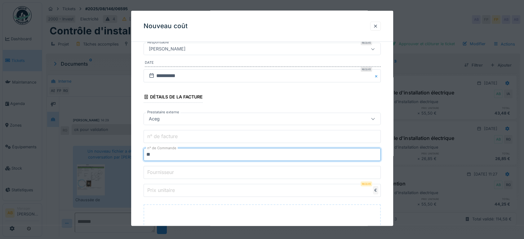
type input "**********"
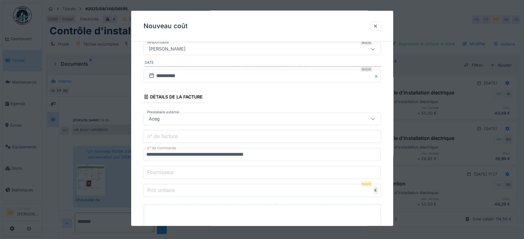
click at [164, 179] on fieldset "**********" at bounding box center [262, 141] width 237 height 370
click at [171, 166] on input "Fournisseur" at bounding box center [262, 172] width 237 height 13
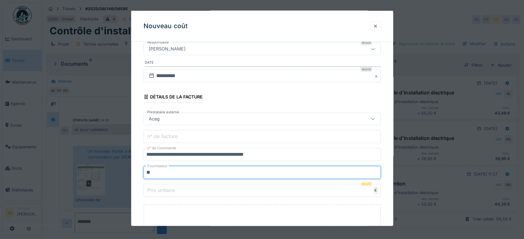
type input "****"
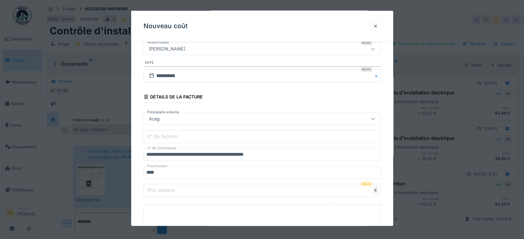
click at [181, 192] on input "Prix unitaire" at bounding box center [262, 190] width 237 height 13
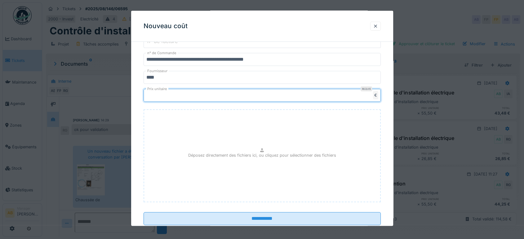
scroll to position [202, 0]
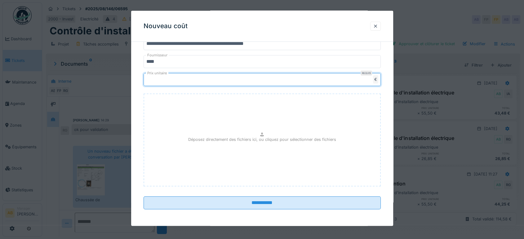
type input "******"
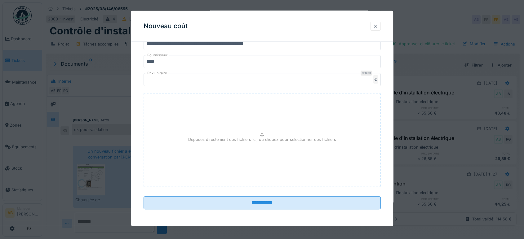
click at [265, 123] on div "Déposez directement des fichiers ici, ou cliquez pour sélectionner des fichiers" at bounding box center [262, 140] width 237 height 93
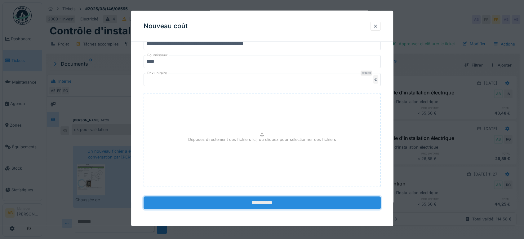
click at [284, 197] on input "**********" at bounding box center [262, 203] width 237 height 13
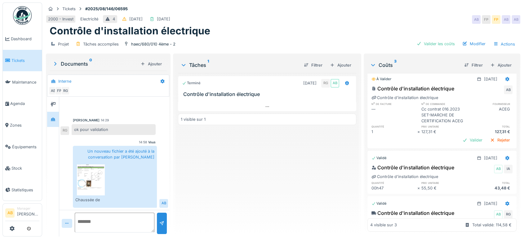
scroll to position [0, 0]
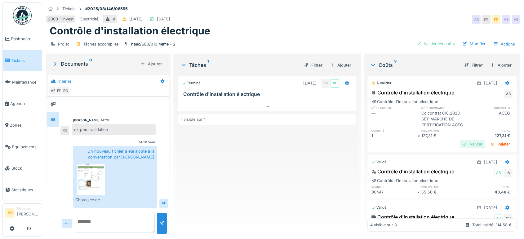
click at [460, 148] on div "Valider" at bounding box center [472, 144] width 25 height 8
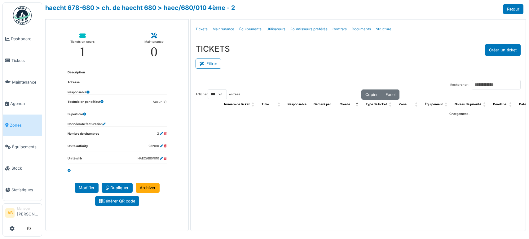
select select "***"
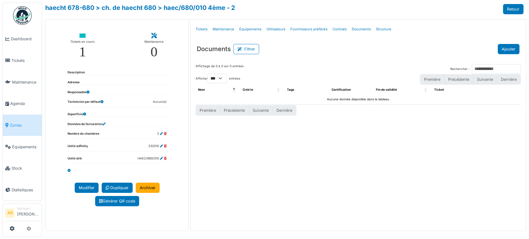
click at [516, 52] on button "Ajouter" at bounding box center [509, 49] width 22 height 10
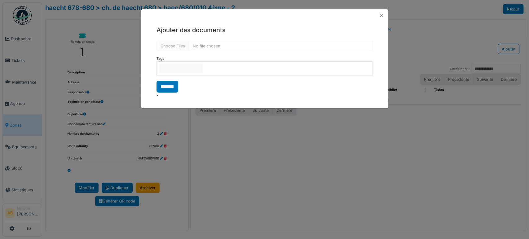
click at [171, 69] on input "null" at bounding box center [181, 68] width 44 height 9
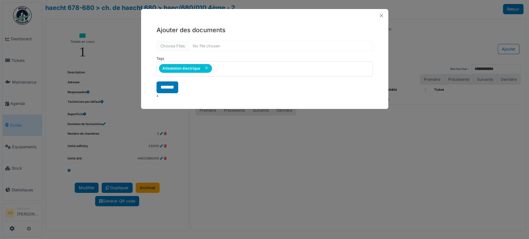
click at [250, 24] on div "**********" at bounding box center [264, 61] width 247 height 79
click at [176, 48] on input "file" at bounding box center [265, 46] width 216 height 10
click at [169, 85] on input "*******" at bounding box center [168, 88] width 22 height 12
click at [181, 45] on input "file" at bounding box center [265, 46] width 216 height 10
type input "**********"
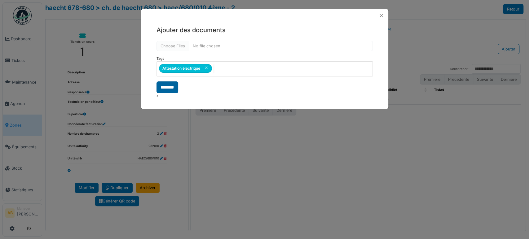
click at [174, 87] on input "*******" at bounding box center [168, 88] width 22 height 12
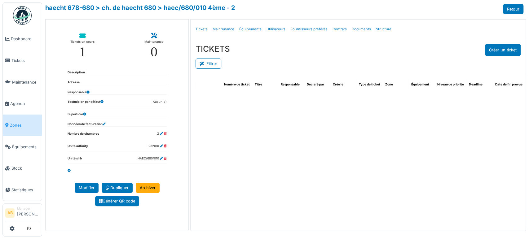
select select "***"
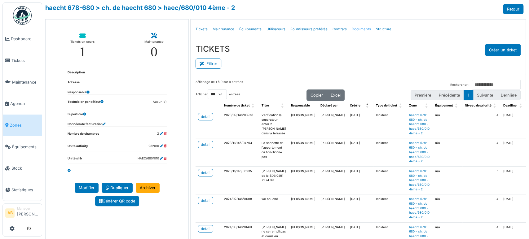
click at [357, 25] on link "Documents" at bounding box center [361, 29] width 24 height 15
select select "***"
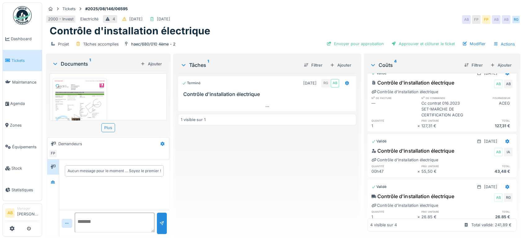
scroll to position [77, 0]
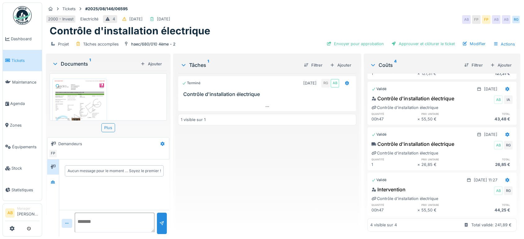
click at [497, 185] on div "Intervention AB RG Contrôle d'installation électrique quantité prix unitaire to…" at bounding box center [441, 200] width 149 height 30
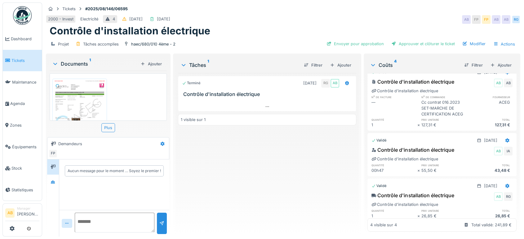
scroll to position [0, 0]
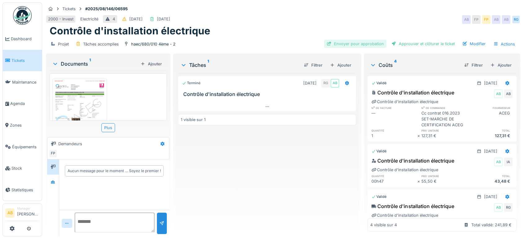
click at [347, 43] on div "Envoyer pour approbation" at bounding box center [355, 44] width 62 height 8
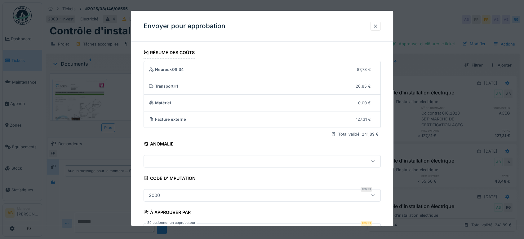
scroll to position [44, 0]
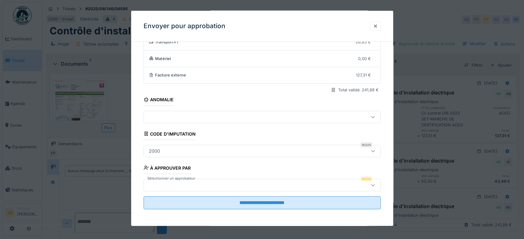
click at [206, 182] on div at bounding box center [247, 185] width 203 height 7
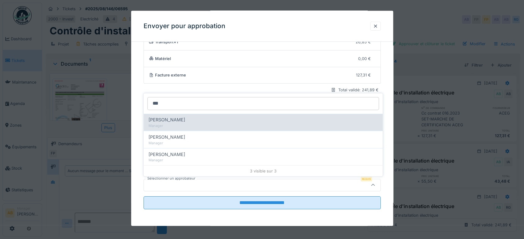
type input "***"
click at [198, 123] on div "[PERSON_NAME]" at bounding box center [262, 120] width 229 height 7
type input "****"
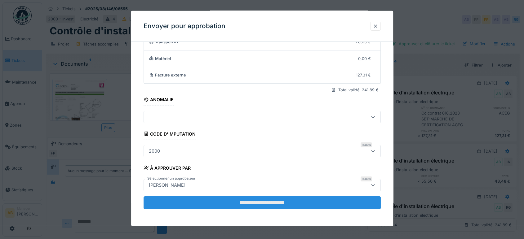
click at [240, 205] on input "**********" at bounding box center [262, 203] width 237 height 13
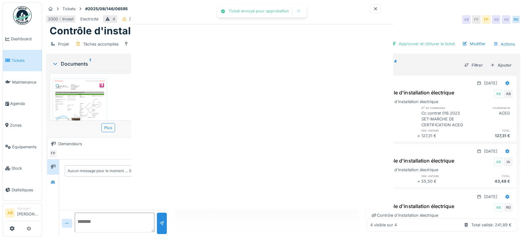
scroll to position [0, 0]
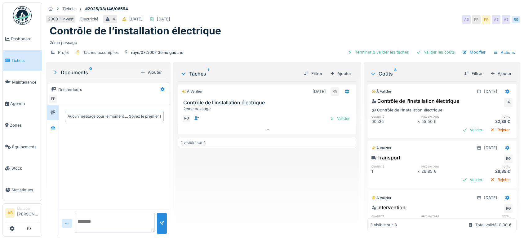
click at [67, 223] on icon at bounding box center [66, 224] width 5 height 4
click at [67, 213] on div "Fichier…" at bounding box center [77, 209] width 26 height 9
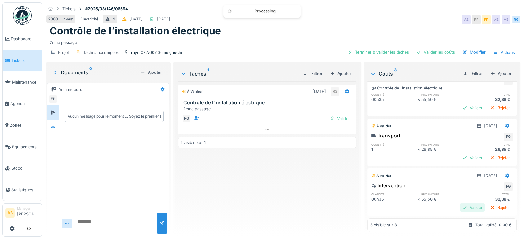
click at [460, 204] on div "Valider" at bounding box center [472, 208] width 25 height 8
click at [460, 154] on div "Valider" at bounding box center [472, 158] width 25 height 8
click at [460, 104] on div "Valider" at bounding box center [472, 108] width 25 height 8
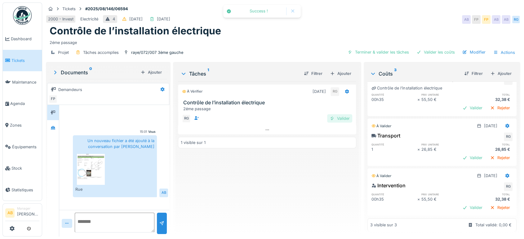
click at [344, 117] on div "Valider" at bounding box center [339, 118] width 25 height 8
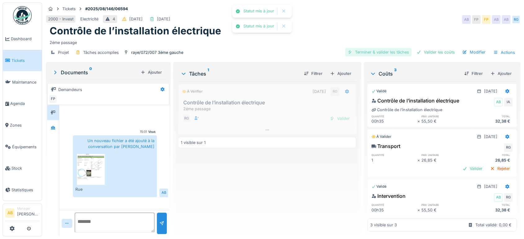
scroll to position [10, 0]
click at [375, 52] on div "Terminer & valider les tâches" at bounding box center [378, 52] width 66 height 8
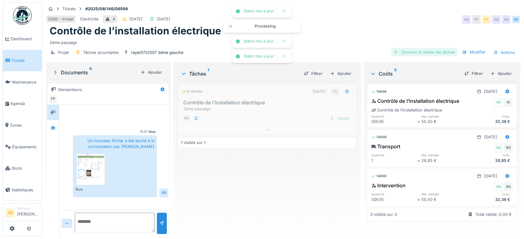
scroll to position [0, 0]
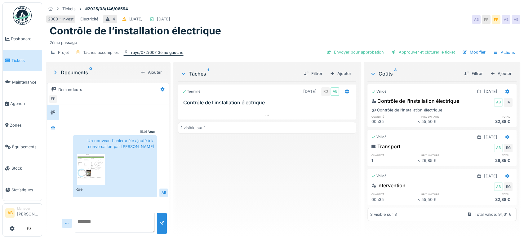
click at [165, 52] on div "raye/072/007 3ème gauche" at bounding box center [157, 53] width 52 height 6
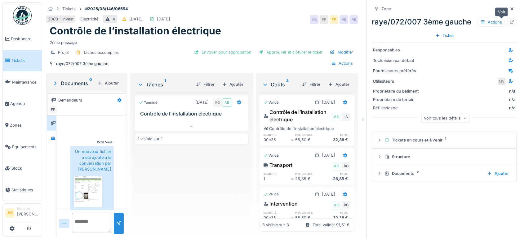
click at [507, 24] on div at bounding box center [511, 22] width 9 height 8
click at [509, 9] on icon at bounding box center [511, 9] width 5 height 4
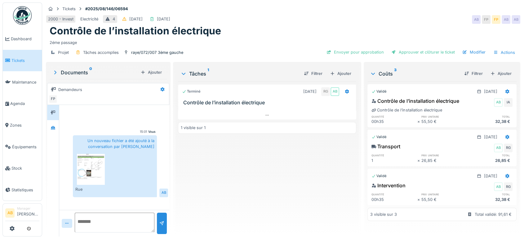
scroll to position [5, 0]
click at [494, 69] on div "Ajouter" at bounding box center [501, 73] width 26 height 8
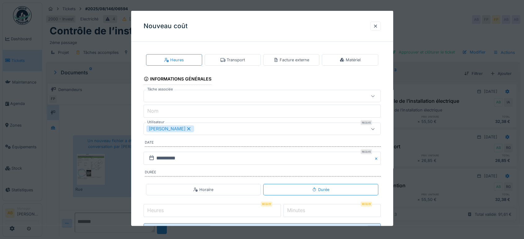
click at [294, 62] on div "Facture externe" at bounding box center [291, 60] width 36 height 6
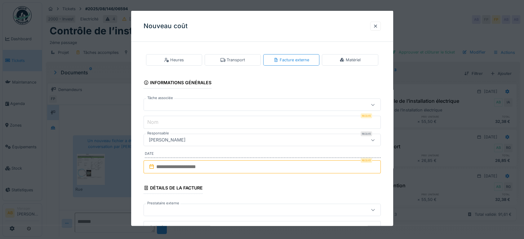
click at [248, 104] on div at bounding box center [247, 104] width 203 height 7
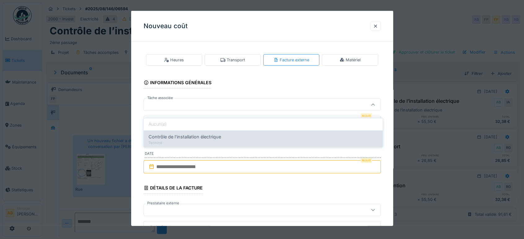
click at [211, 133] on span "Contrôle de l’installation électrique" at bounding box center [184, 136] width 73 height 7
type input "******"
type input "**********"
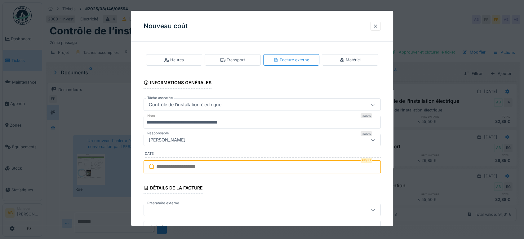
click at [211, 163] on input "text" at bounding box center [262, 167] width 237 height 13
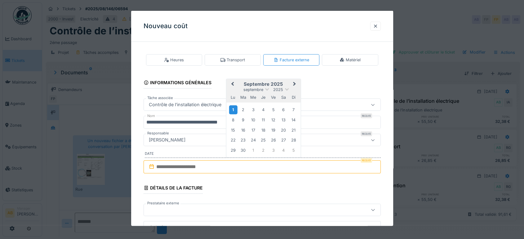
click at [236, 107] on div "1" at bounding box center [233, 109] width 8 height 9
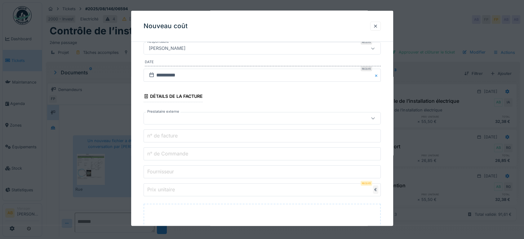
scroll to position [108, 0]
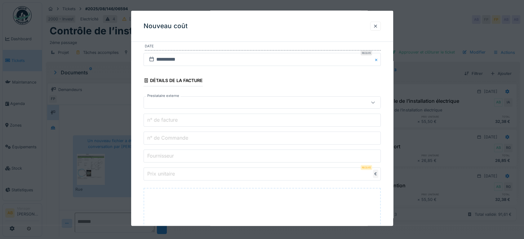
click at [196, 98] on div at bounding box center [262, 102] width 237 height 12
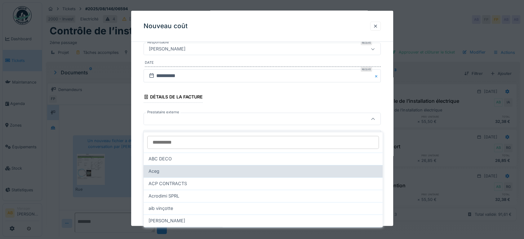
click at [169, 165] on div "Aceg" at bounding box center [263, 171] width 239 height 12
type input "*****"
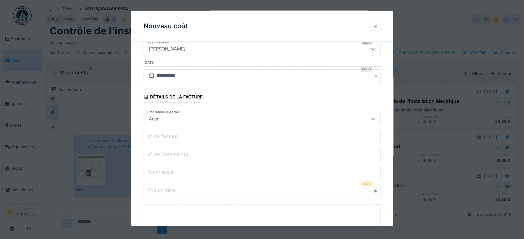
click at [166, 152] on label "n° de Commande" at bounding box center [167, 154] width 43 height 7
click at [166, 152] on input "n° de Commande" at bounding box center [262, 154] width 237 height 13
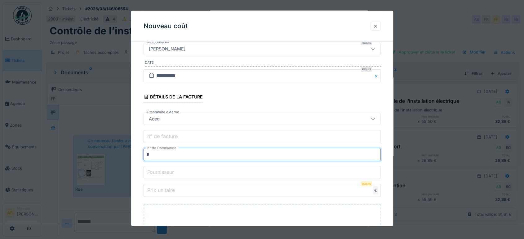
type input "**********"
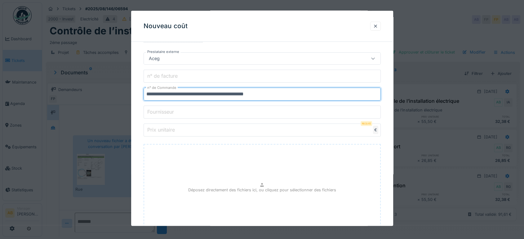
scroll to position [154, 0]
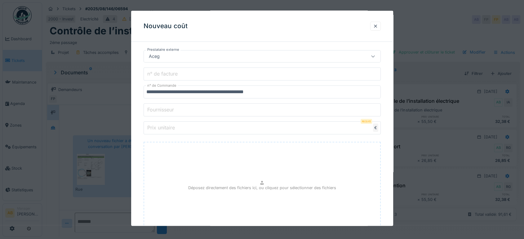
click at [204, 109] on input "Fournisseur" at bounding box center [262, 110] width 237 height 13
type input "****"
click at [188, 130] on input "Prix unitaire" at bounding box center [262, 128] width 237 height 13
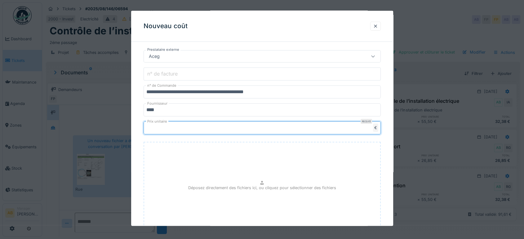
scroll to position [202, 0]
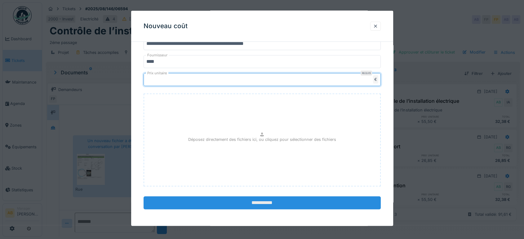
type input "******"
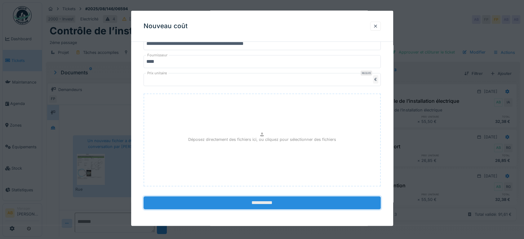
click at [316, 207] on input "**********" at bounding box center [262, 203] width 237 height 13
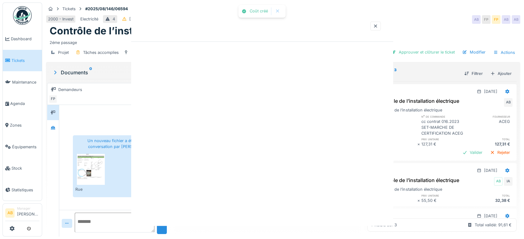
scroll to position [0, 0]
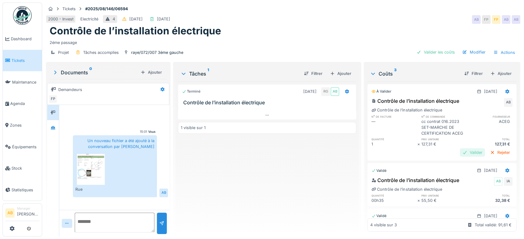
click at [460, 152] on div "Valider" at bounding box center [472, 152] width 25 height 8
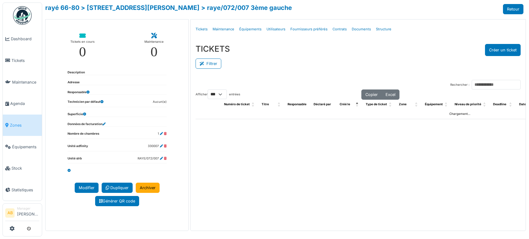
select select "***"
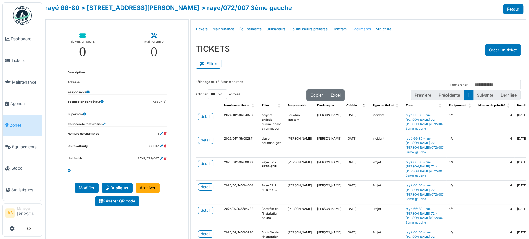
click at [349, 32] on link "Documents" at bounding box center [361, 29] width 24 height 15
select select "***"
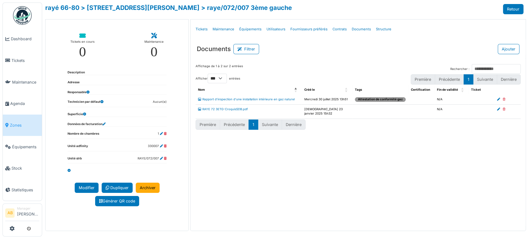
click at [329, 101] on td "Mercredi 30 juillet 2025 13h51" at bounding box center [327, 100] width 51 height 10
click at [498, 99] on icon at bounding box center [498, 99] width 3 height 3
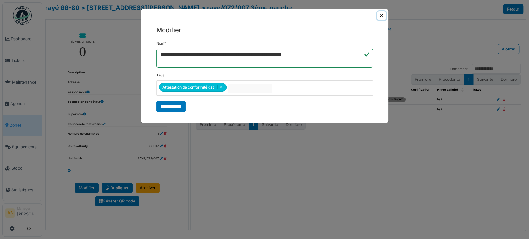
click at [379, 16] on button "Close" at bounding box center [381, 15] width 8 height 8
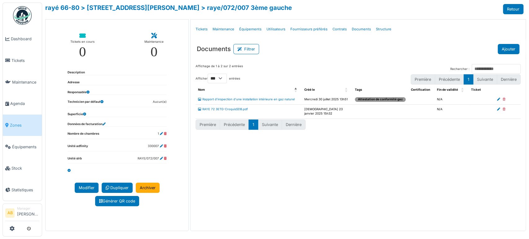
click at [513, 47] on button "Ajouter" at bounding box center [509, 49] width 22 height 10
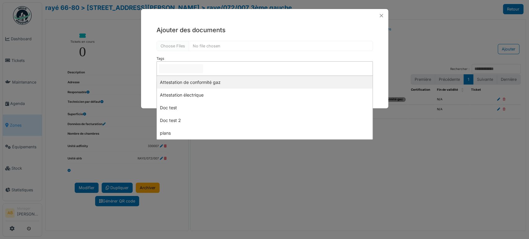
click at [181, 64] on input "null" at bounding box center [181, 68] width 44 height 9
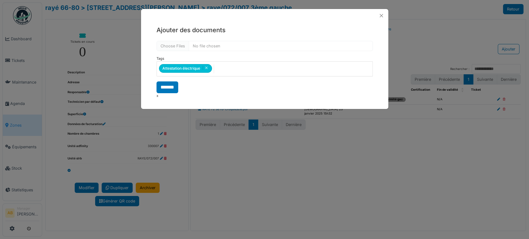
click at [173, 41] on div at bounding box center [265, 46] width 216 height 10
click at [175, 47] on input "file" at bounding box center [265, 46] width 216 height 10
type input "**********"
click at [169, 89] on input "*******" at bounding box center [168, 88] width 22 height 12
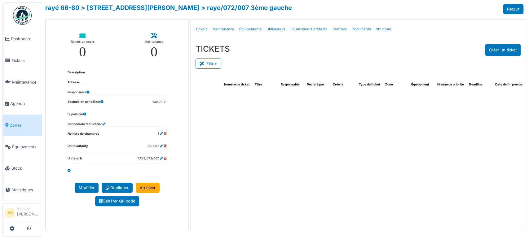
select select "***"
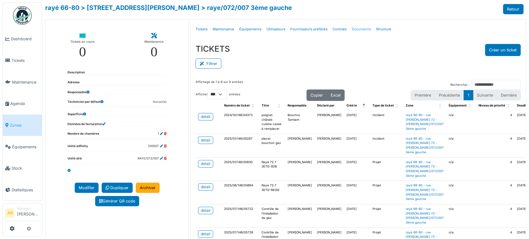
click at [359, 27] on link "Documents" at bounding box center [361, 29] width 24 height 15
select select "***"
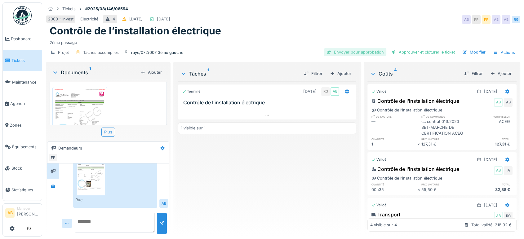
click at [362, 55] on div "Envoyer pour approbation" at bounding box center [355, 52] width 62 height 8
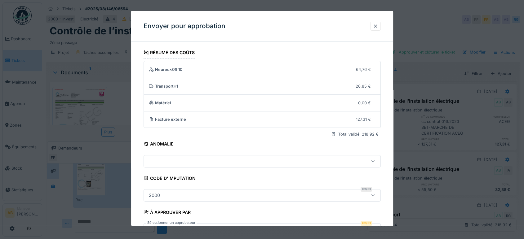
scroll to position [44, 0]
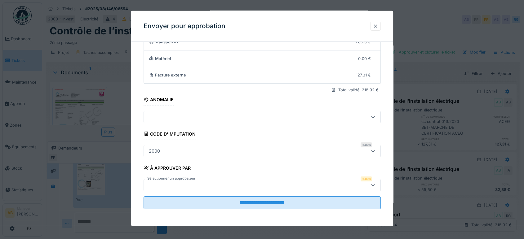
click at [199, 188] on div at bounding box center [247, 185] width 203 height 7
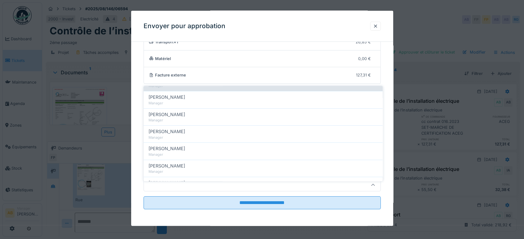
scroll to position [96, 0]
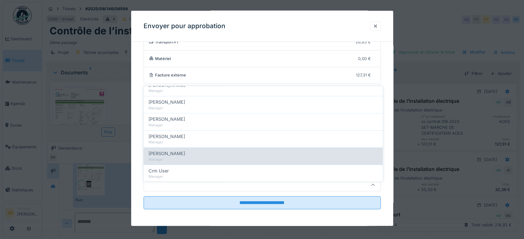
click at [187, 151] on div "[PERSON_NAME]" at bounding box center [262, 154] width 229 height 7
type input "****"
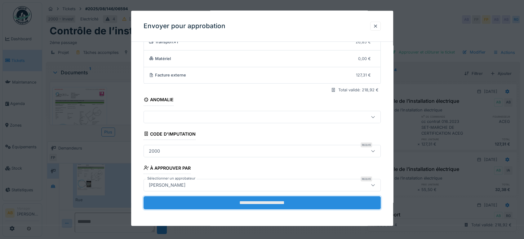
click at [255, 208] on input "**********" at bounding box center [262, 203] width 237 height 13
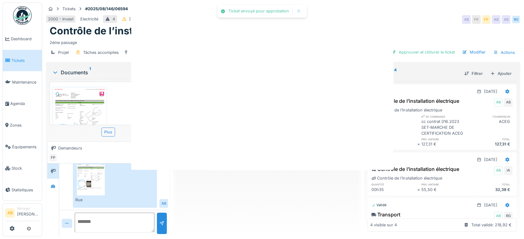
scroll to position [0, 0]
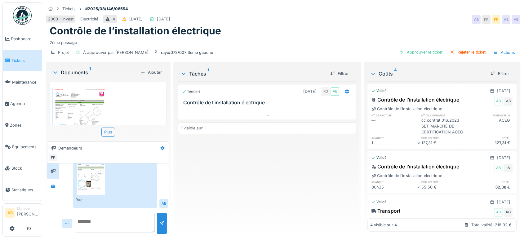
click at [139, 97] on div "Rue [PERSON_NAME] 72-7.pdf" at bounding box center [108, 103] width 117 height 43
click at [17, 23] on img at bounding box center [22, 15] width 19 height 19
